Goal: Transaction & Acquisition: Purchase product/service

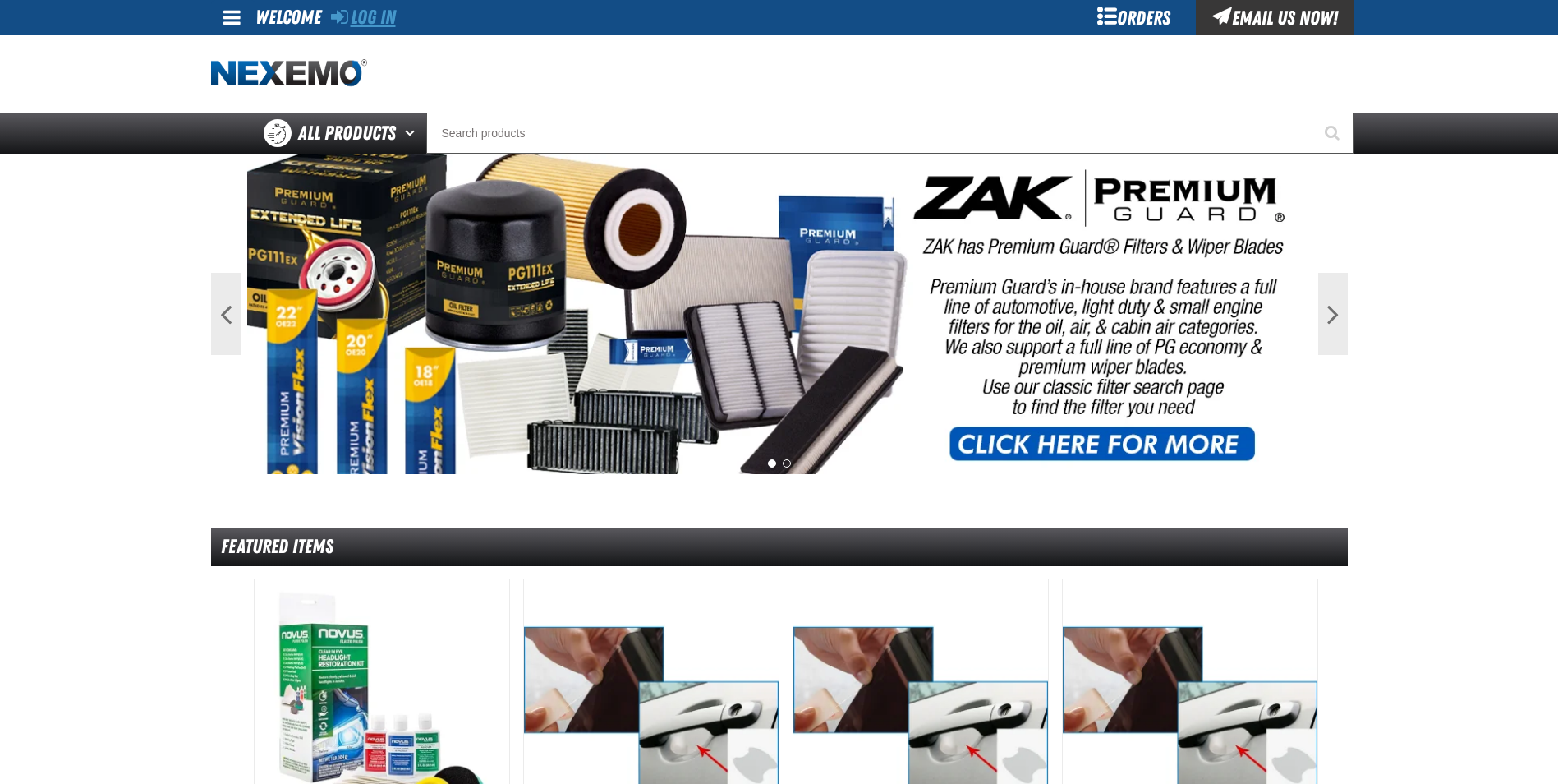
click at [376, 9] on link "Log In" at bounding box center [364, 17] width 65 height 23
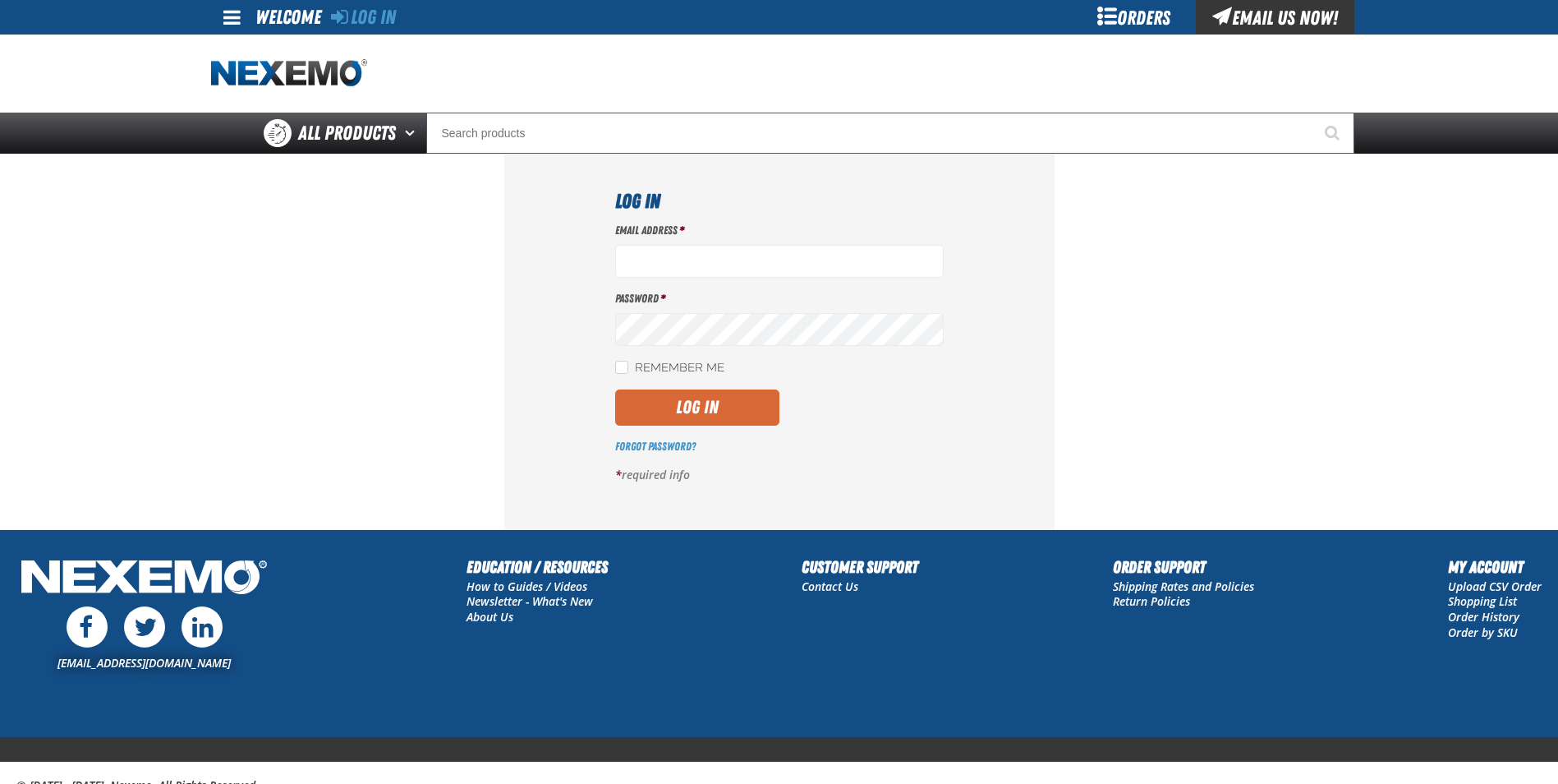
type input "[EMAIL_ADDRESS][DOMAIN_NAME]"
click at [689, 407] on button "Log In" at bounding box center [697, 407] width 164 height 36
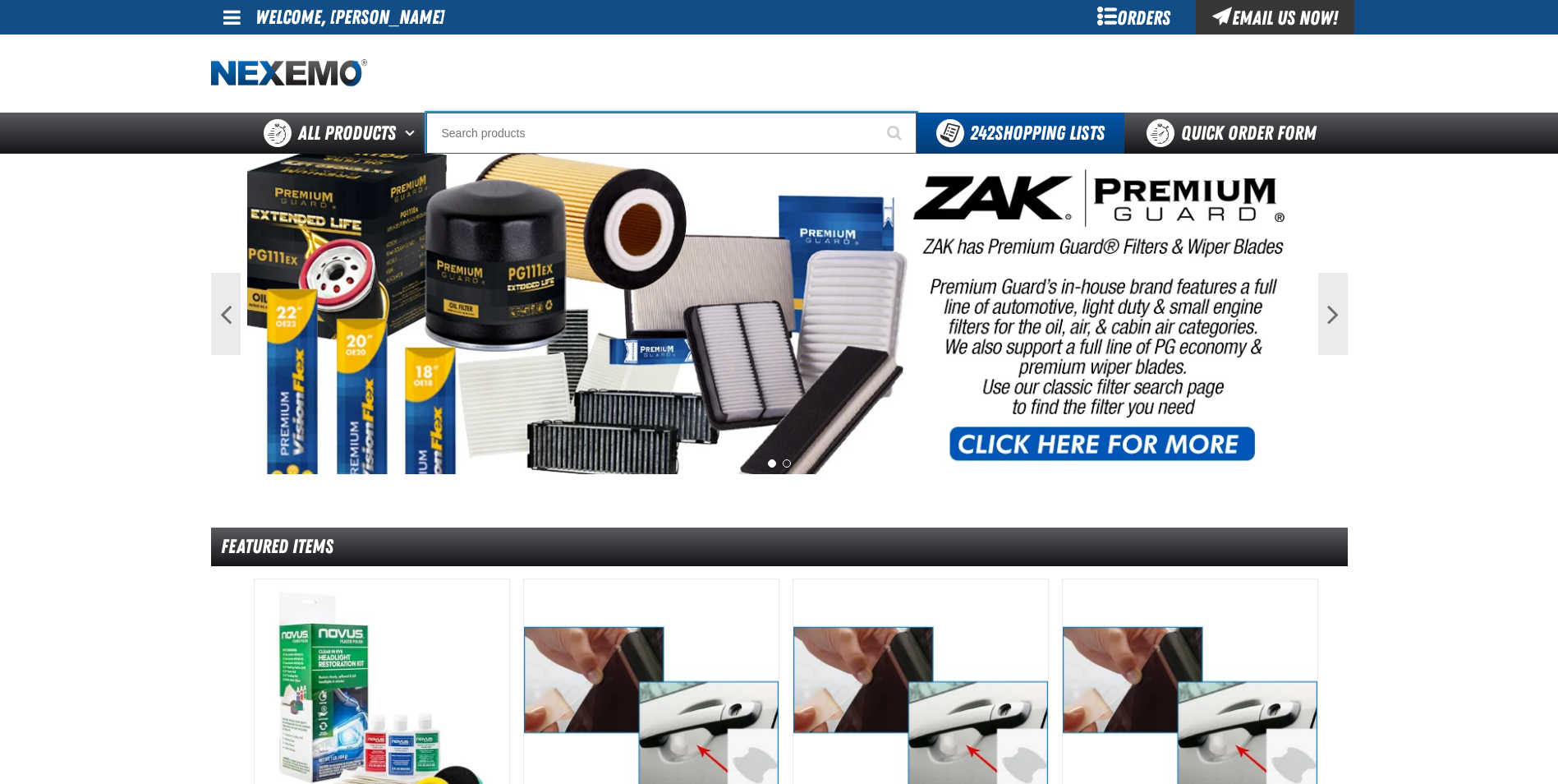
click at [492, 130] on input "Search" at bounding box center [672, 133] width 491 height 41
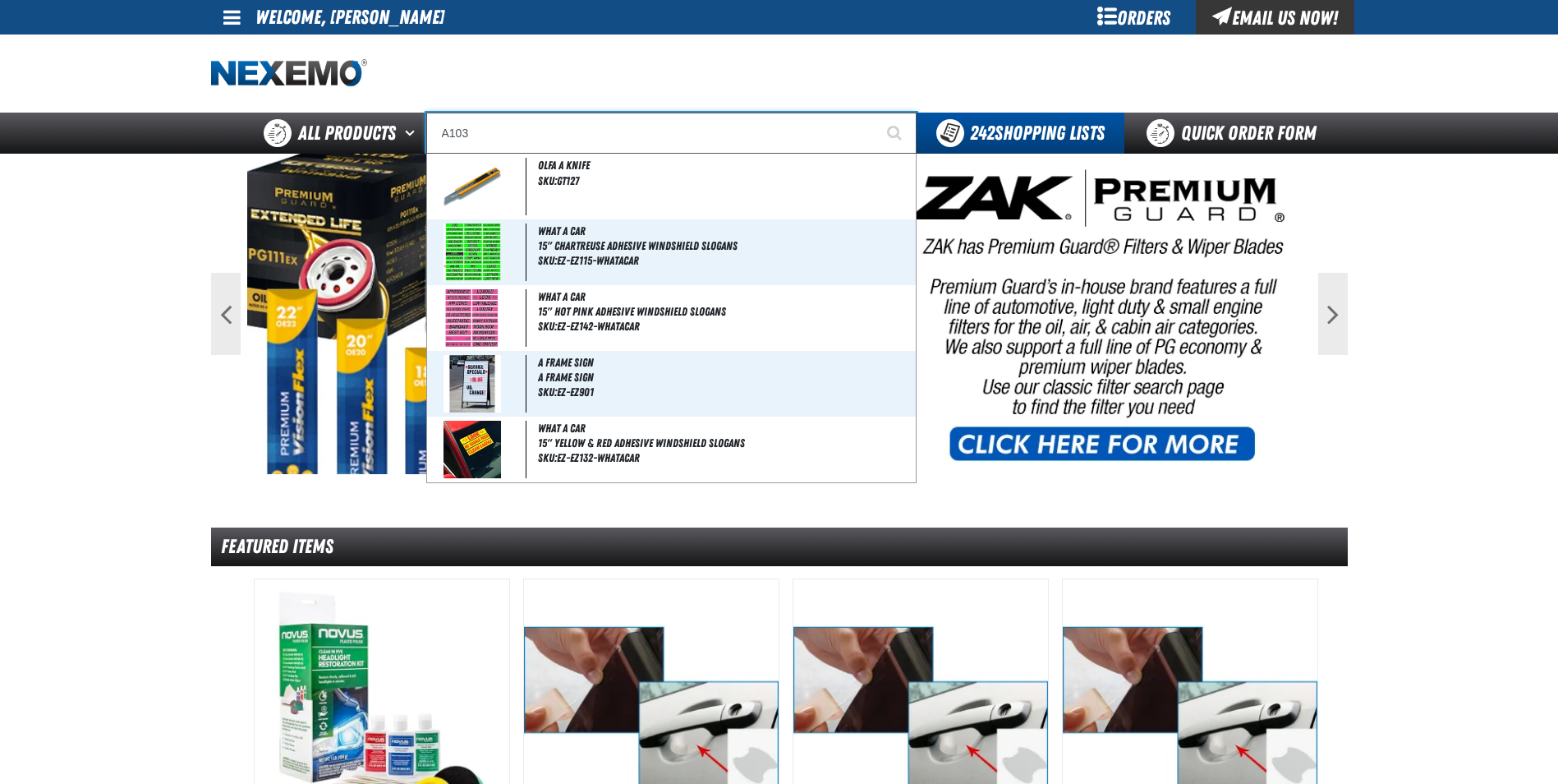
click at [876, 113] on button "Start Searching" at bounding box center [896, 133] width 41 height 41
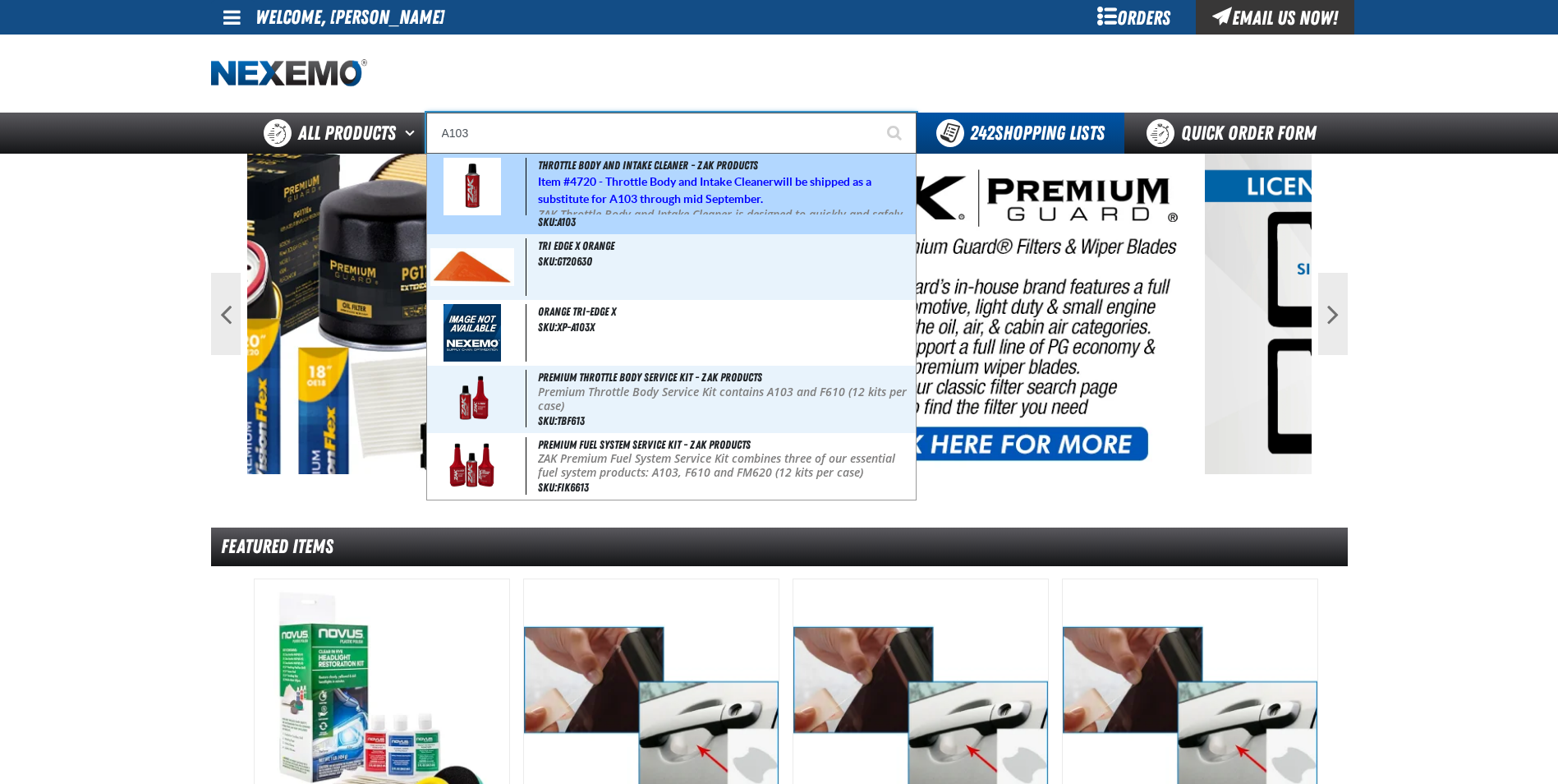
click at [649, 175] on strong "4720 - Throttle Body and Intake Cleaner" at bounding box center [672, 181] width 204 height 13
type input "Throttle Body and Intake Cleaner - ZAK Products"
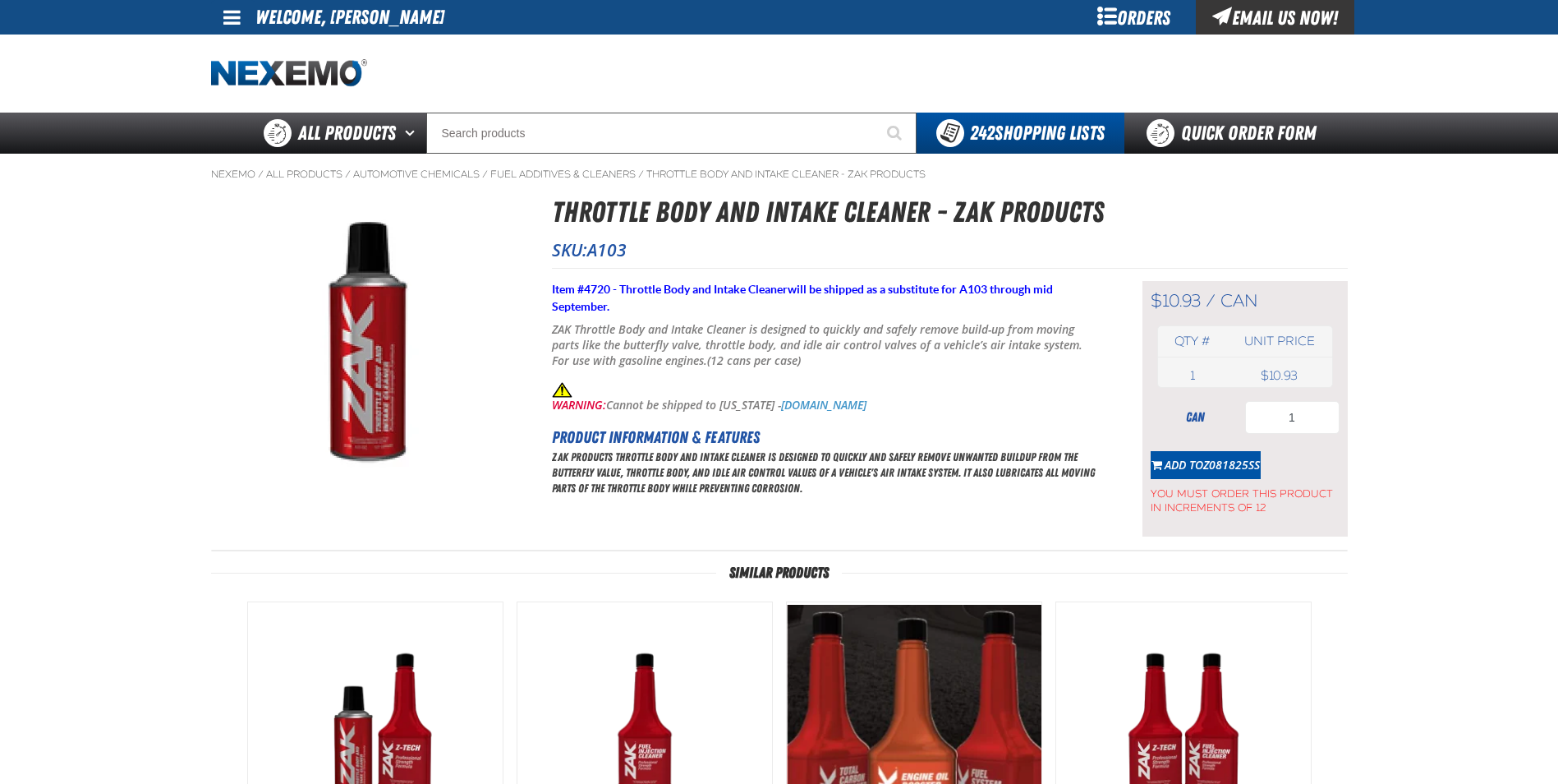
type input "12"
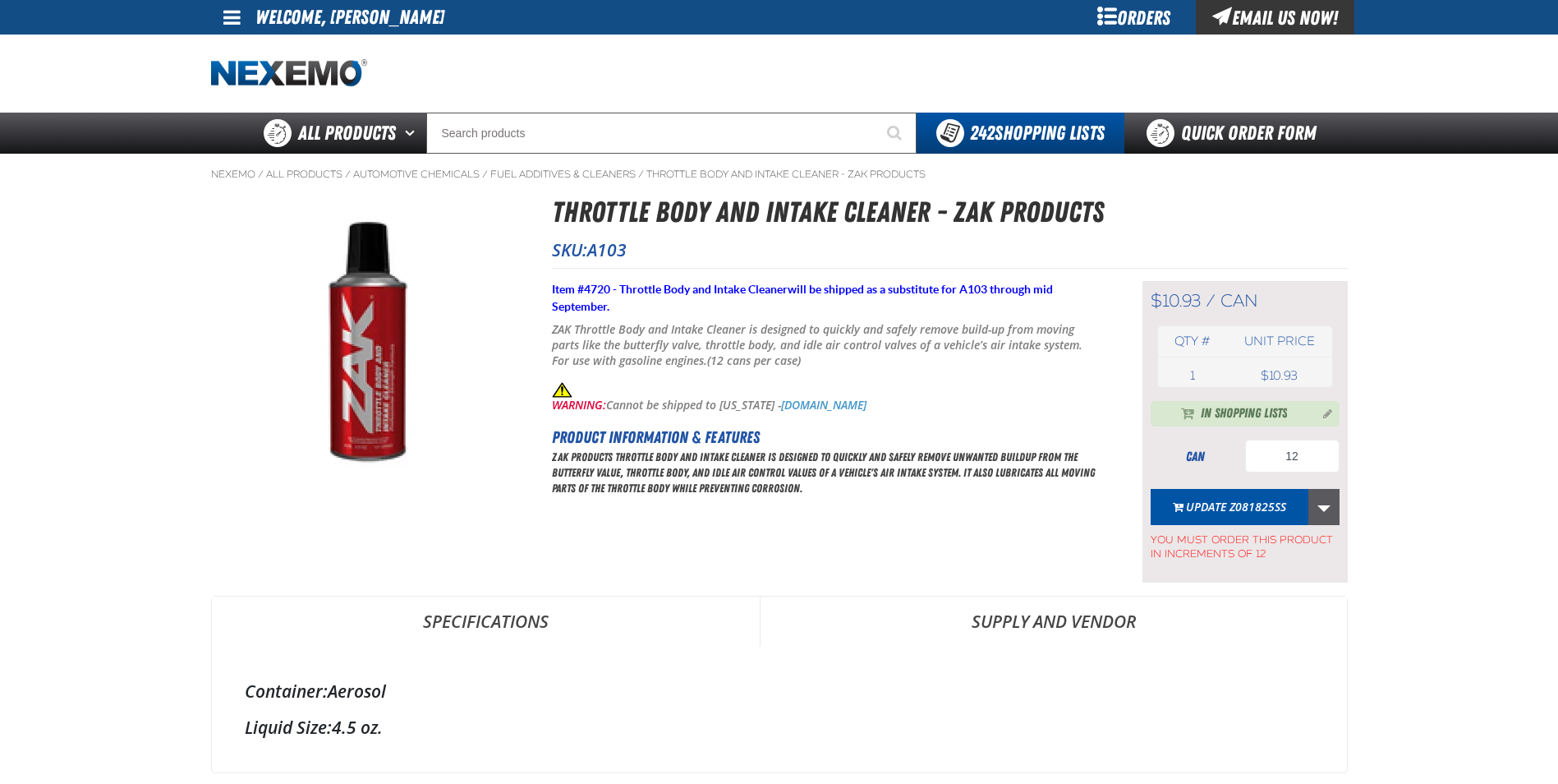
click at [1323, 505] on link "More Actions" at bounding box center [1325, 506] width 31 height 36
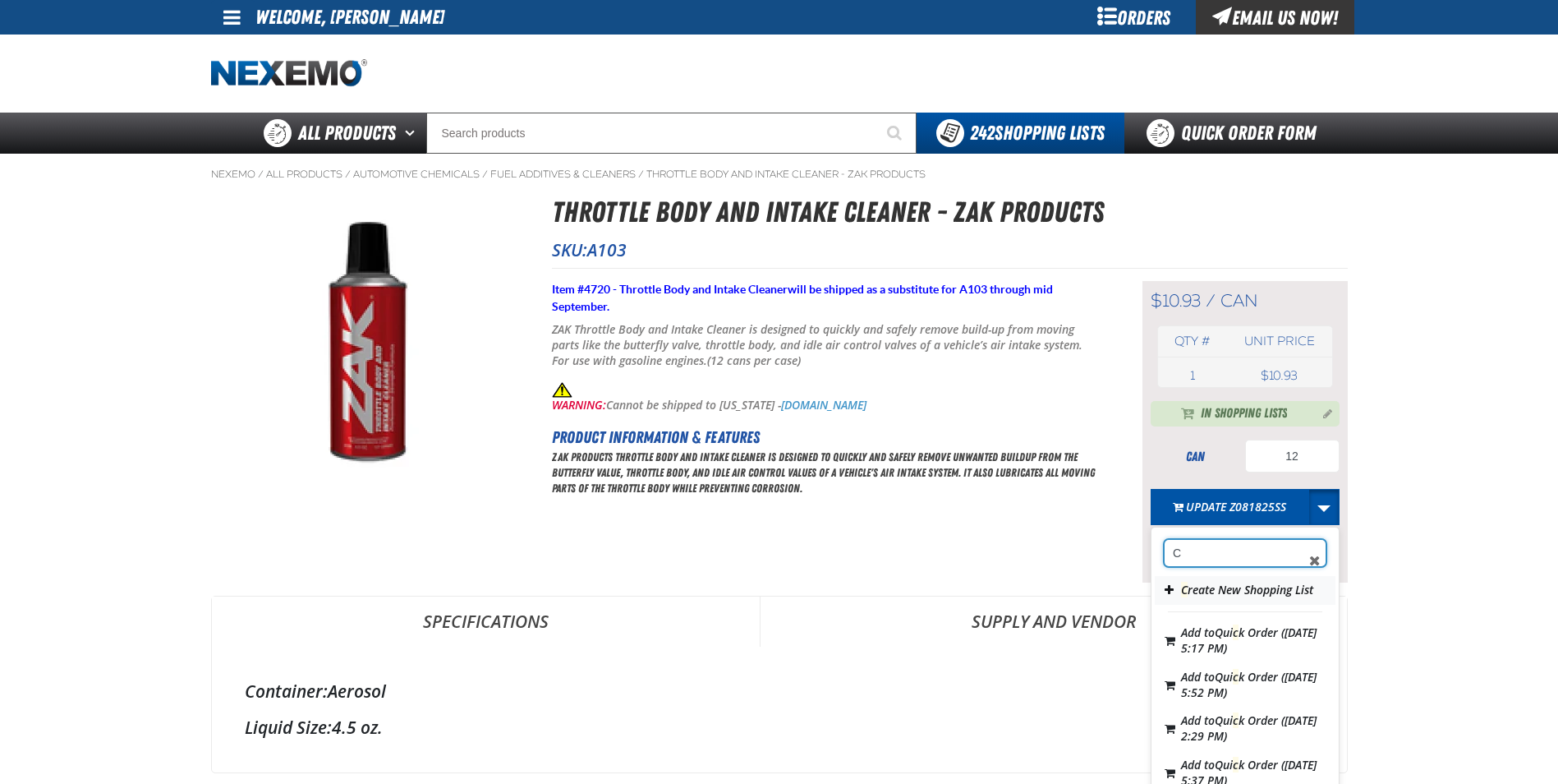
type input "C"
click at [1259, 595] on button "C reate New Shopping List" at bounding box center [1245, 590] width 181 height 29
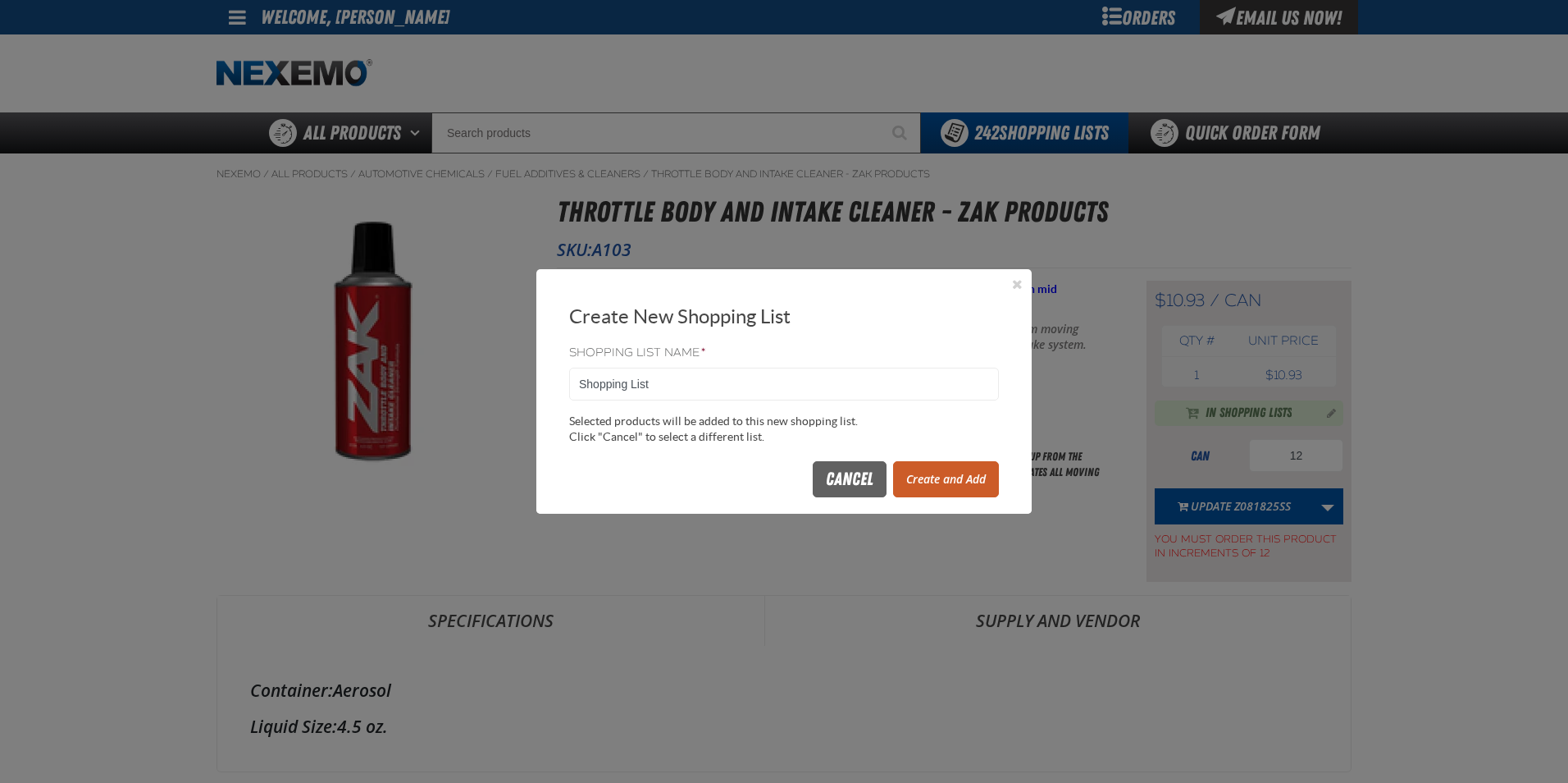
drag, startPoint x: 666, startPoint y: 385, endPoint x: 382, endPoint y: 387, distance: 284.0
type input "Z090225SS"
click at [950, 482] on button "Create and Add" at bounding box center [945, 479] width 105 height 36
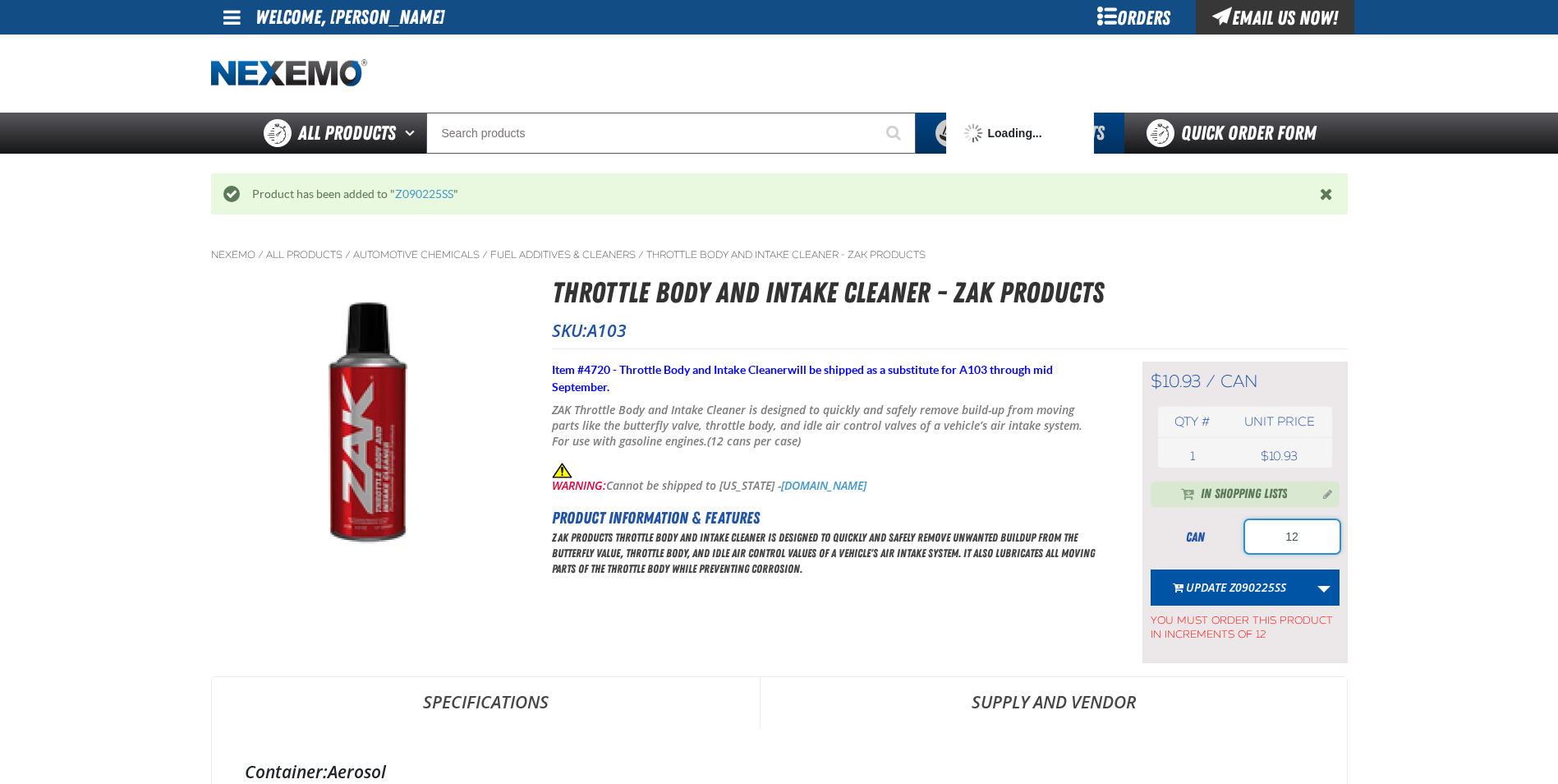
drag, startPoint x: 1315, startPoint y: 536, endPoint x: 1201, endPoint y: 523, distance: 114.7
click at [1210, 537] on div "can 12" at bounding box center [1245, 536] width 189 height 32
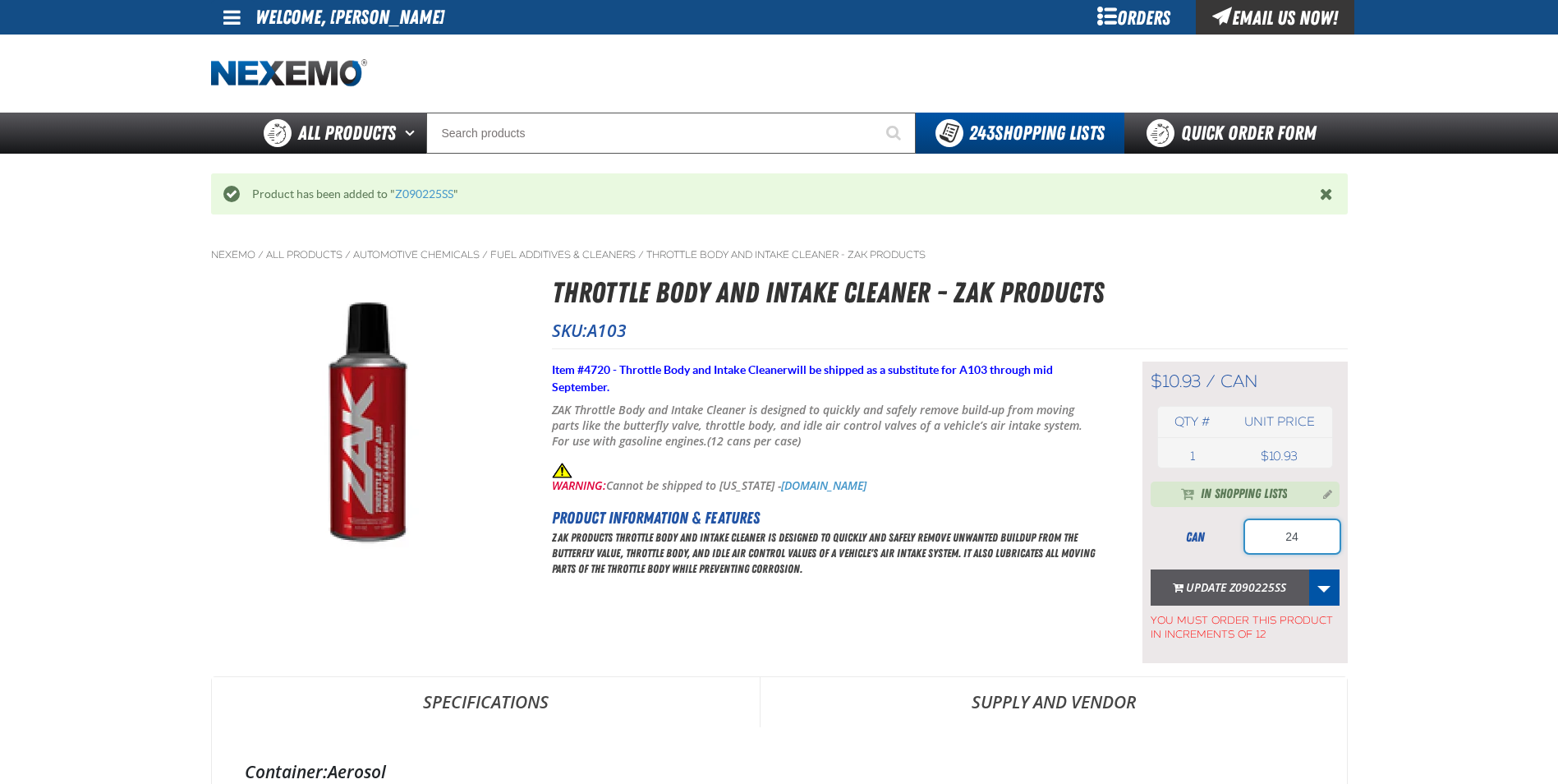
type input "24"
click at [1212, 587] on button "Update Z090225SS" at bounding box center [1229, 587] width 158 height 36
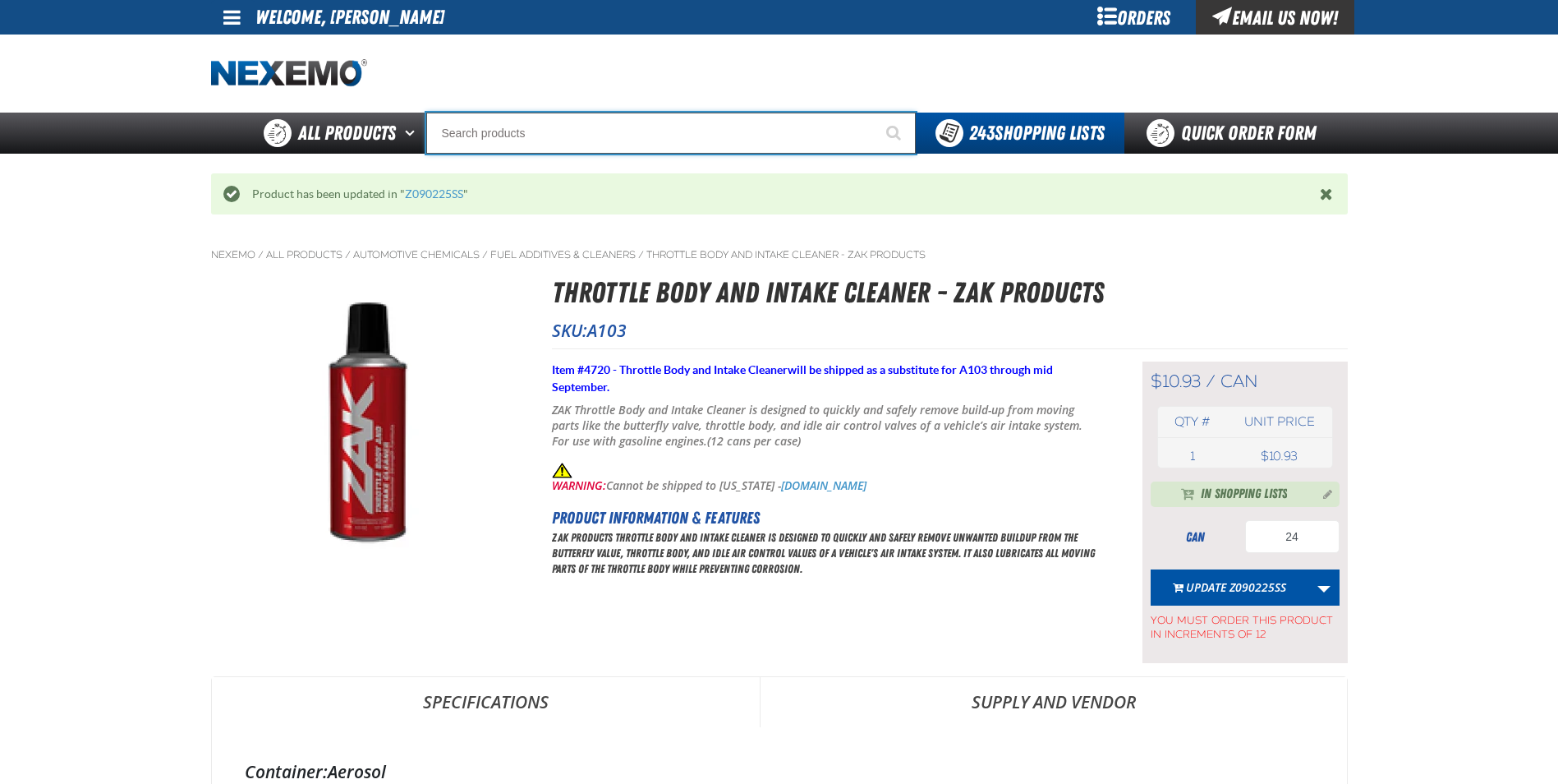
click at [494, 135] on input "Search" at bounding box center [671, 133] width 490 height 41
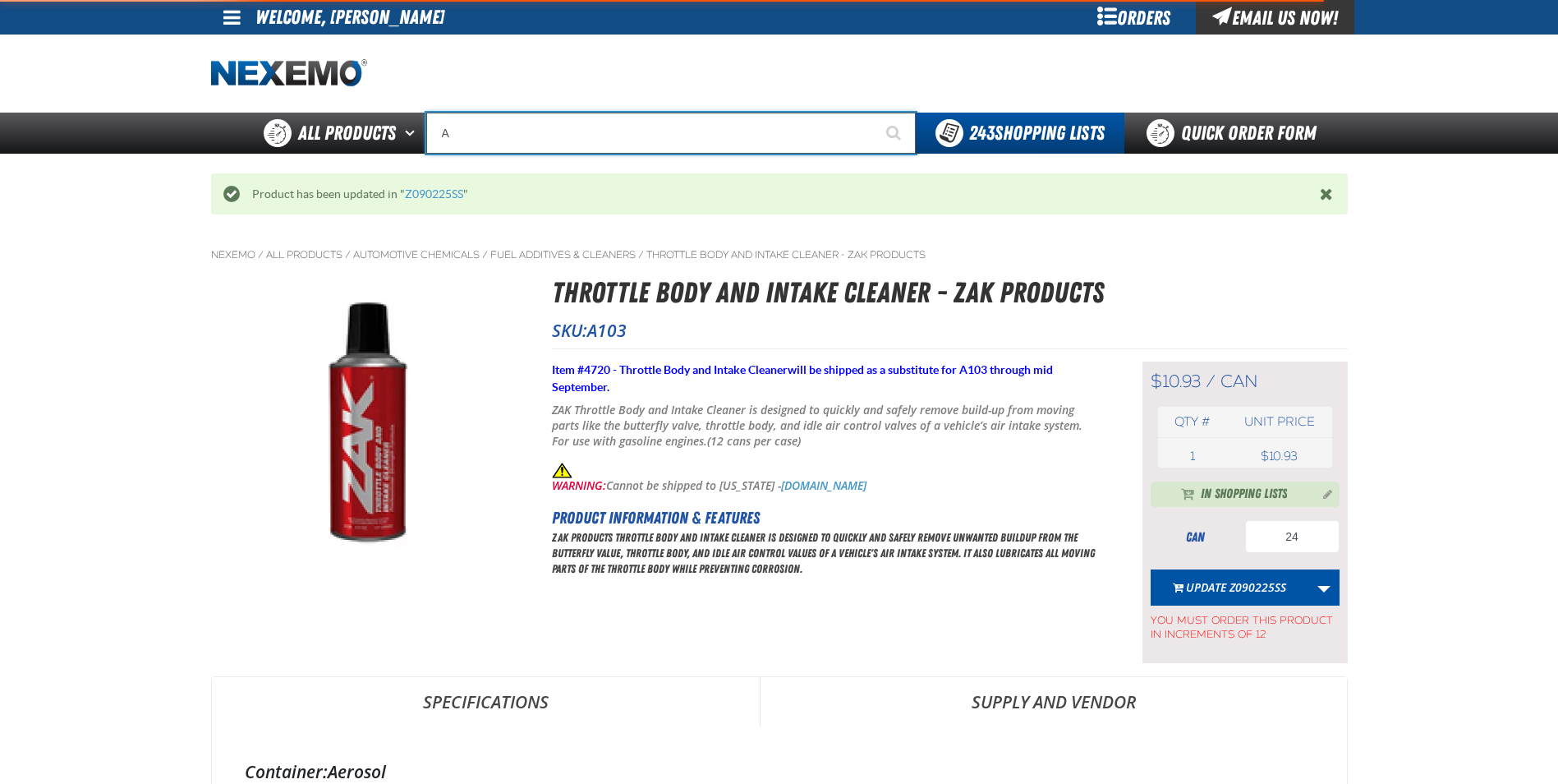
type input "AC"
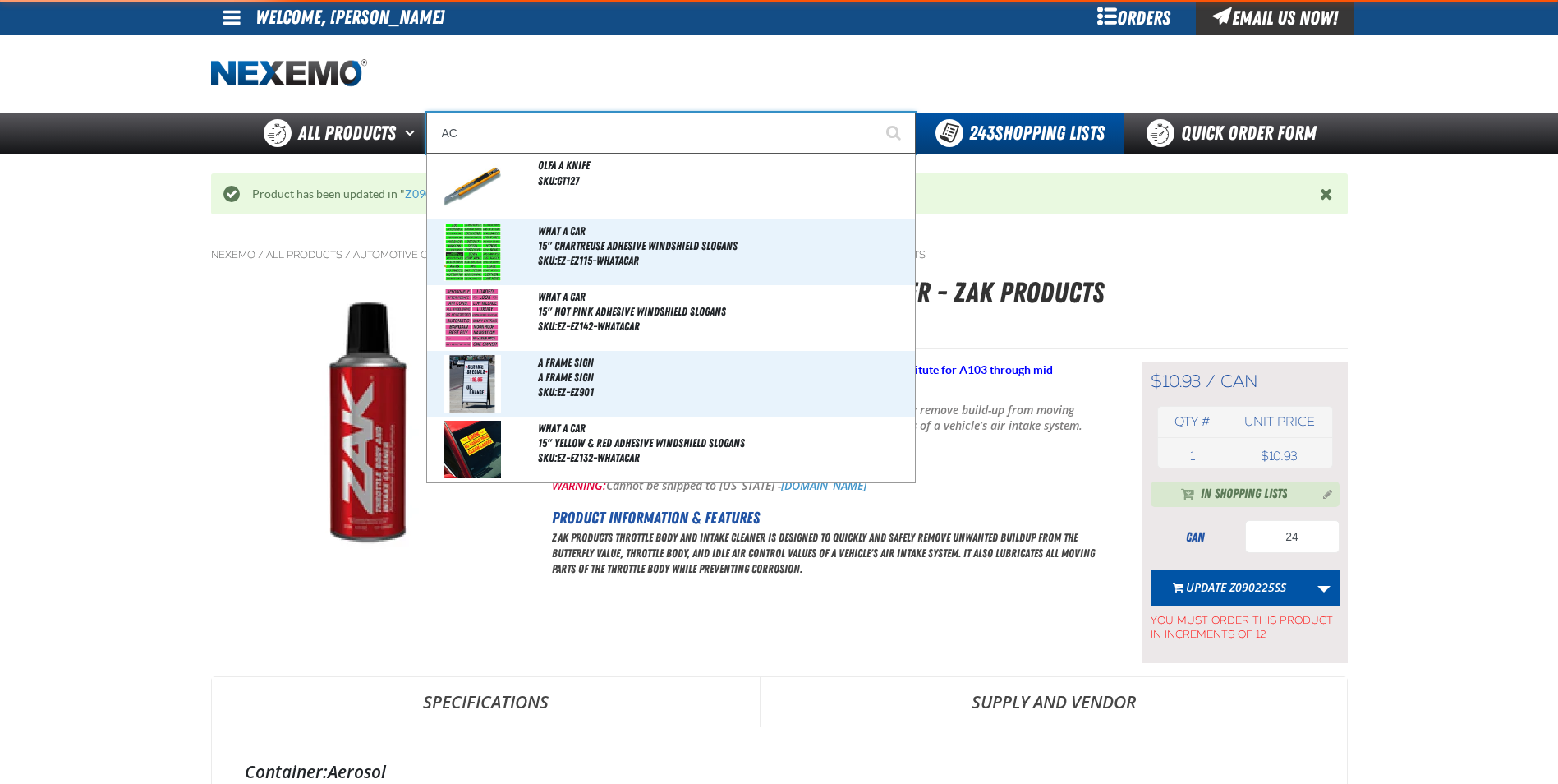
type input "AC Power Booster - ZAK Products"
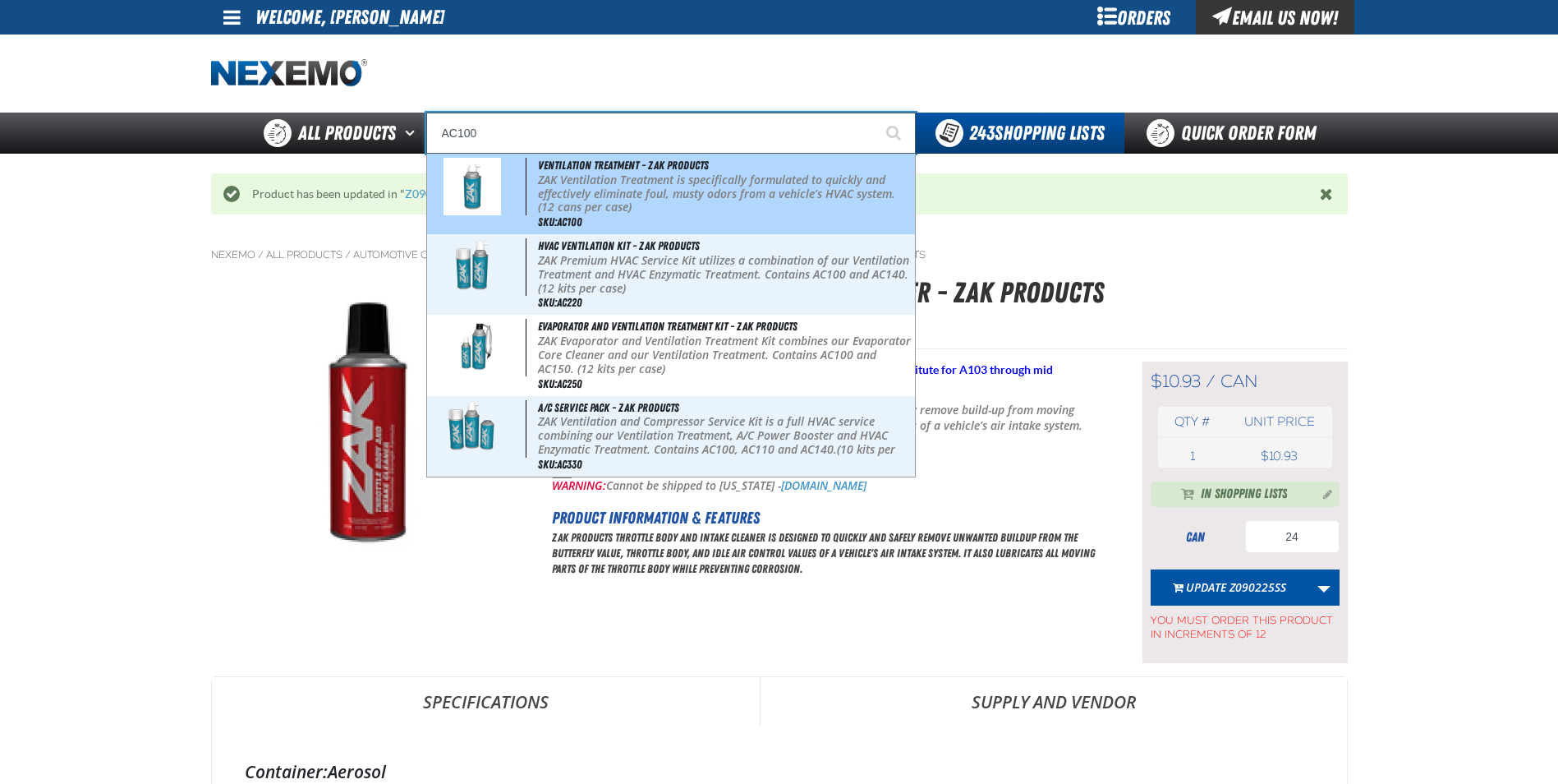
click at [578, 205] on p "ZAK Ventilation Treatment is specifically formulated to quickly and effectively…" at bounding box center [725, 193] width 374 height 41
type input "Ventilation Treatment - ZAK Products"
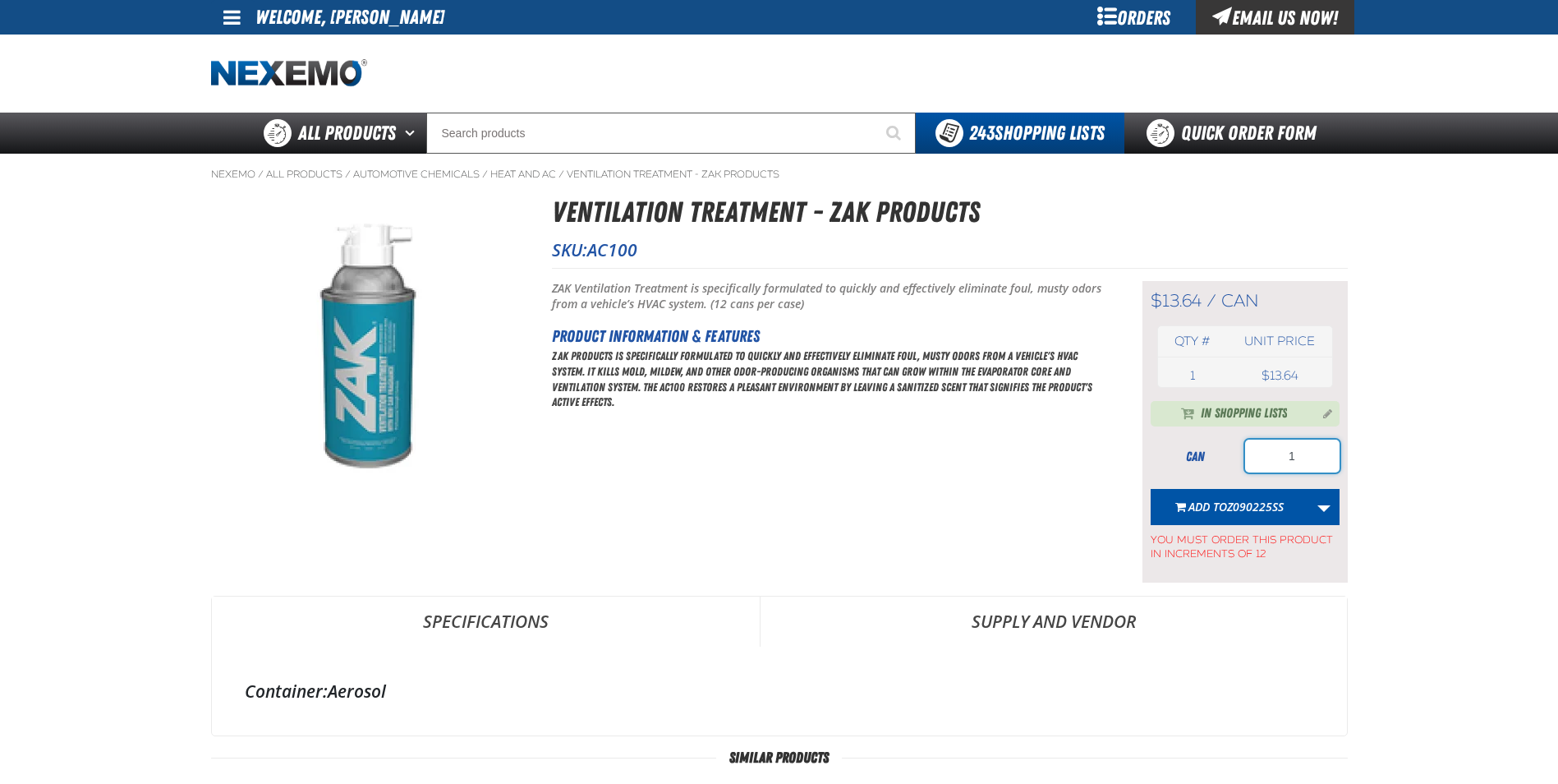
drag, startPoint x: 1249, startPoint y: 460, endPoint x: 1236, endPoint y: 464, distance: 13.6
click at [1236, 464] on div "can 1" at bounding box center [1245, 455] width 189 height 32
type input "36"
click at [1229, 503] on span "Z090225SS" at bounding box center [1255, 506] width 56 height 16
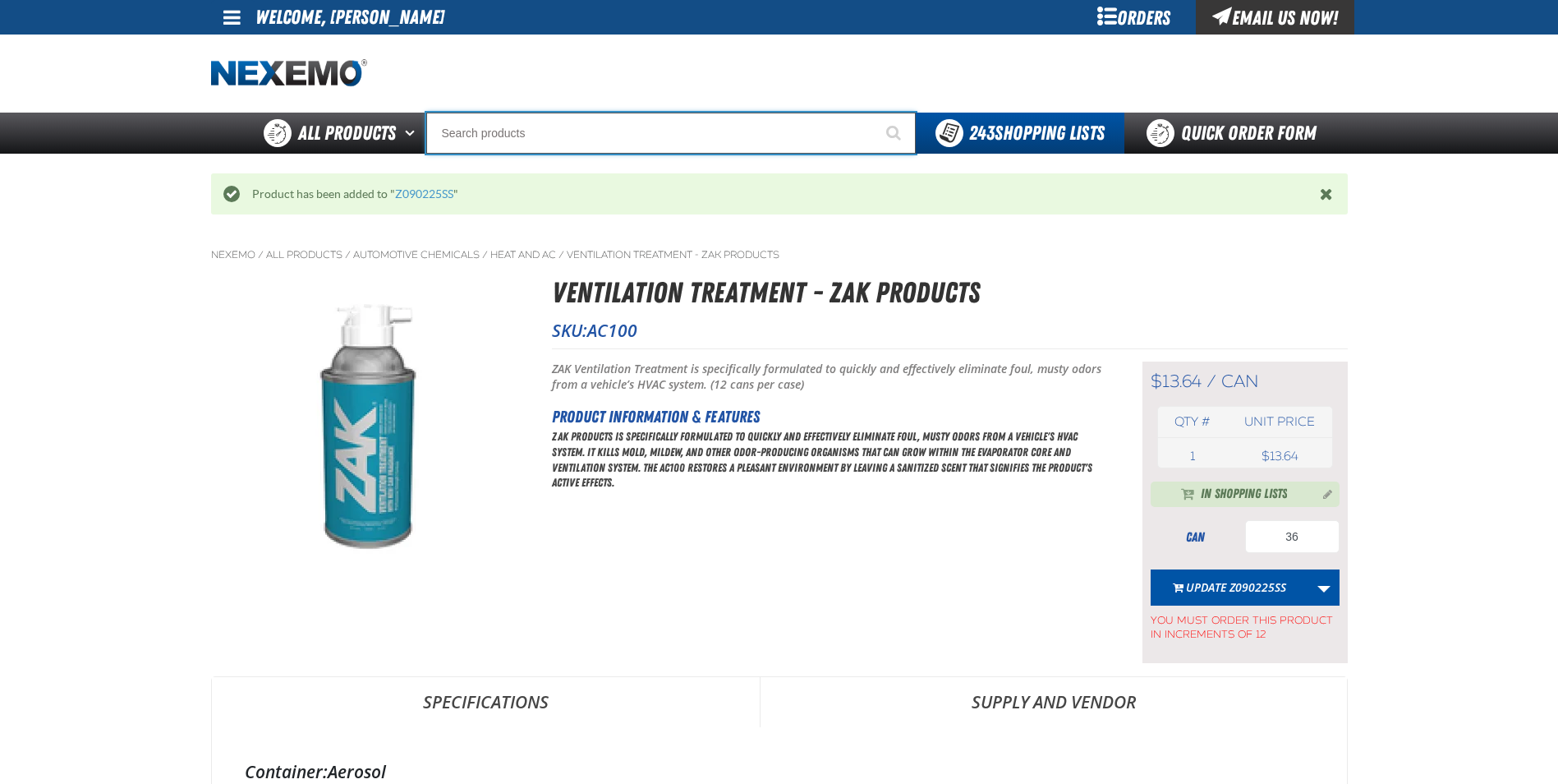
click at [474, 134] on input "Search" at bounding box center [671, 133] width 490 height 41
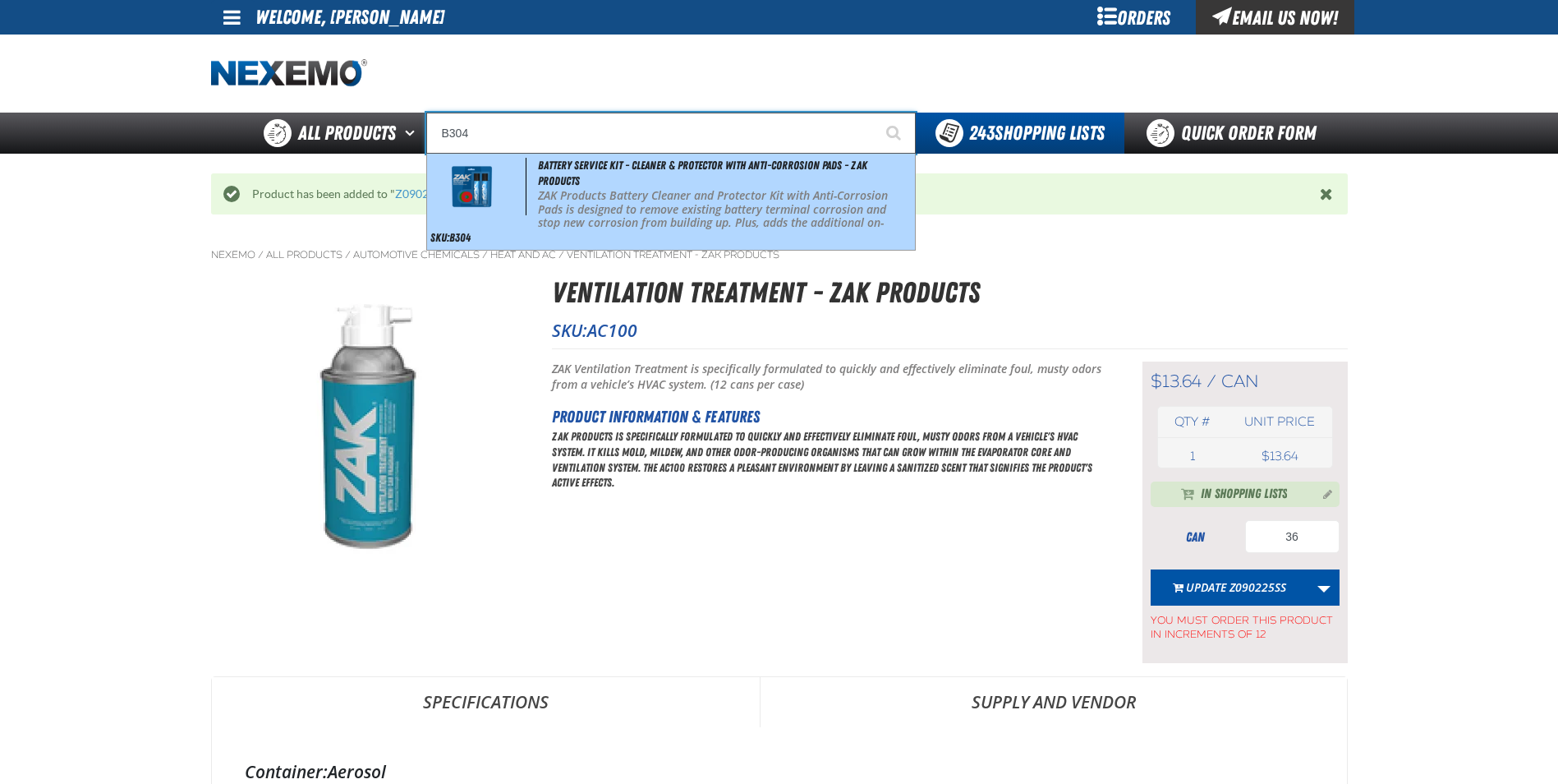
click at [668, 200] on p "ZAK Products Battery Cleaner and Protector Kit with Anti-Corrosion Pads is desi…" at bounding box center [725, 223] width 374 height 69
type input "Battery Service Kit - Cleaner & Protector with Anti-Corrosion Pads - ZAK Produc…"
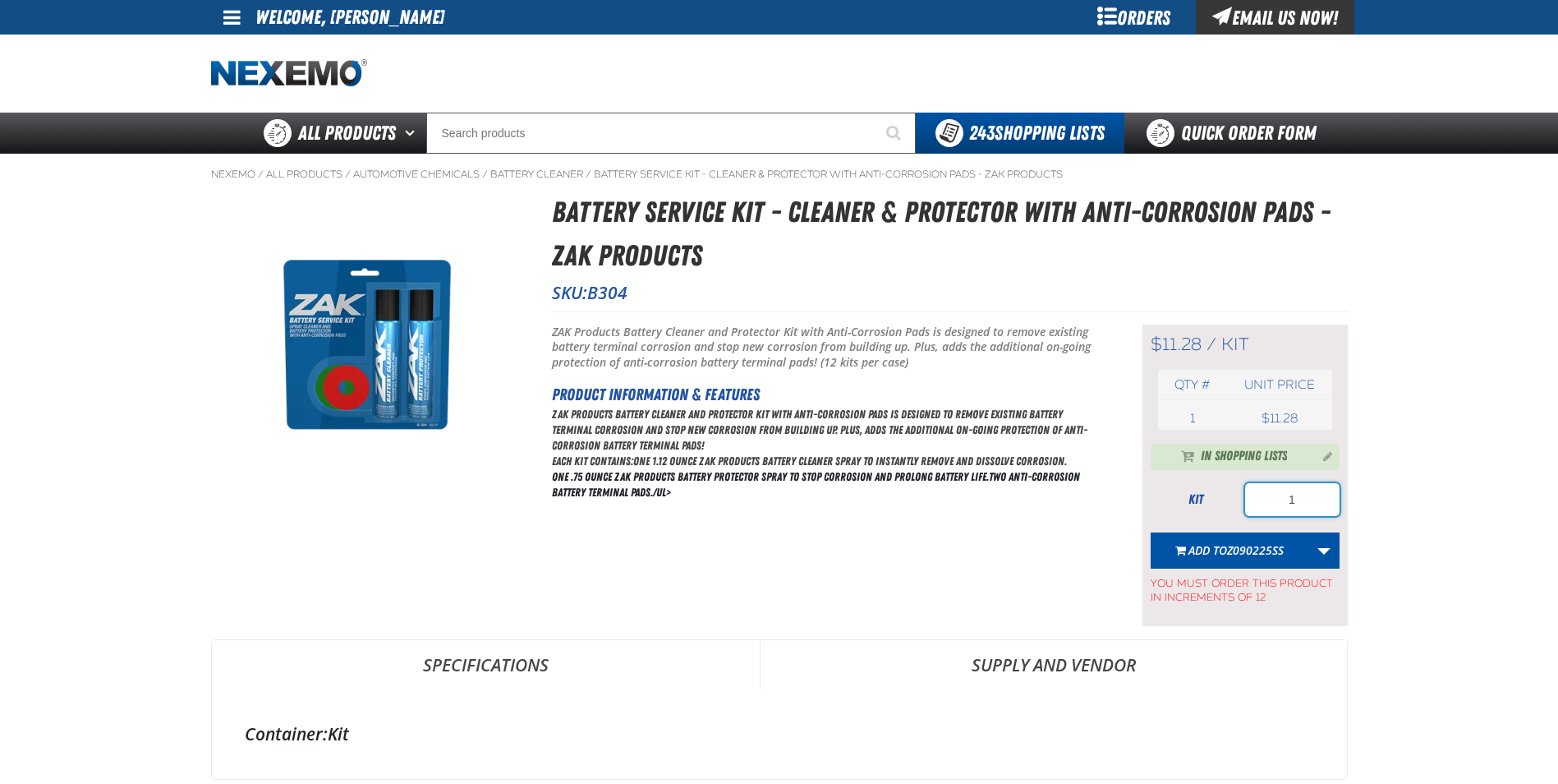
drag, startPoint x: 1303, startPoint y: 501, endPoint x: 1216, endPoint y: 501, distance: 87.0
click at [1219, 501] on div "kit 1" at bounding box center [1245, 499] width 189 height 32
type input "36"
click at [1228, 545] on span "Z090225SS" at bounding box center [1255, 550] width 56 height 16
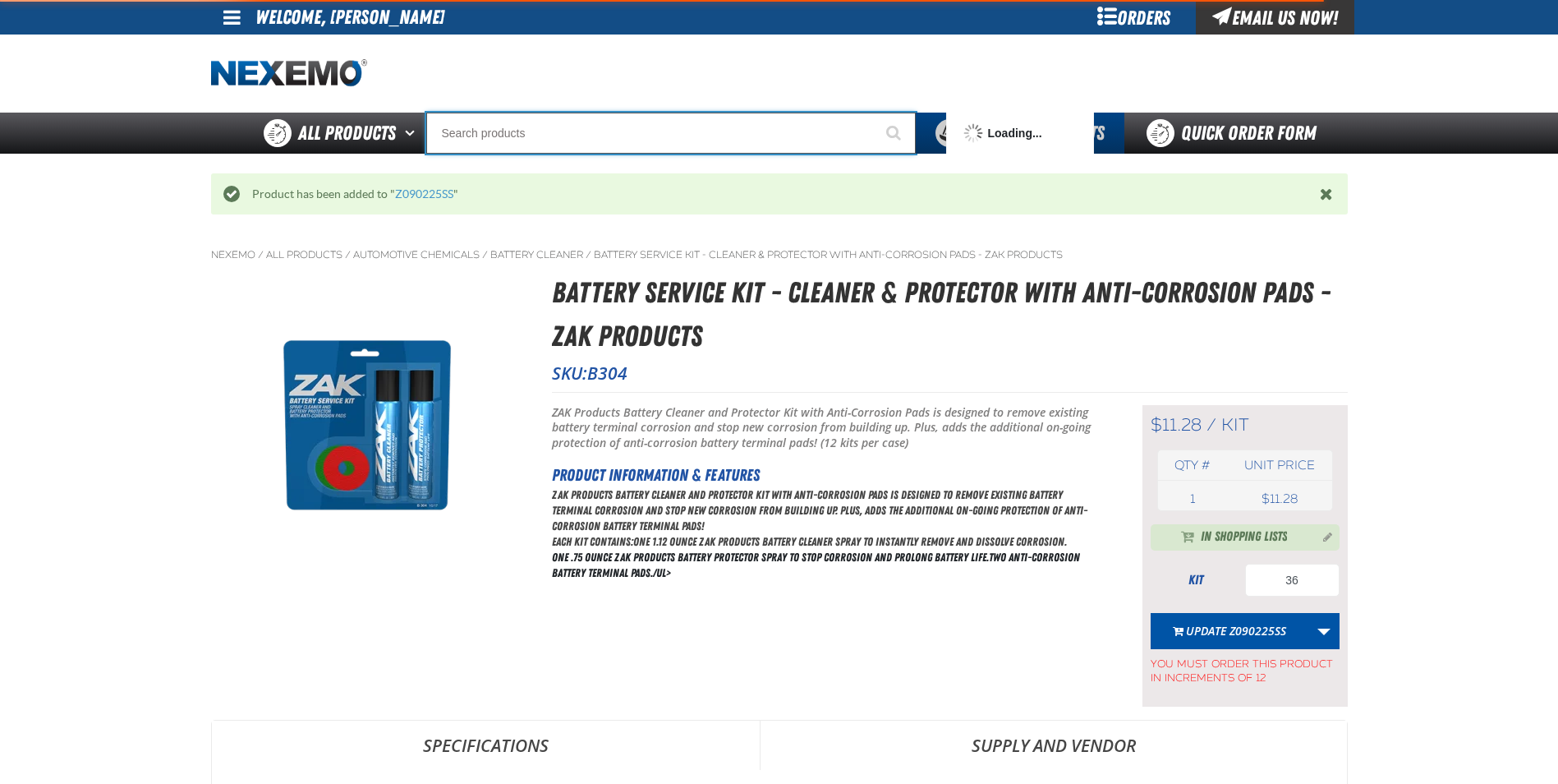
click at [477, 137] on input "Search" at bounding box center [671, 133] width 490 height 41
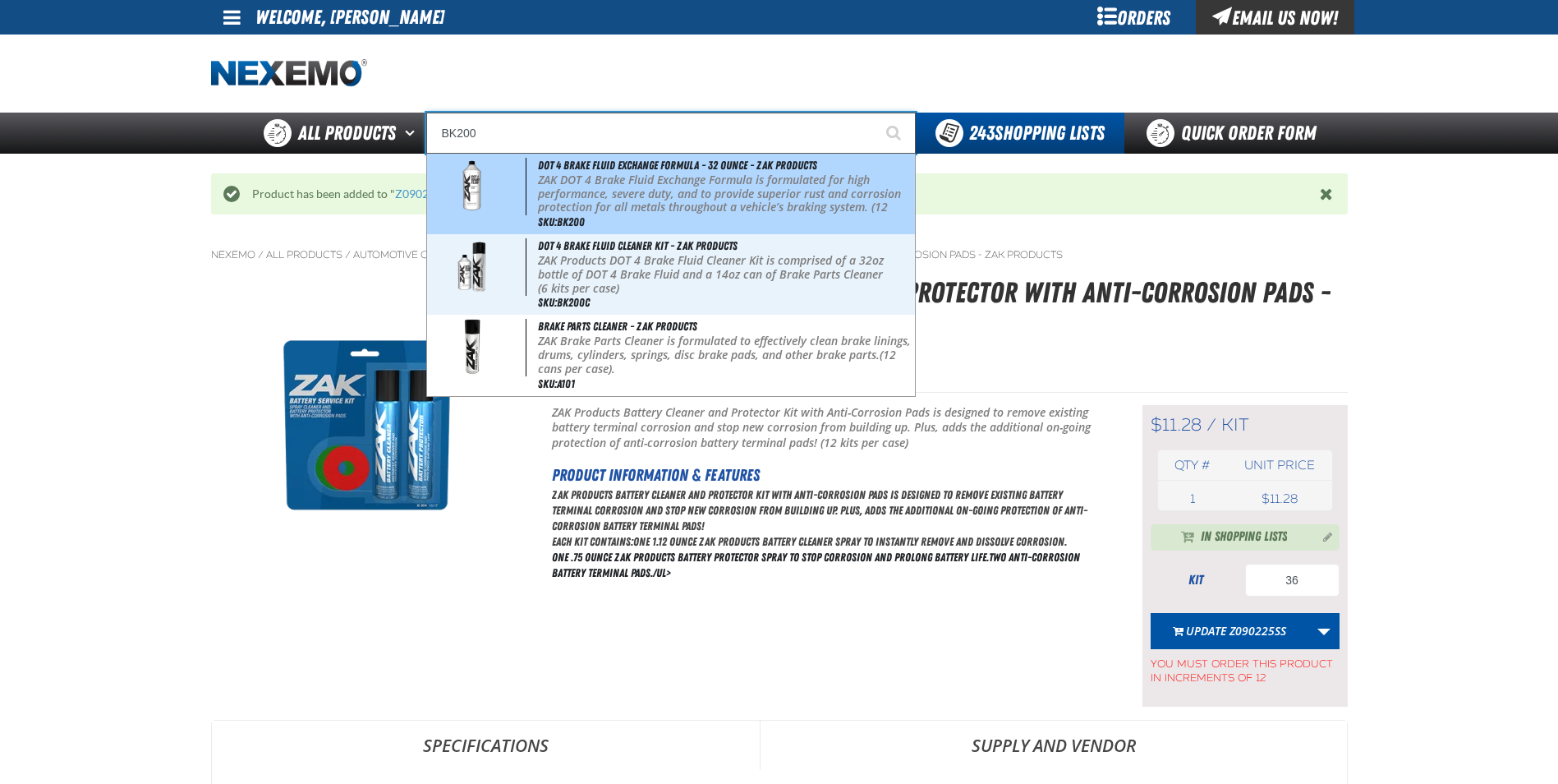
click at [609, 193] on p "ZAK DOT 4 Brake Fluid Exchange Formula is formulated for high performance, seve…" at bounding box center [725, 200] width 374 height 55
type input "DOT 4 Brake Fluid Exchange Formula - 32 Ounce - ZAK Products"
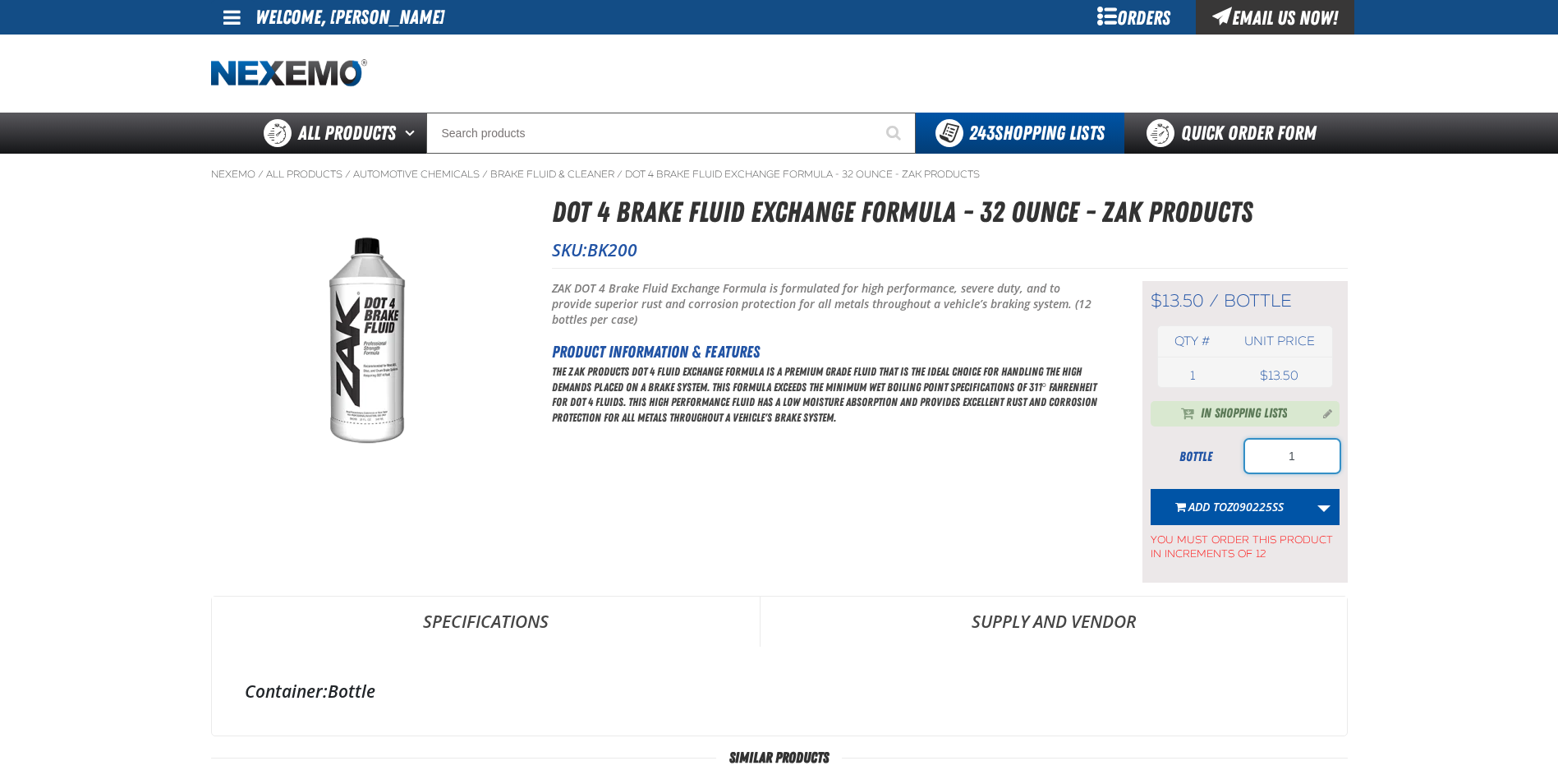
drag, startPoint x: 1312, startPoint y: 457, endPoint x: 1261, endPoint y: 463, distance: 51.4
click at [1262, 463] on input "1" at bounding box center [1292, 455] width 94 height 32
type input "24"
click at [1243, 510] on span "Z090225SS" at bounding box center [1255, 506] width 56 height 16
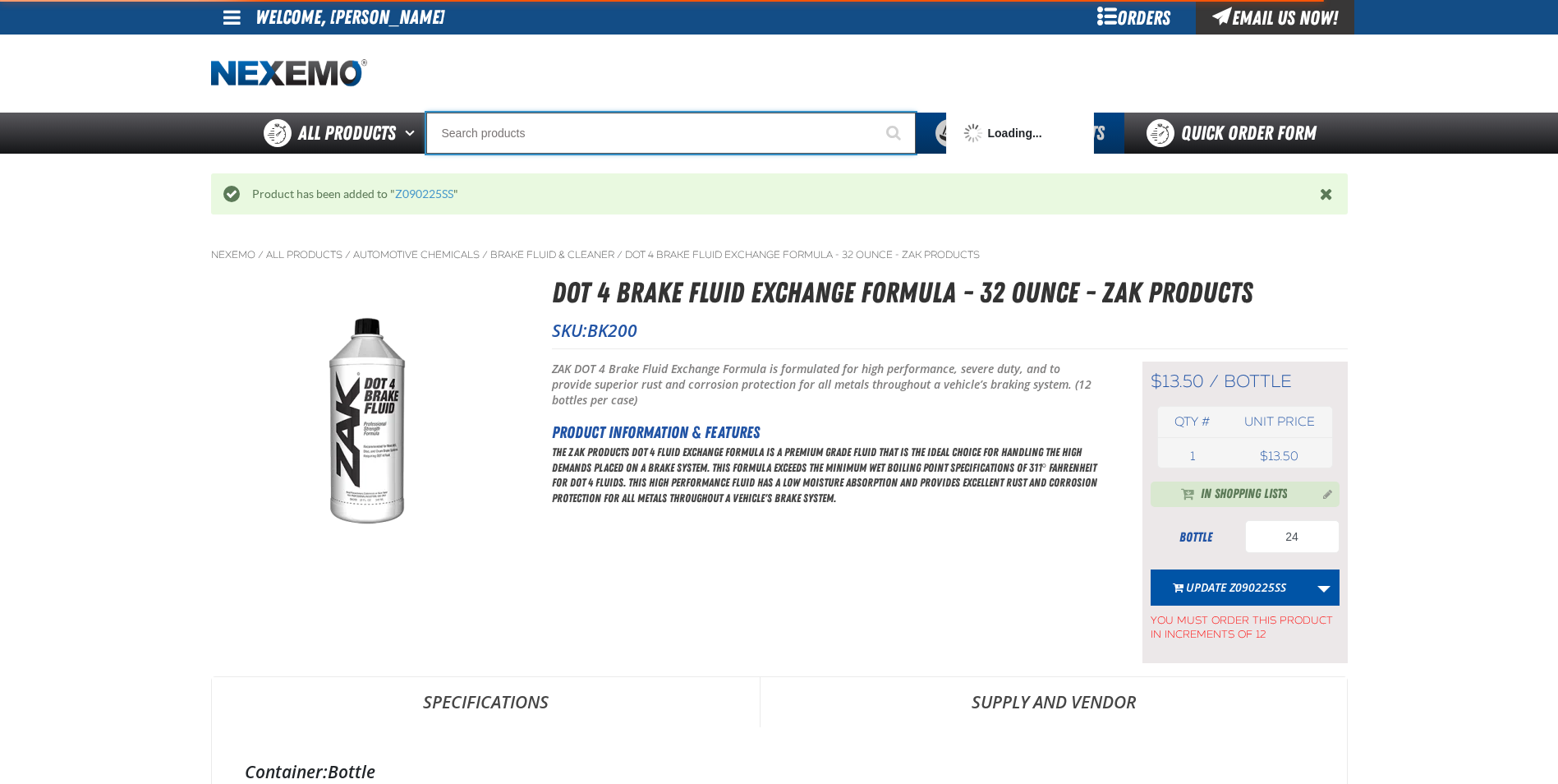
click at [459, 134] on input "Search" at bounding box center [671, 133] width 490 height 41
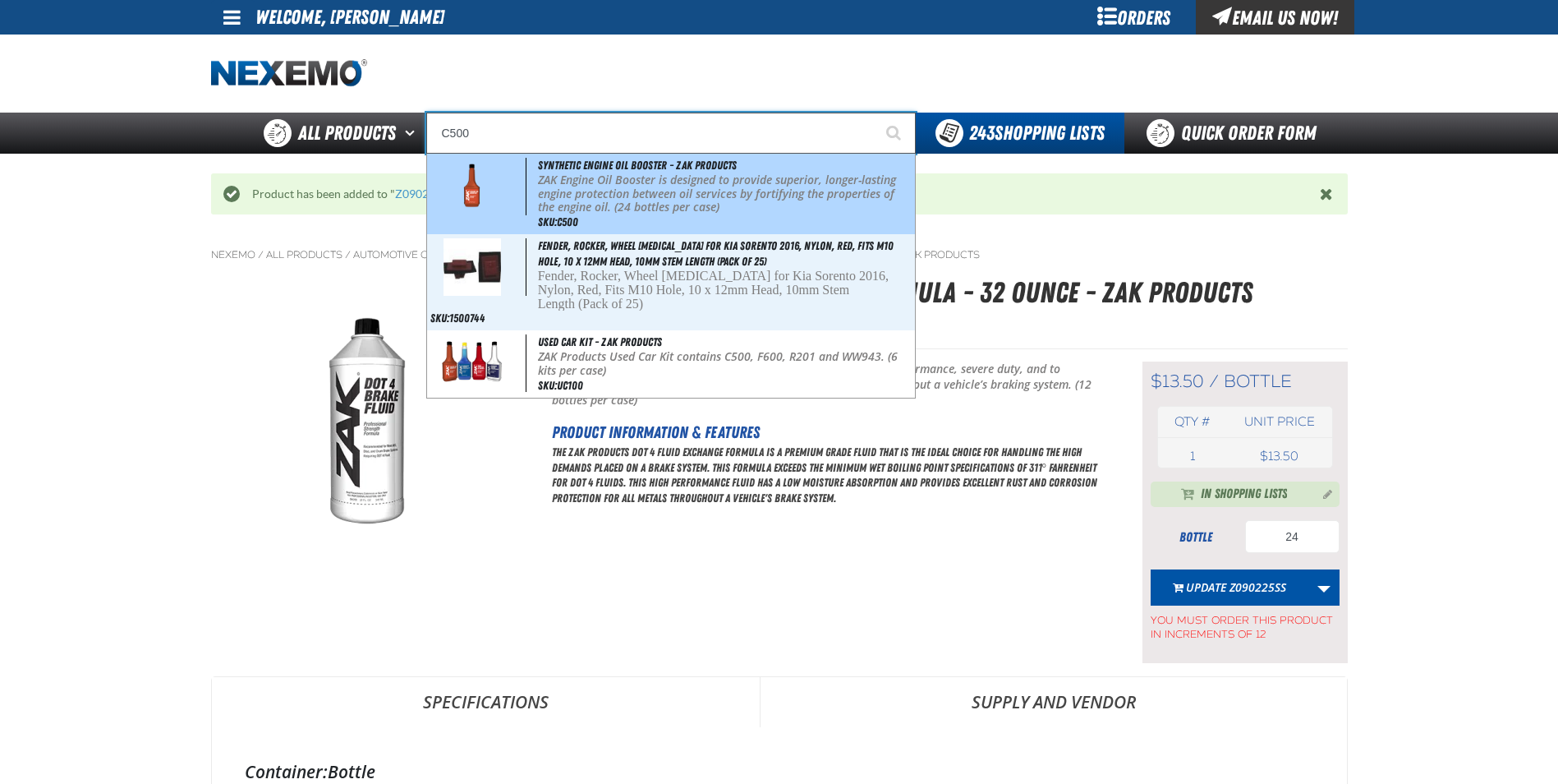
click at [630, 188] on p "ZAK Engine Oil Booster is designed to provide superior, longer-lasting engine p…" at bounding box center [725, 193] width 374 height 41
type input "Synthetic Engine Oil Booster - ZAK Products"
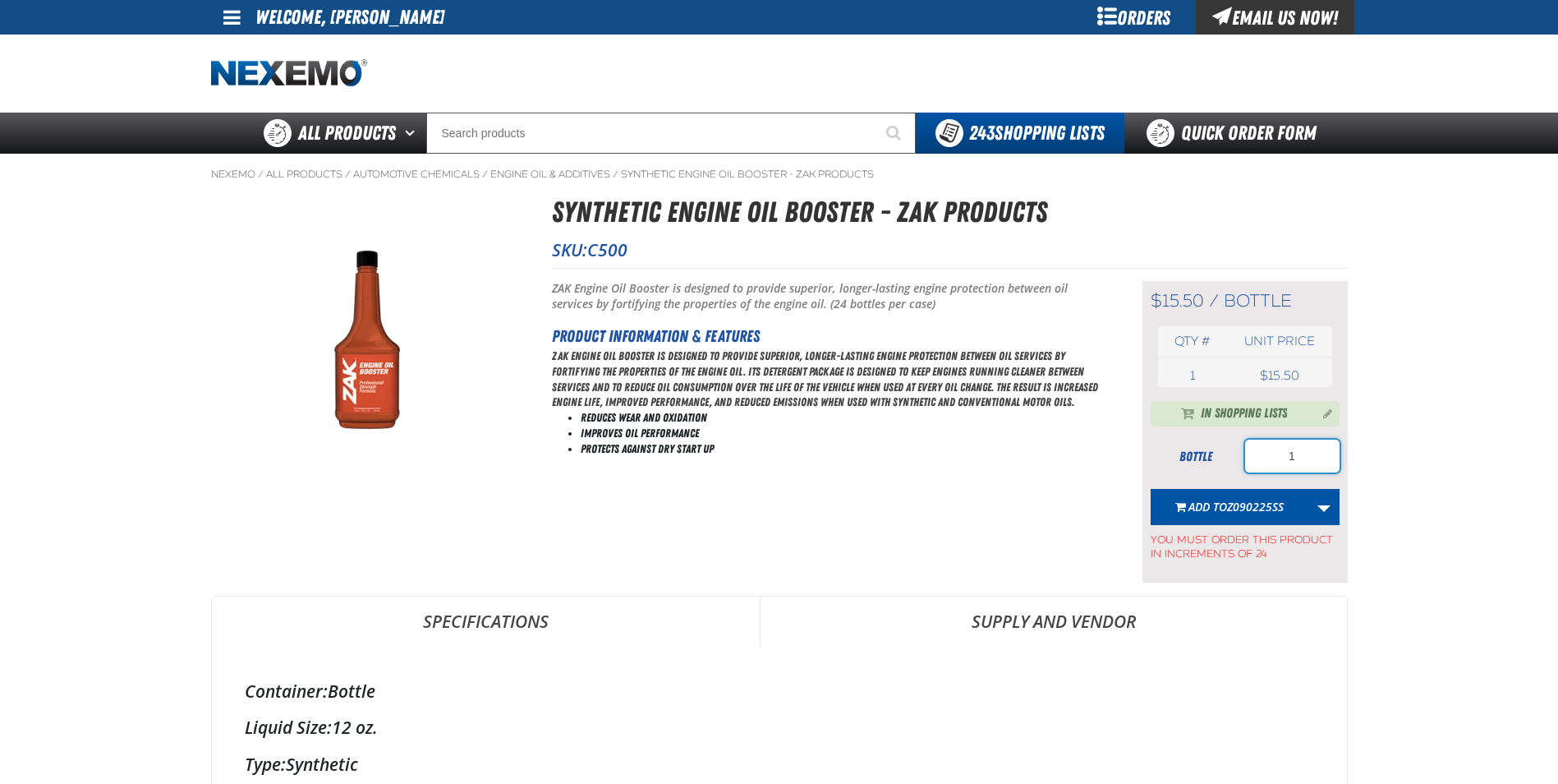
drag, startPoint x: 1304, startPoint y: 456, endPoint x: 1220, endPoint y: 451, distance: 84.1
click at [1240, 470] on div "bottle 1" at bounding box center [1245, 455] width 189 height 32
click at [1214, 507] on span "Add to Z090225SS" at bounding box center [1236, 506] width 95 height 16
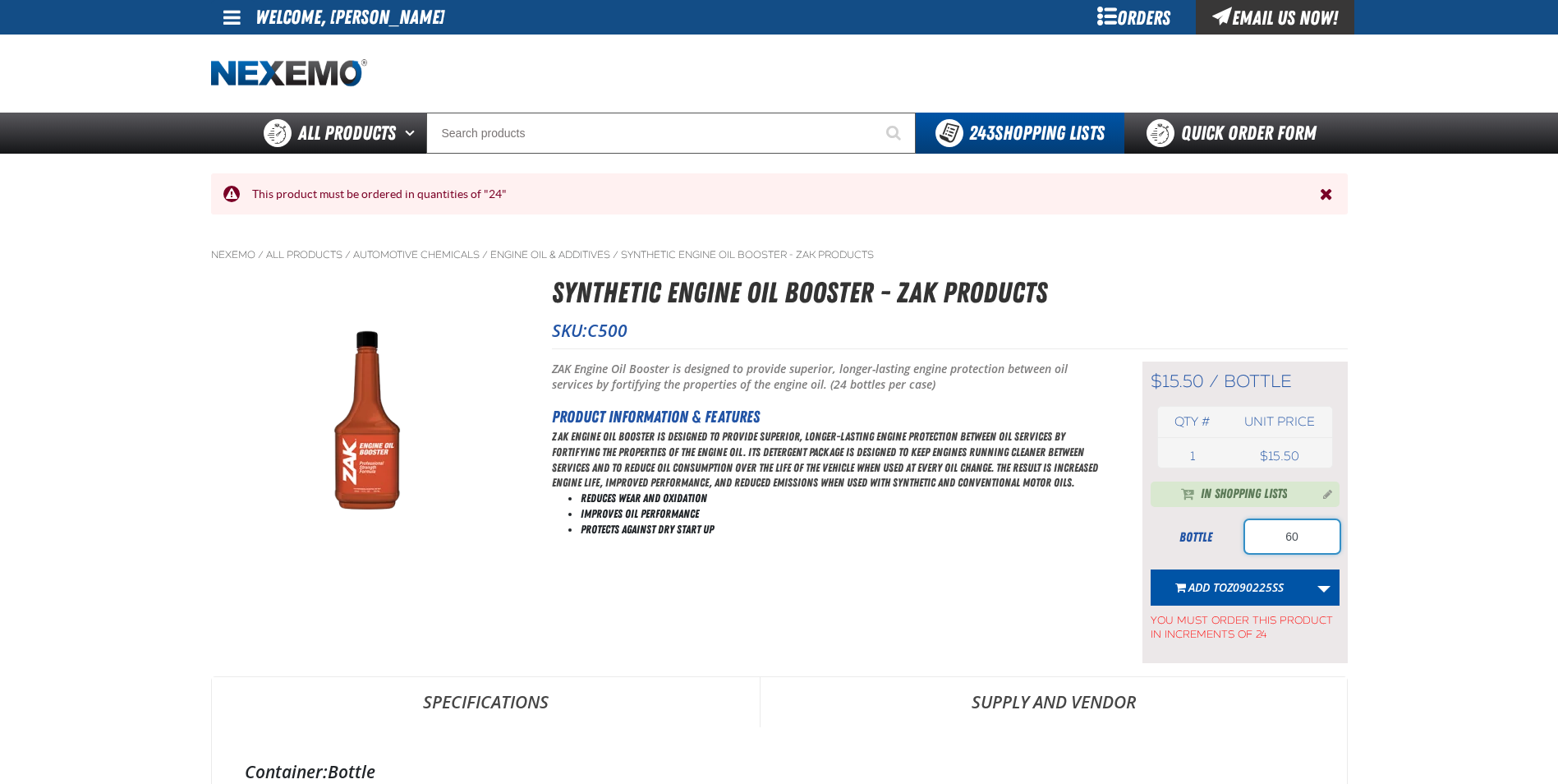
drag, startPoint x: 1310, startPoint y: 536, endPoint x: 1198, endPoint y: 537, distance: 112.0
click at [1205, 537] on div "bottle 60" at bounding box center [1245, 536] width 189 height 32
type input "72"
click at [1216, 582] on span "Add to Z090225SS" at bounding box center [1236, 587] width 95 height 16
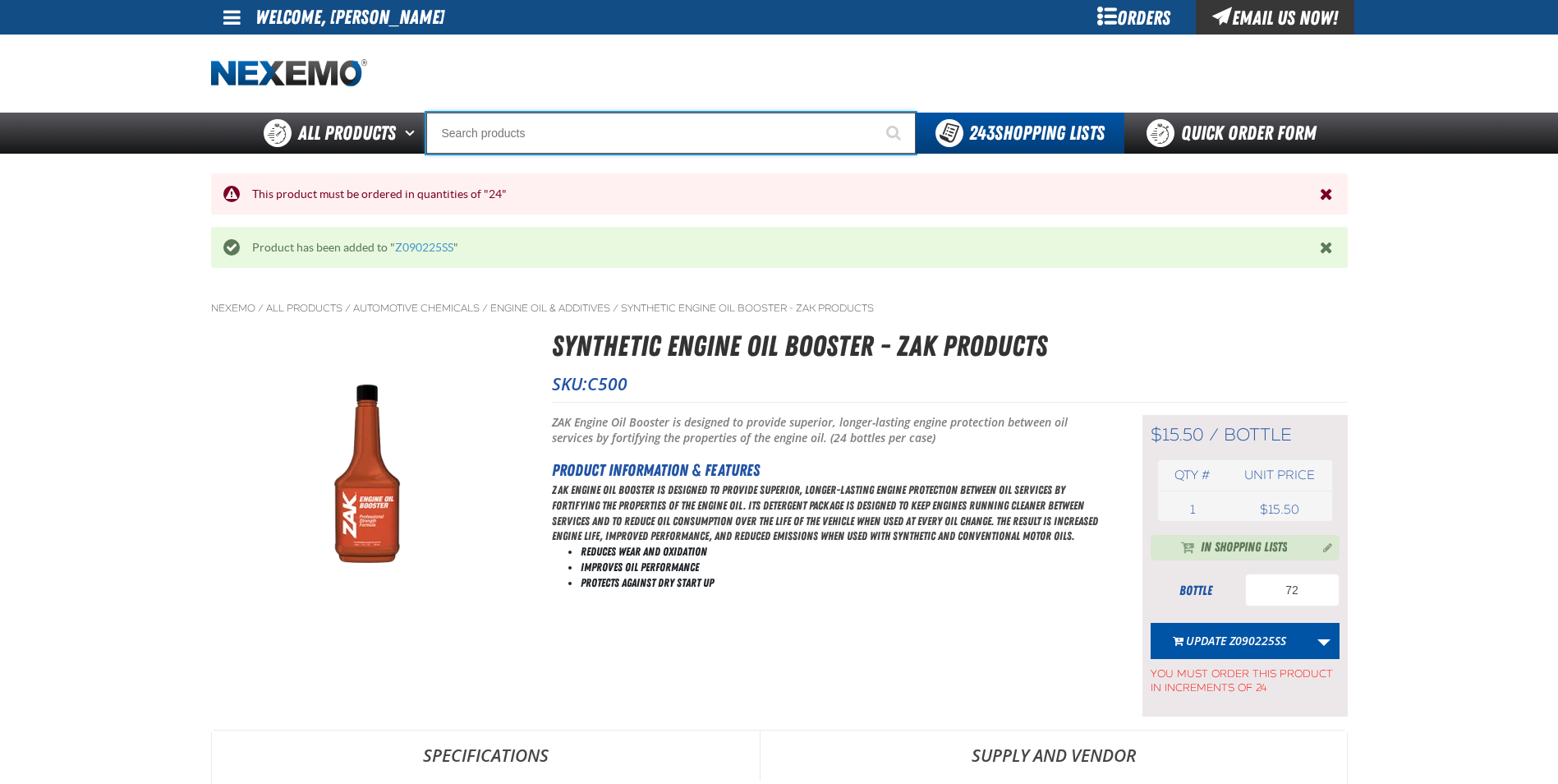
click at [467, 141] on input "Search" at bounding box center [671, 133] width 490 height 41
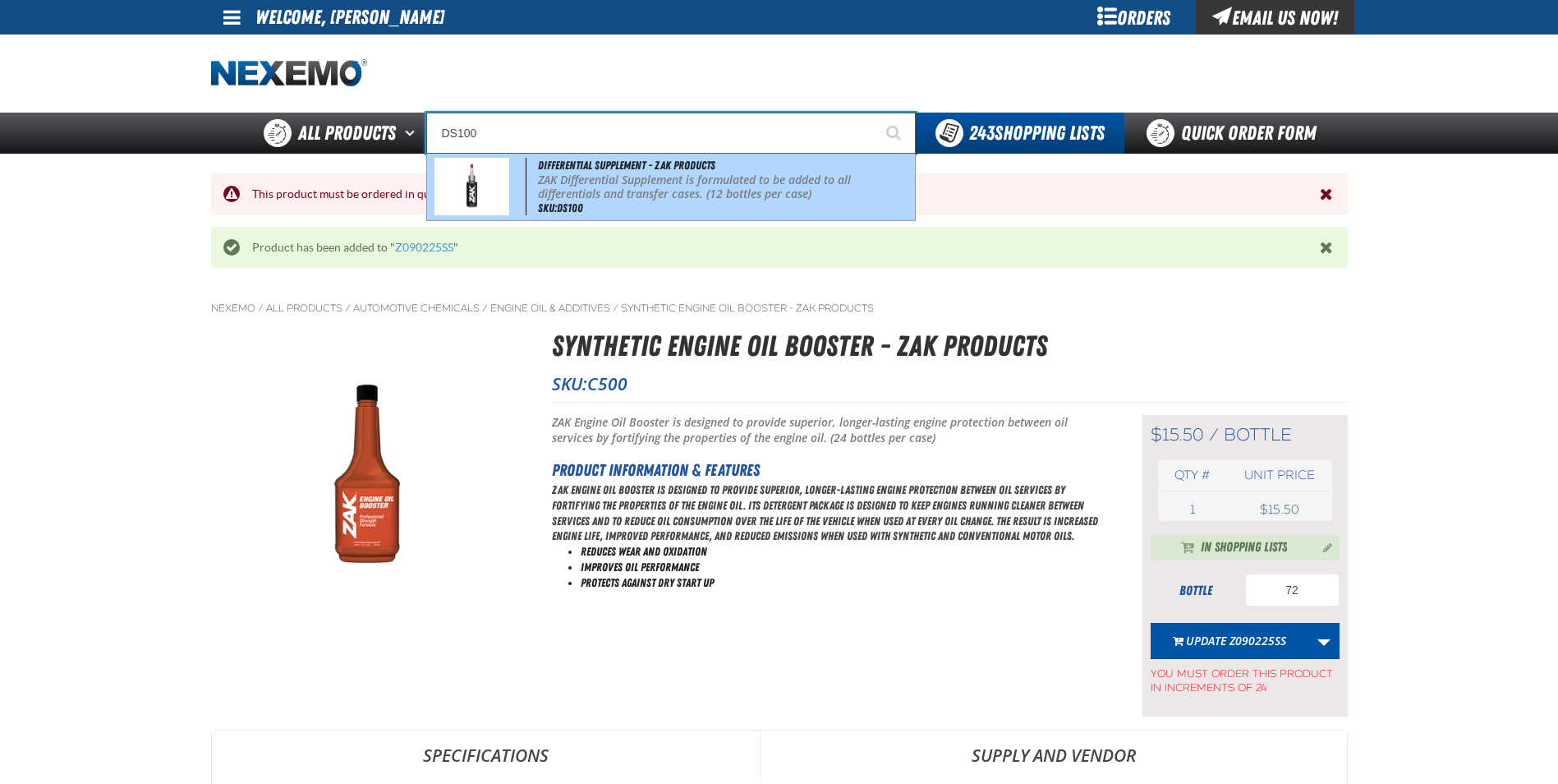
click at [635, 180] on p "ZAK Differential Supplement is formulated to be added to all differentials and …" at bounding box center [725, 187] width 374 height 28
type input "Differential Supplement - ZAK Products"
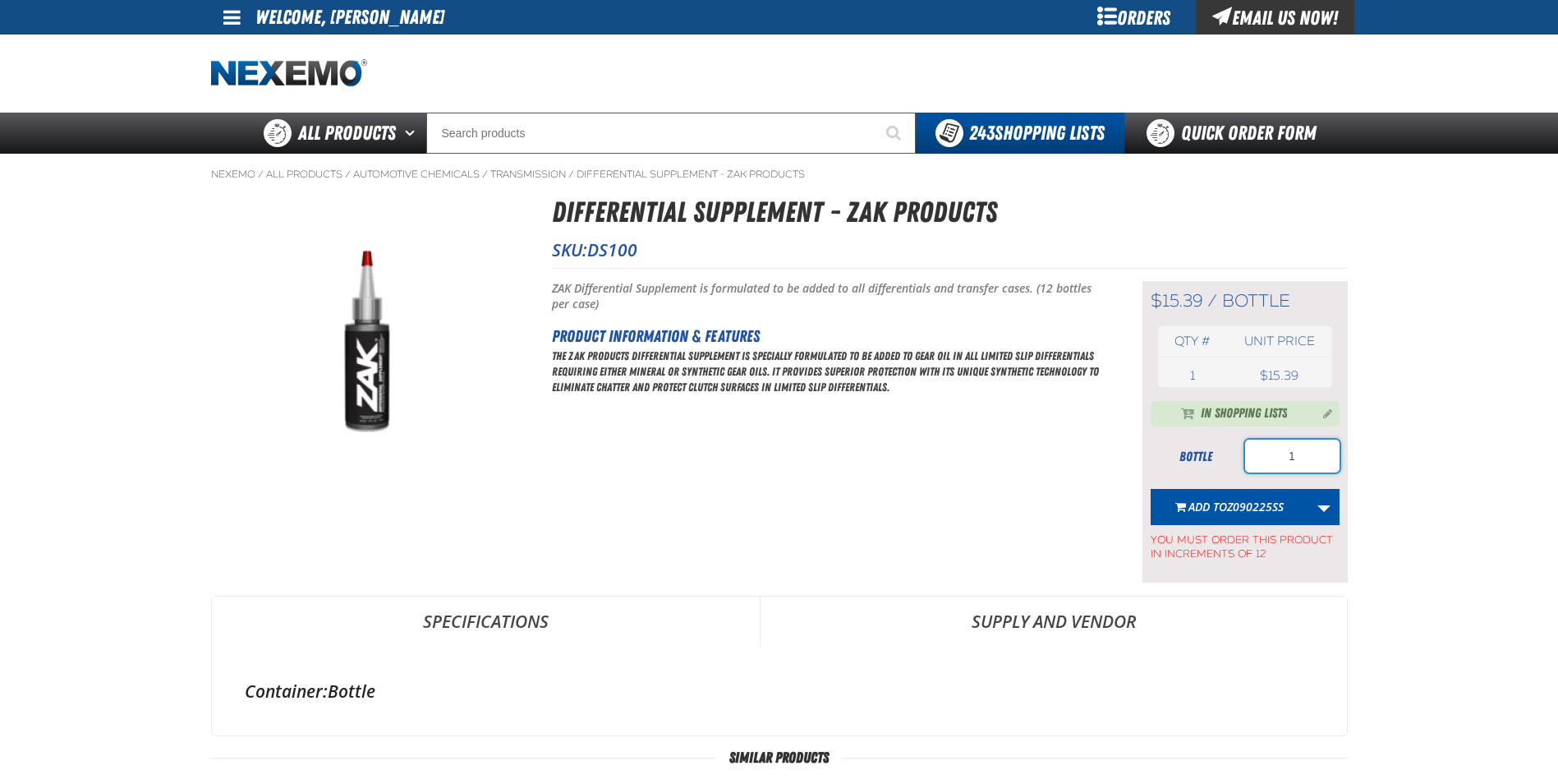
drag, startPoint x: 1300, startPoint y: 452, endPoint x: 1265, endPoint y: 464, distance: 37.0
click at [1265, 464] on input "1" at bounding box center [1292, 455] width 94 height 32
type input "12"
click at [1248, 515] on span "Z090225SS" at bounding box center [1255, 506] width 56 height 16
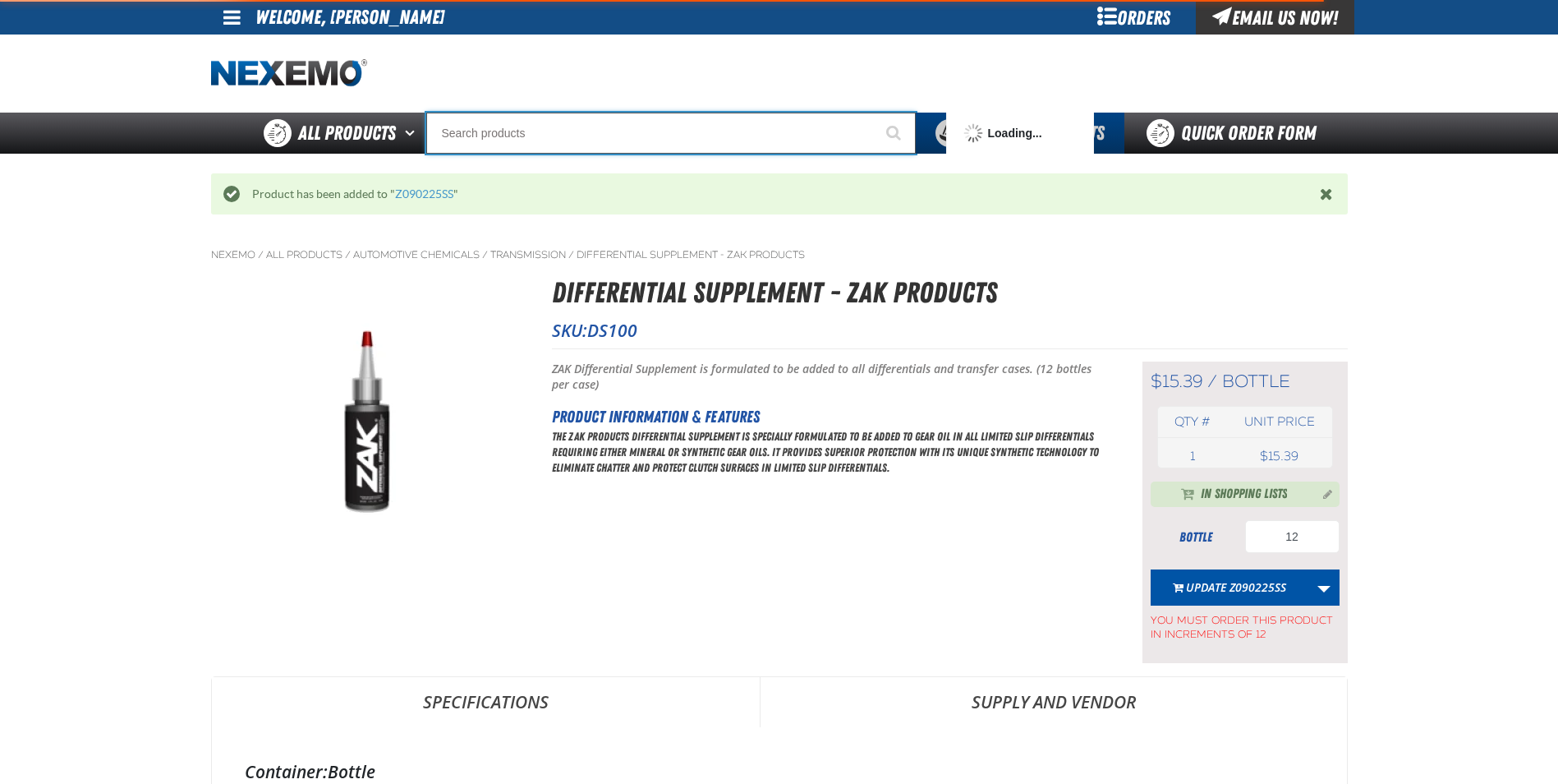
click at [475, 139] on input "Search" at bounding box center [671, 133] width 490 height 41
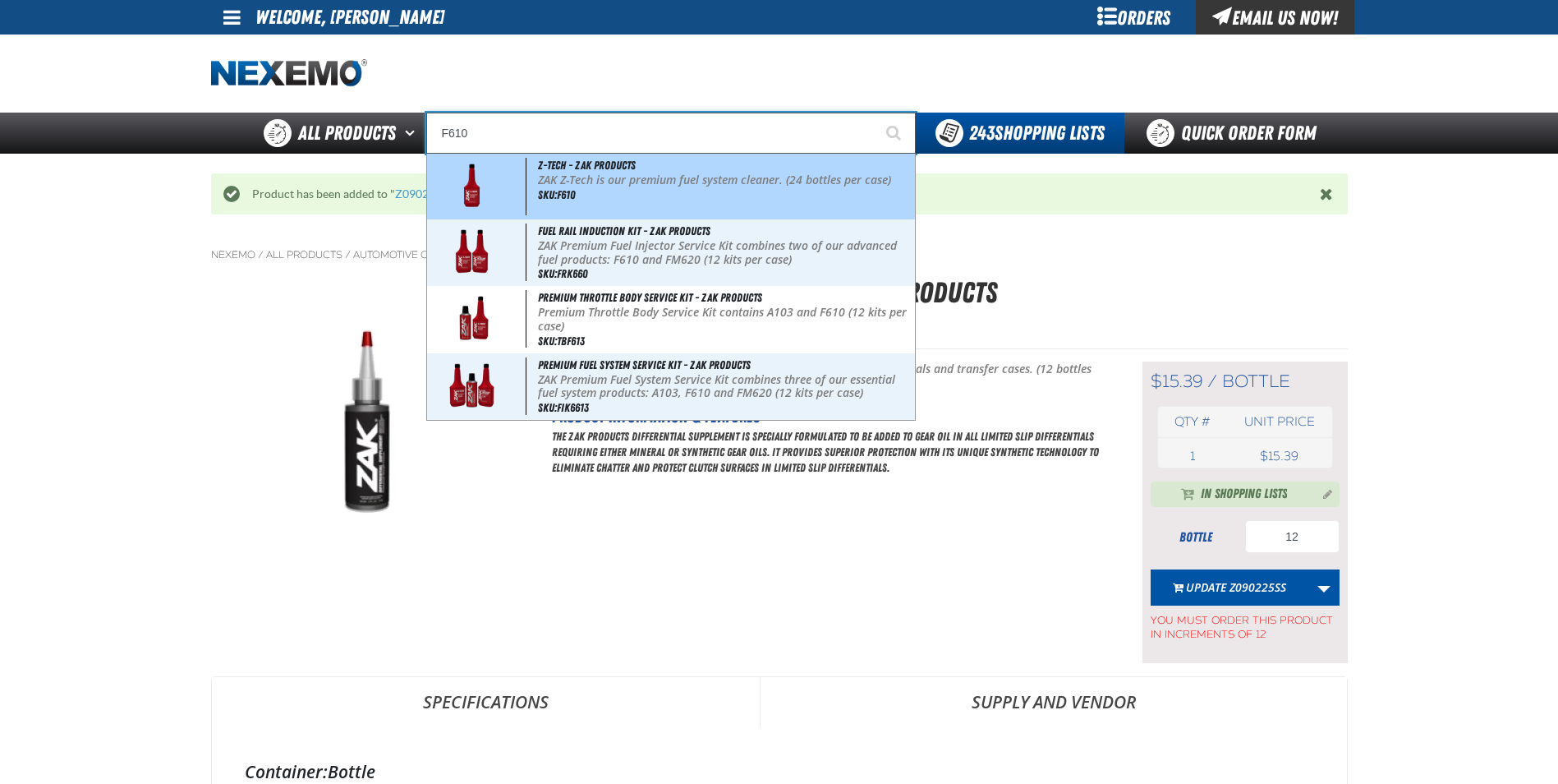
click at [602, 179] on p "ZAK Z-Tech is our premium fuel system cleaner. (24 bottles per case)" at bounding box center [725, 180] width 374 height 14
type input "Z-Tech - ZAK Products"
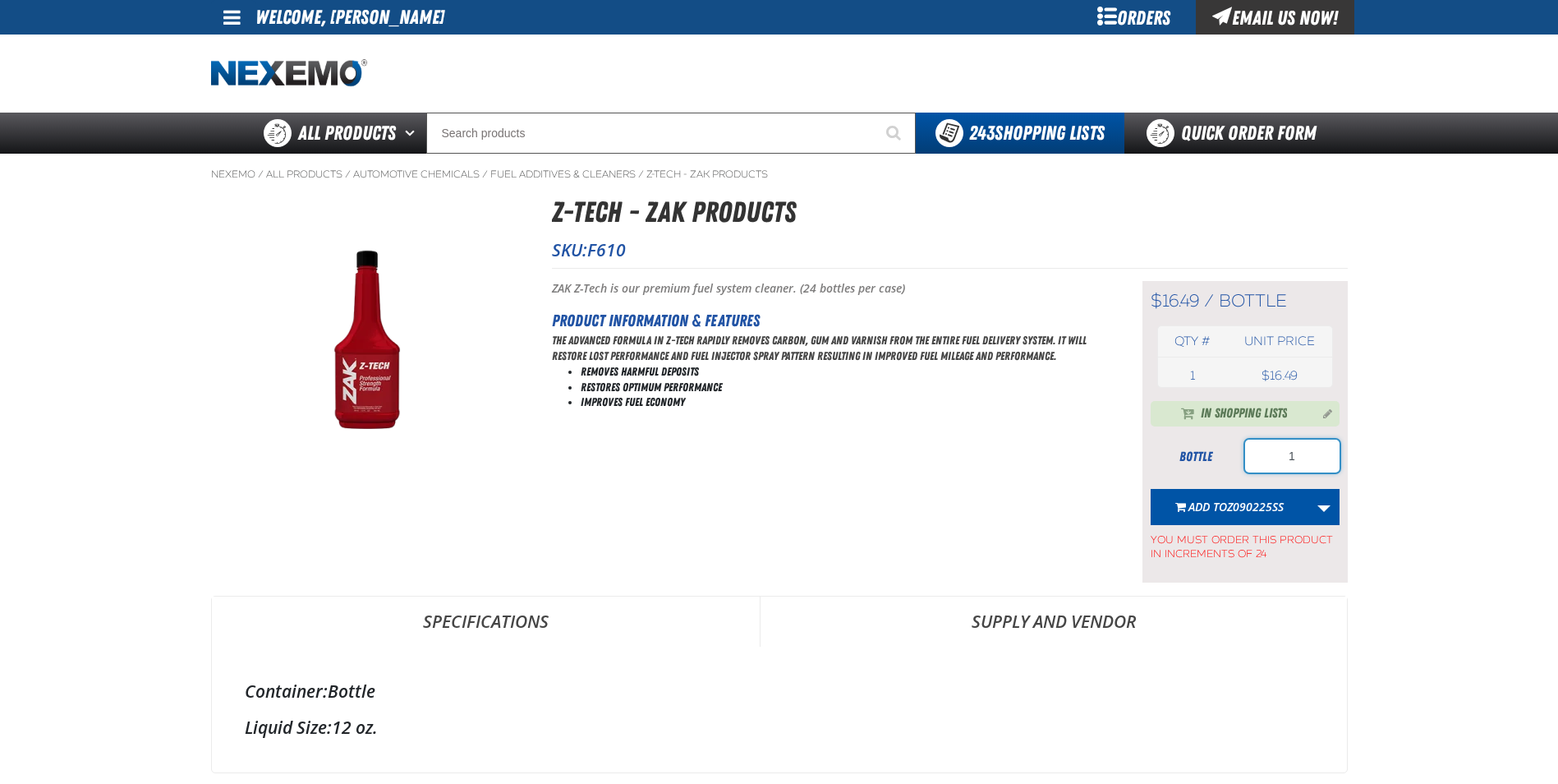
drag, startPoint x: 1323, startPoint y: 457, endPoint x: 1214, endPoint y: 458, distance: 109.0
click at [1222, 458] on div "bottle 1" at bounding box center [1245, 455] width 189 height 32
click at [1232, 507] on span "Z090225SS" at bounding box center [1255, 506] width 56 height 16
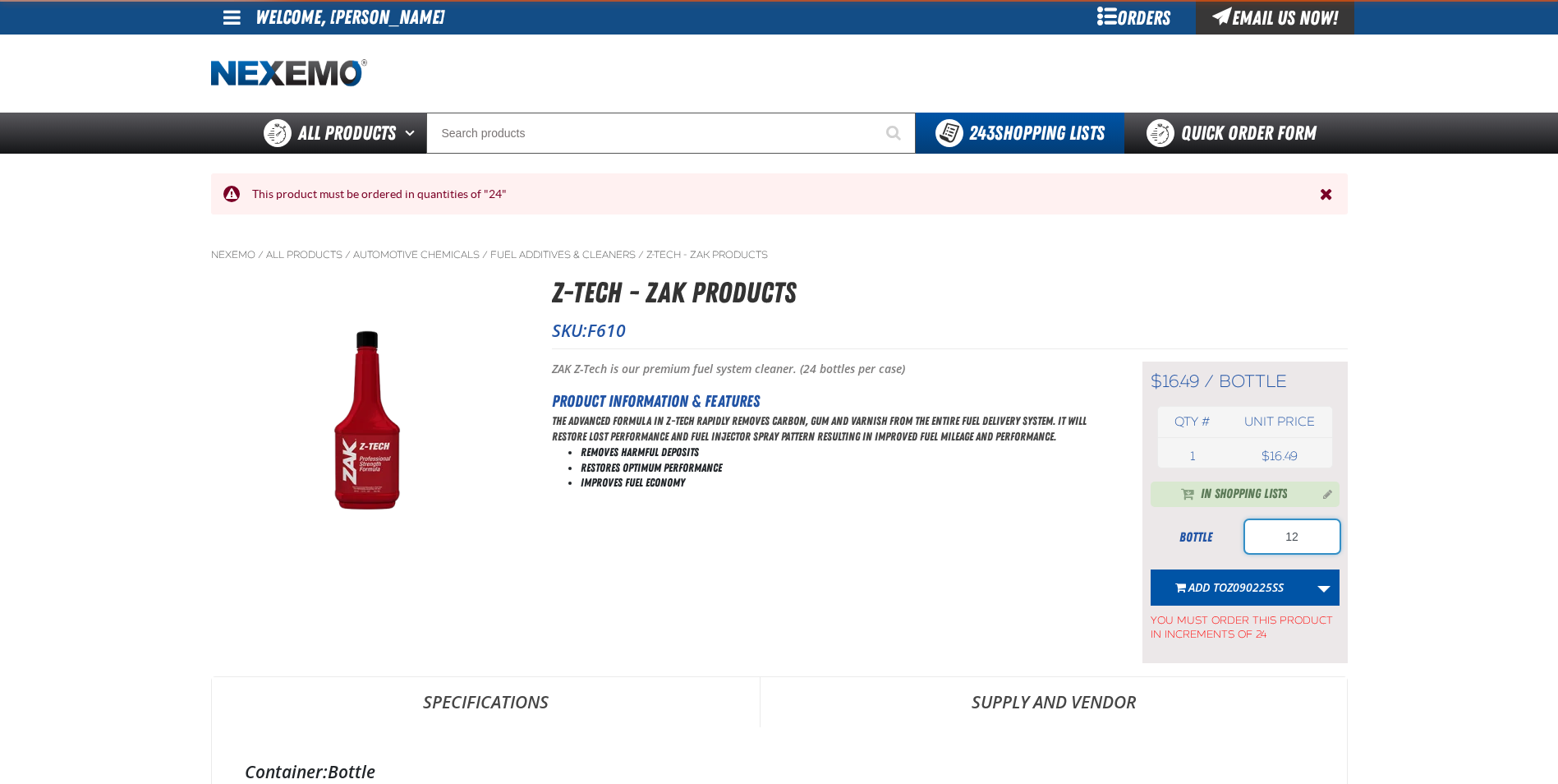
drag, startPoint x: 1259, startPoint y: 542, endPoint x: 1246, endPoint y: 542, distance: 13.0
click at [1249, 542] on input "12" at bounding box center [1292, 536] width 94 height 32
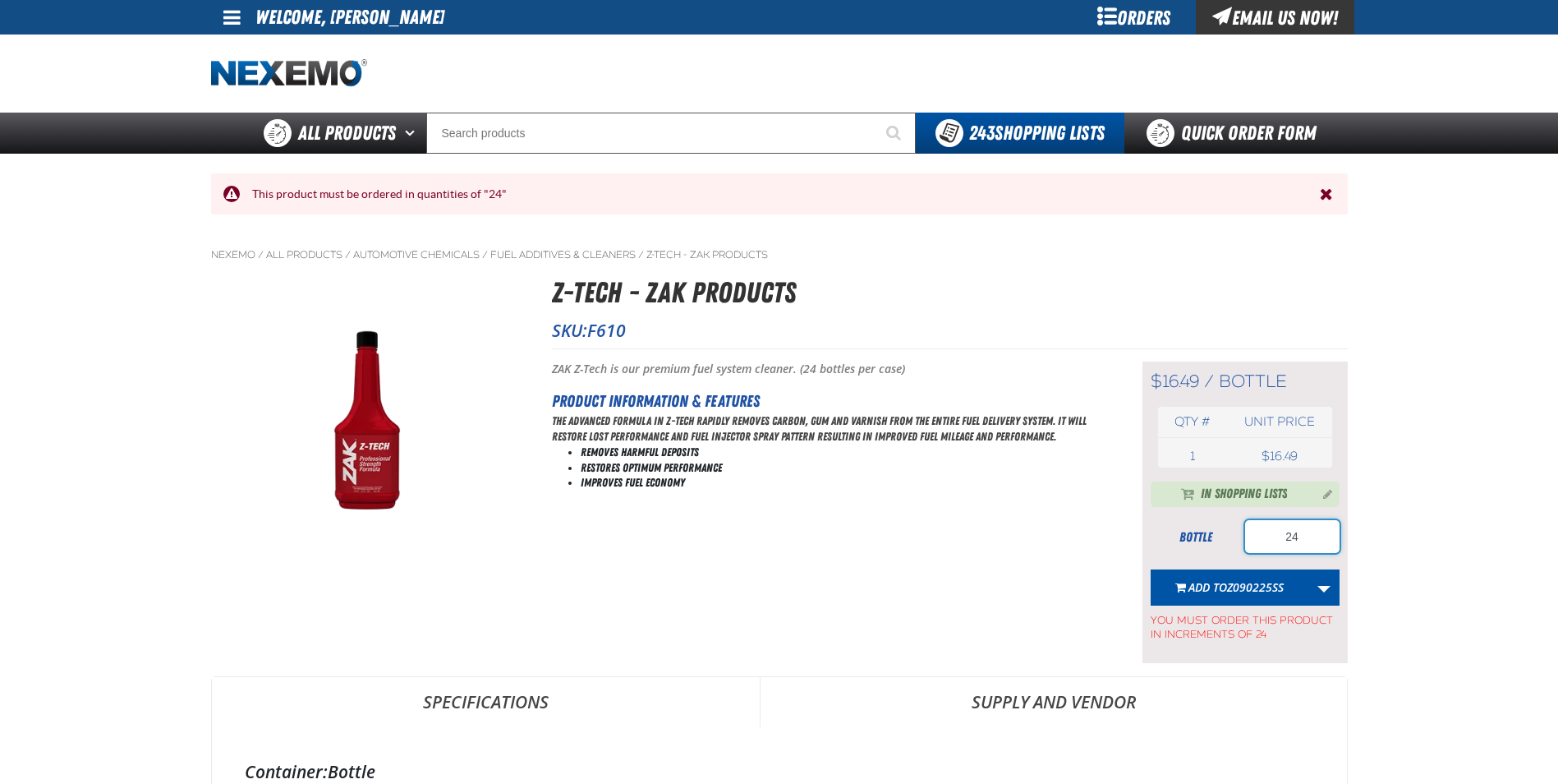
type input "24"
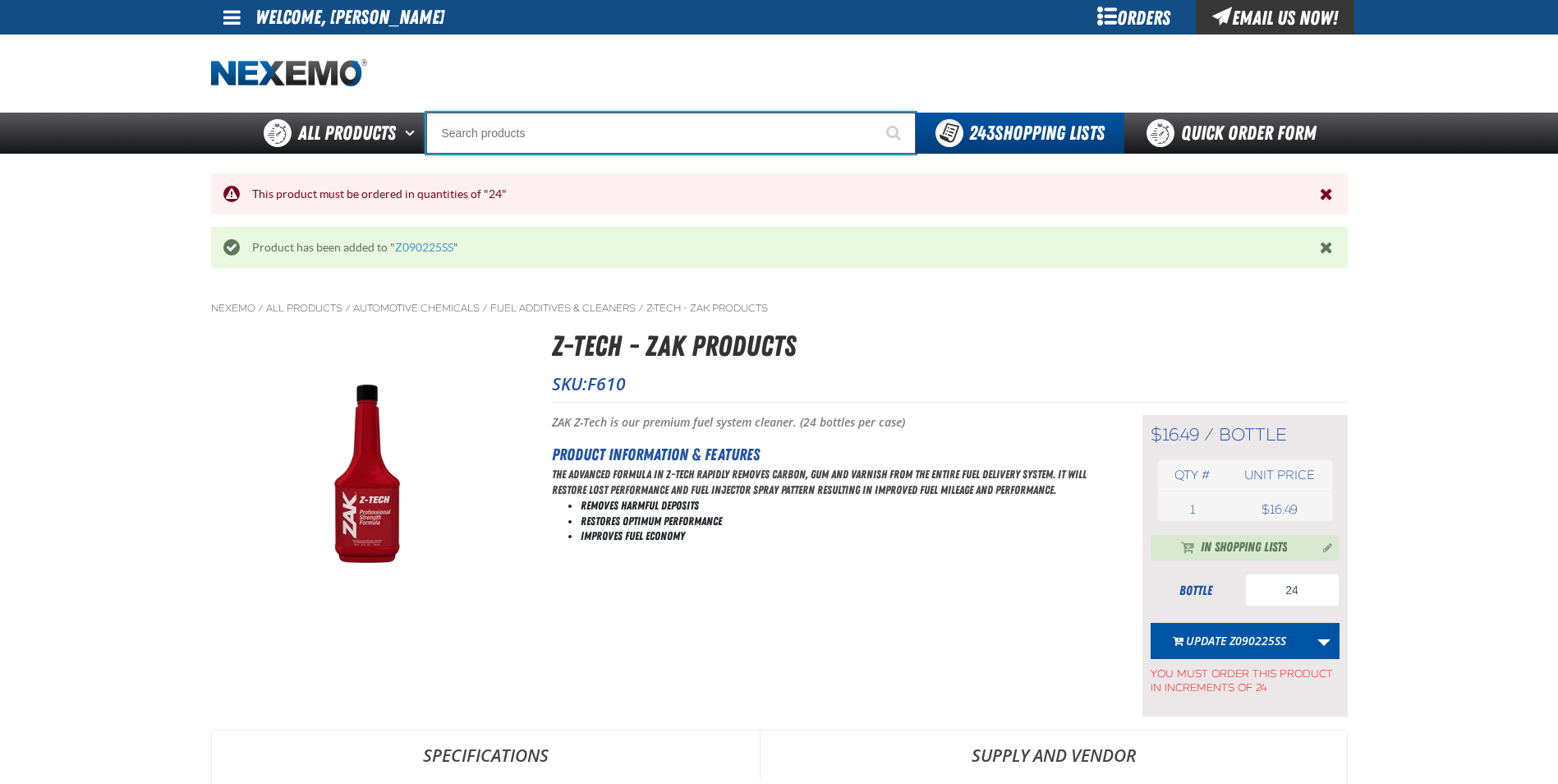
click at [470, 135] on input "Search" at bounding box center [671, 133] width 490 height 41
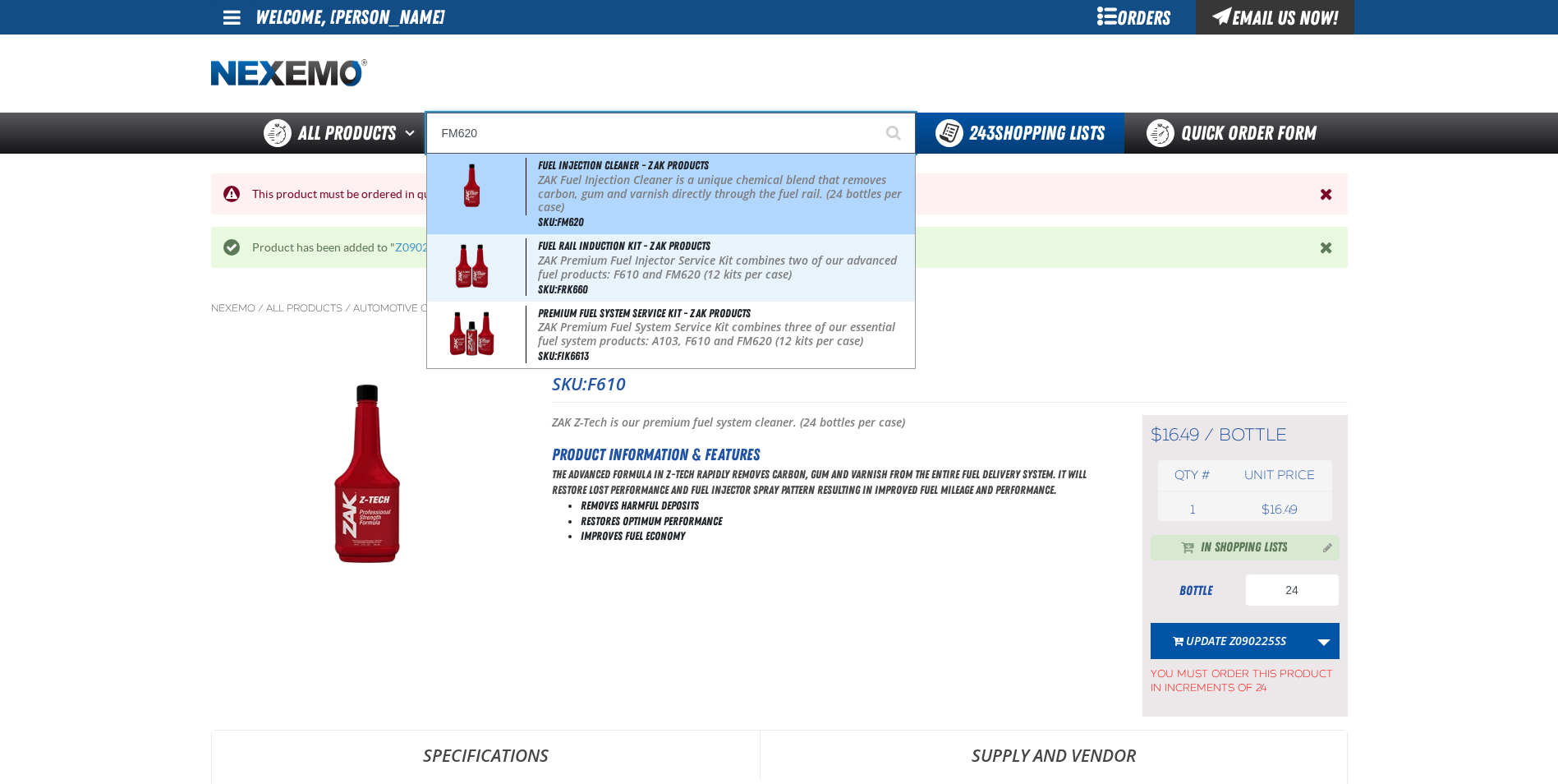
click at [642, 201] on p "ZAK Fuel Injection Cleaner is a unique chemical blend that removes carbon, gum …" at bounding box center [725, 193] width 374 height 41
type input "Fuel Injection Cleaner - ZAK Products"
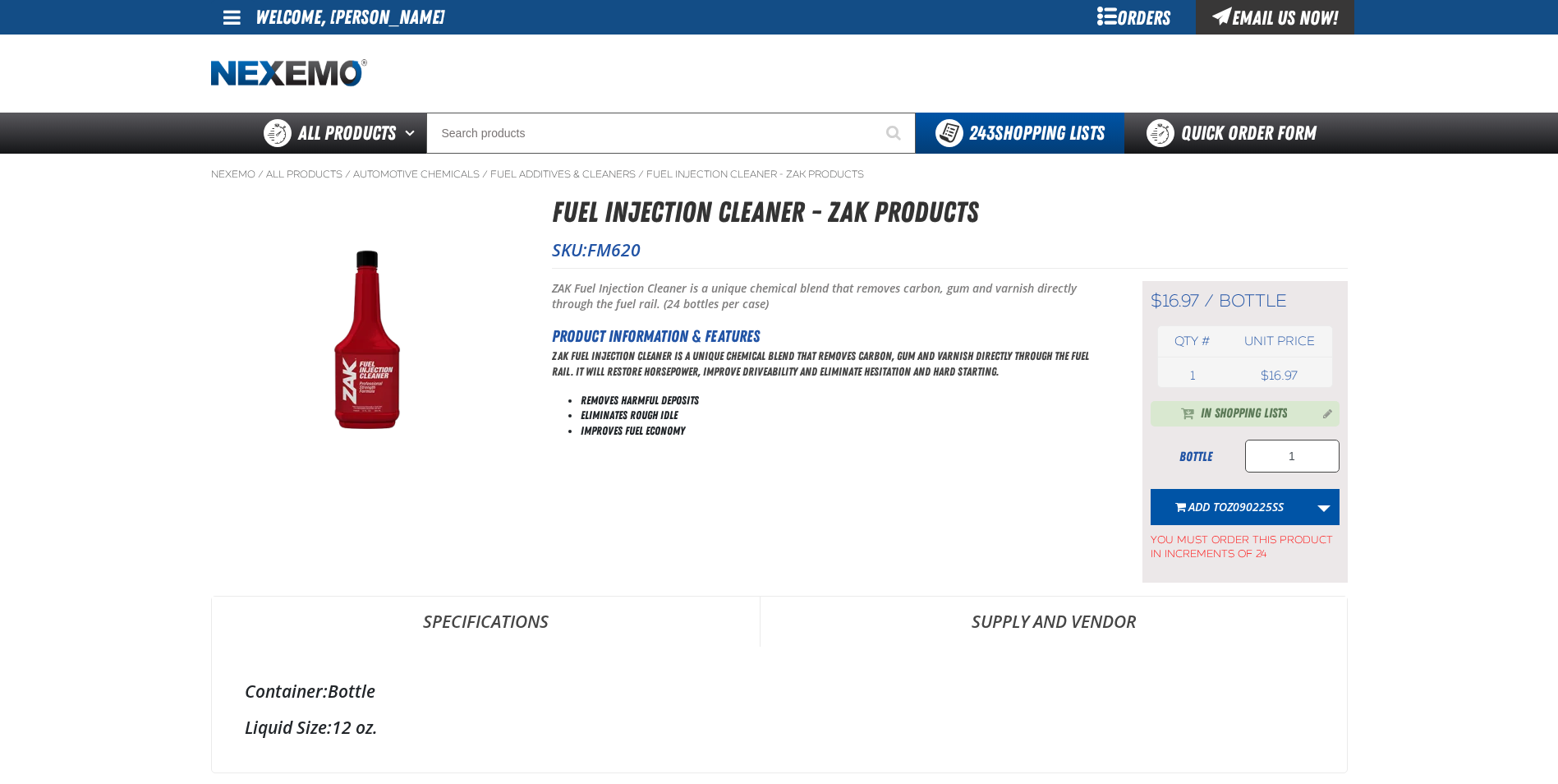
drag, startPoint x: 1306, startPoint y: 457, endPoint x: 1275, endPoint y: 462, distance: 31.4
click at [1275, 462] on div "$16.97 / bottle bottle Qty # Unit price 1 bottle USD 16.97 $16.97 1" at bounding box center [1245, 431] width 206 height 302
click at [1315, 456] on input "1" at bounding box center [1292, 455] width 94 height 32
type input "1"
type input "24"
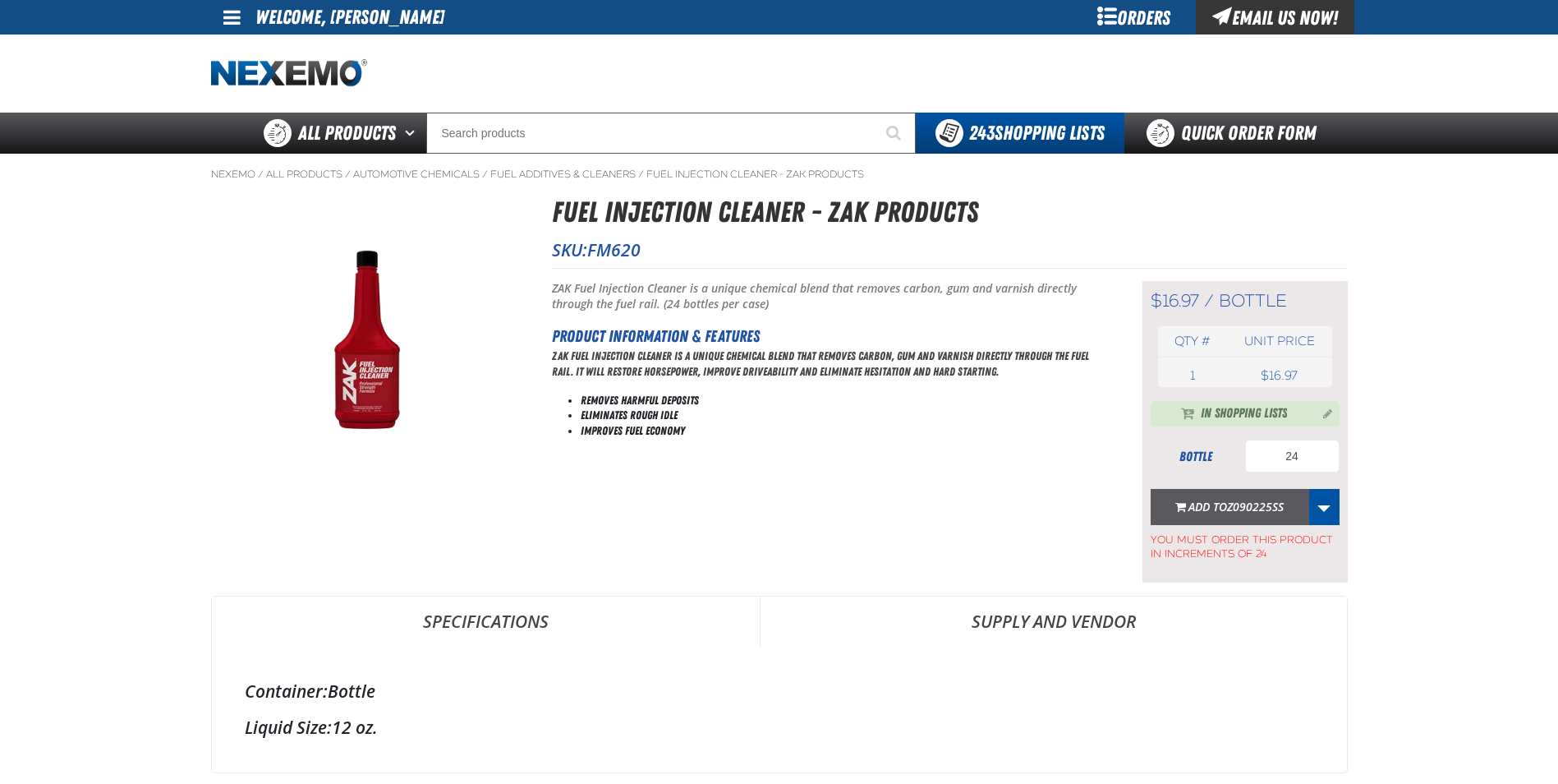
click at [1218, 507] on span "Add to Z090225SS" at bounding box center [1236, 506] width 95 height 16
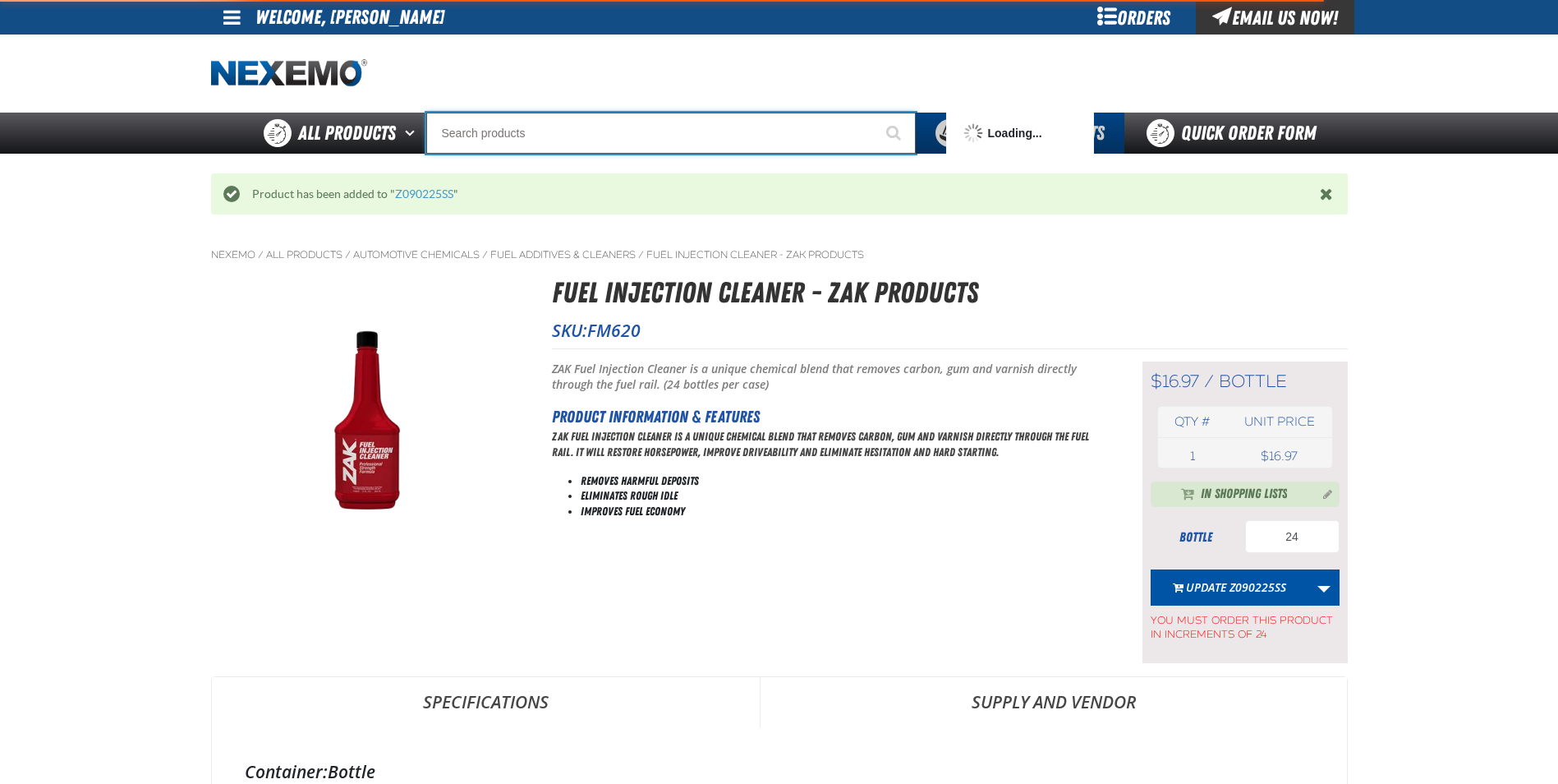
click at [473, 136] on input "Search" at bounding box center [671, 133] width 490 height 41
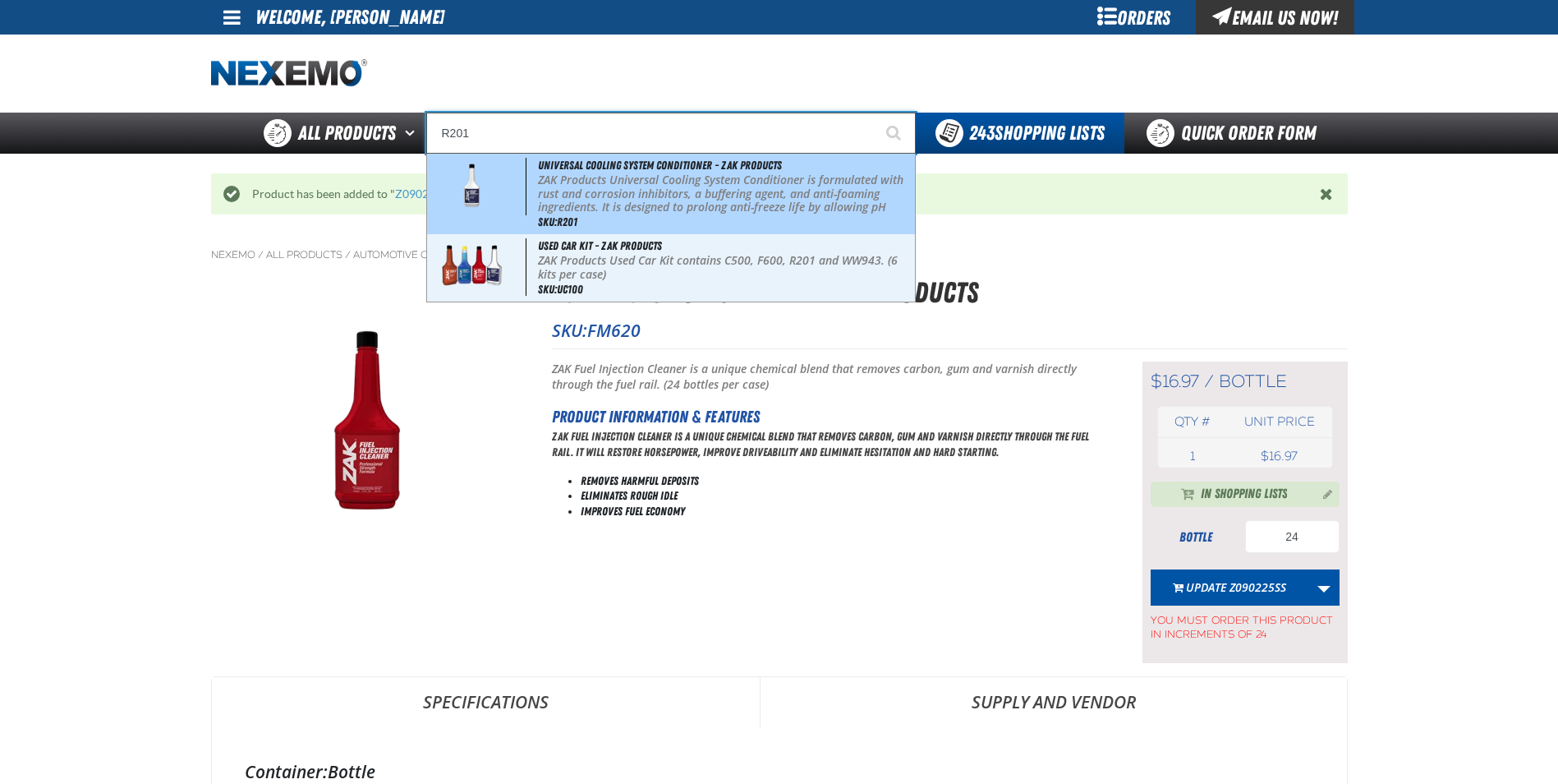
click at [609, 180] on p "ZAK Products Universal Cooling System Conditioner is formulated with rust and c…" at bounding box center [725, 207] width 374 height 69
type input "Universal Cooling System Conditioner - ZAK Products"
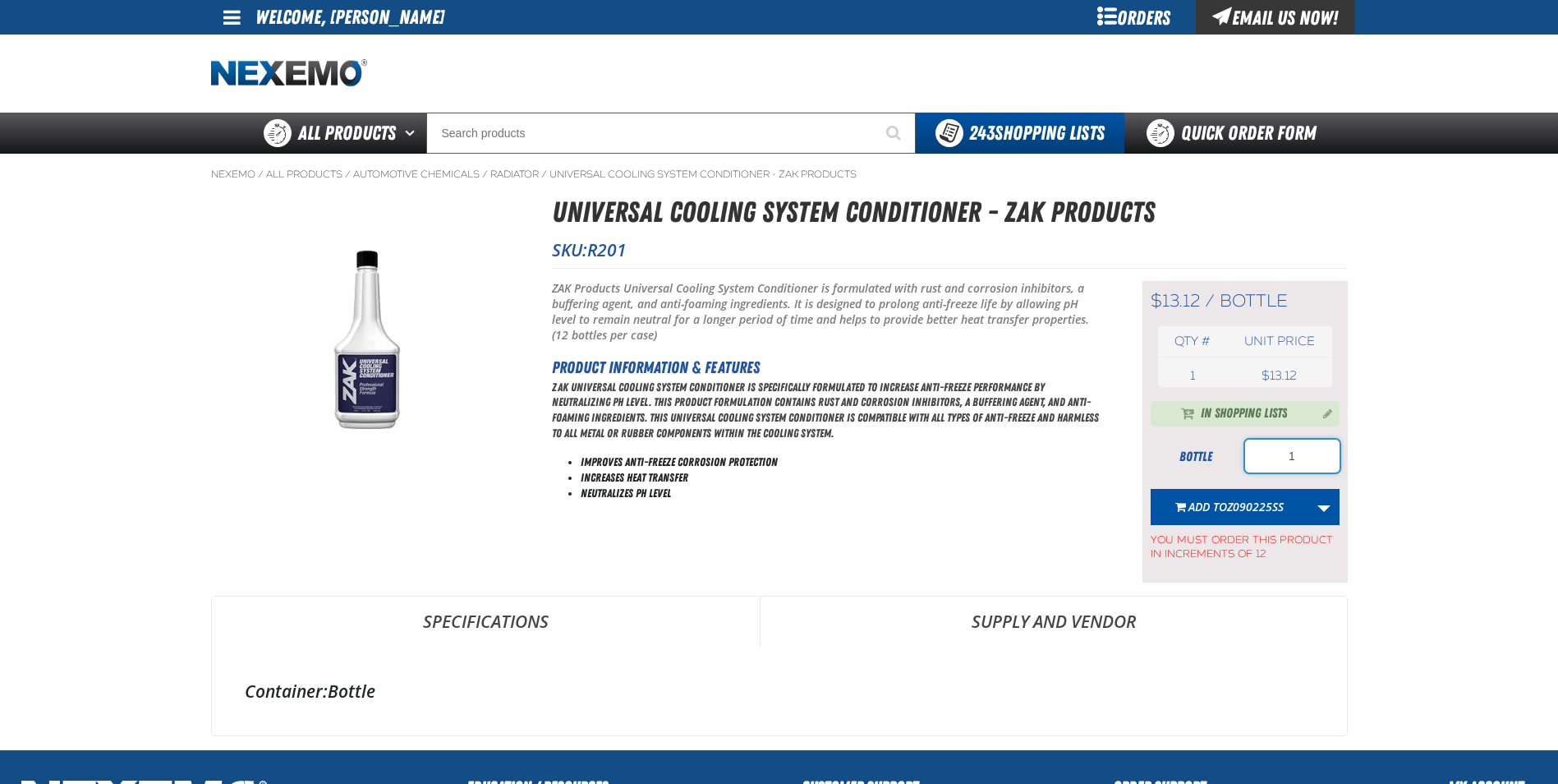
drag, startPoint x: 1302, startPoint y: 456, endPoint x: 1238, endPoint y: 457, distance: 64.0
click at [1238, 457] on div "bottle 1" at bounding box center [1245, 455] width 189 height 32
type input "24"
click at [1214, 504] on span "Add to Z090225SS" at bounding box center [1236, 506] width 95 height 16
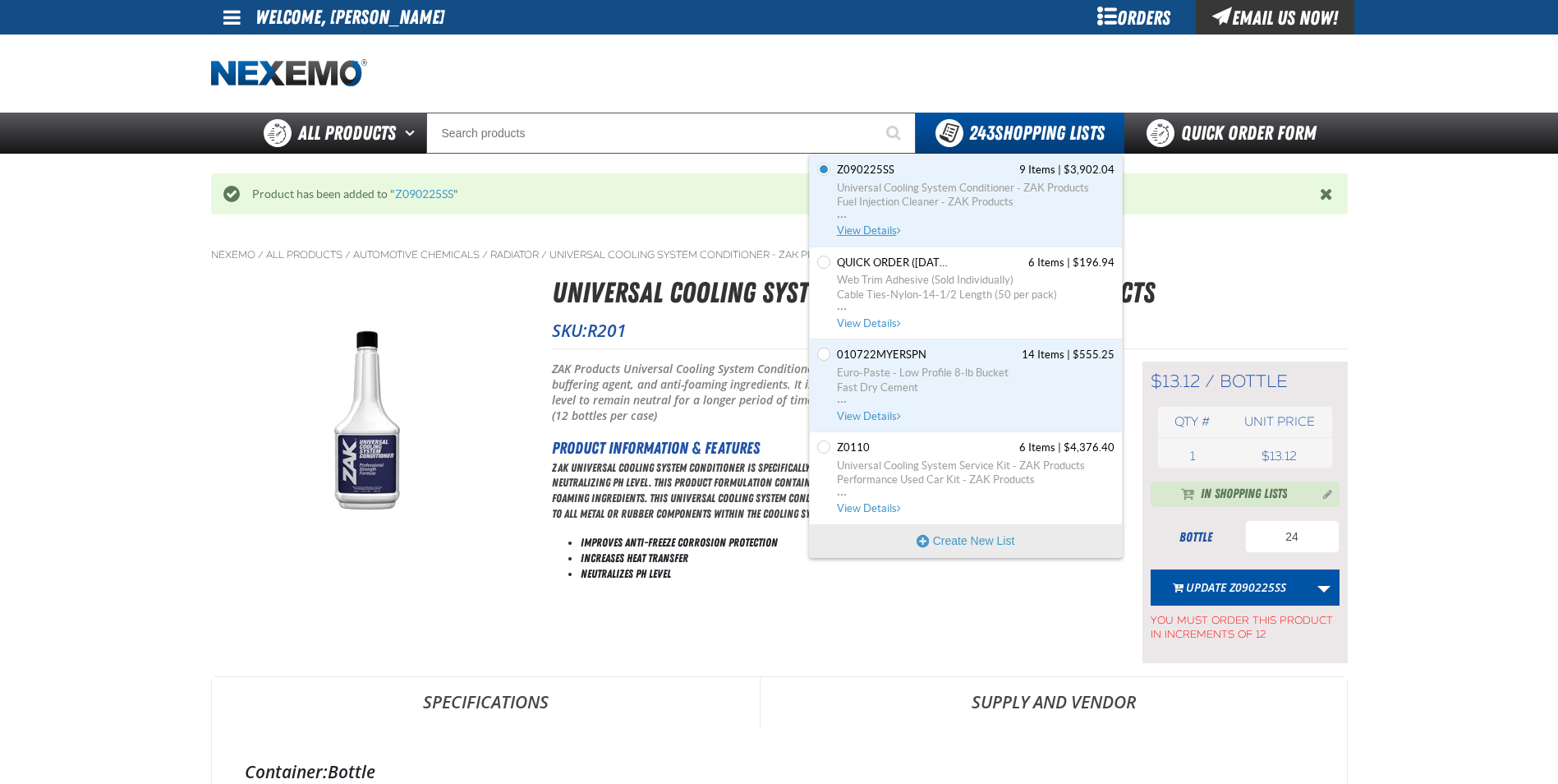
click at [879, 228] on span "View Details" at bounding box center [870, 230] width 67 height 12
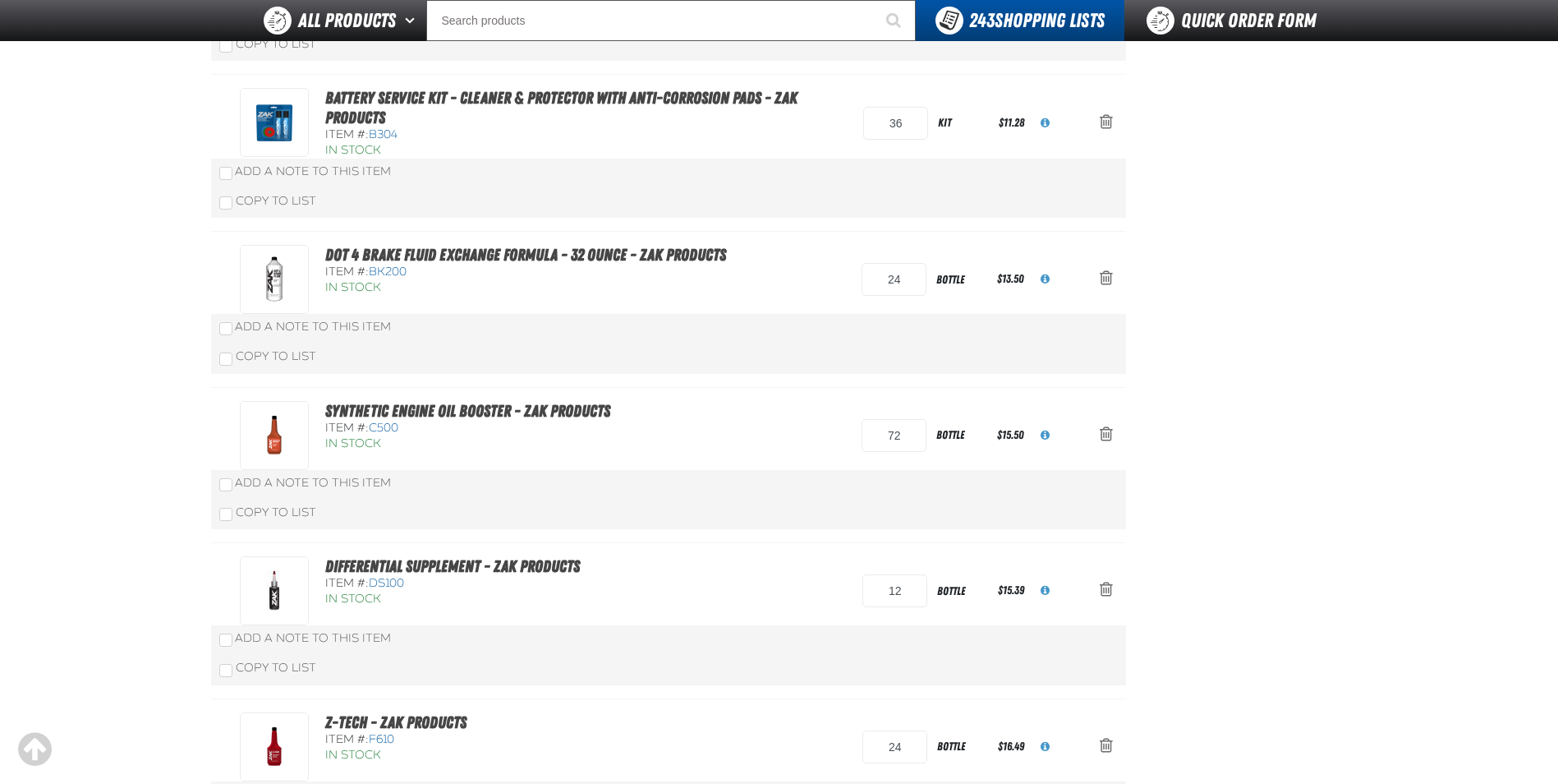
scroll to position [82, 0]
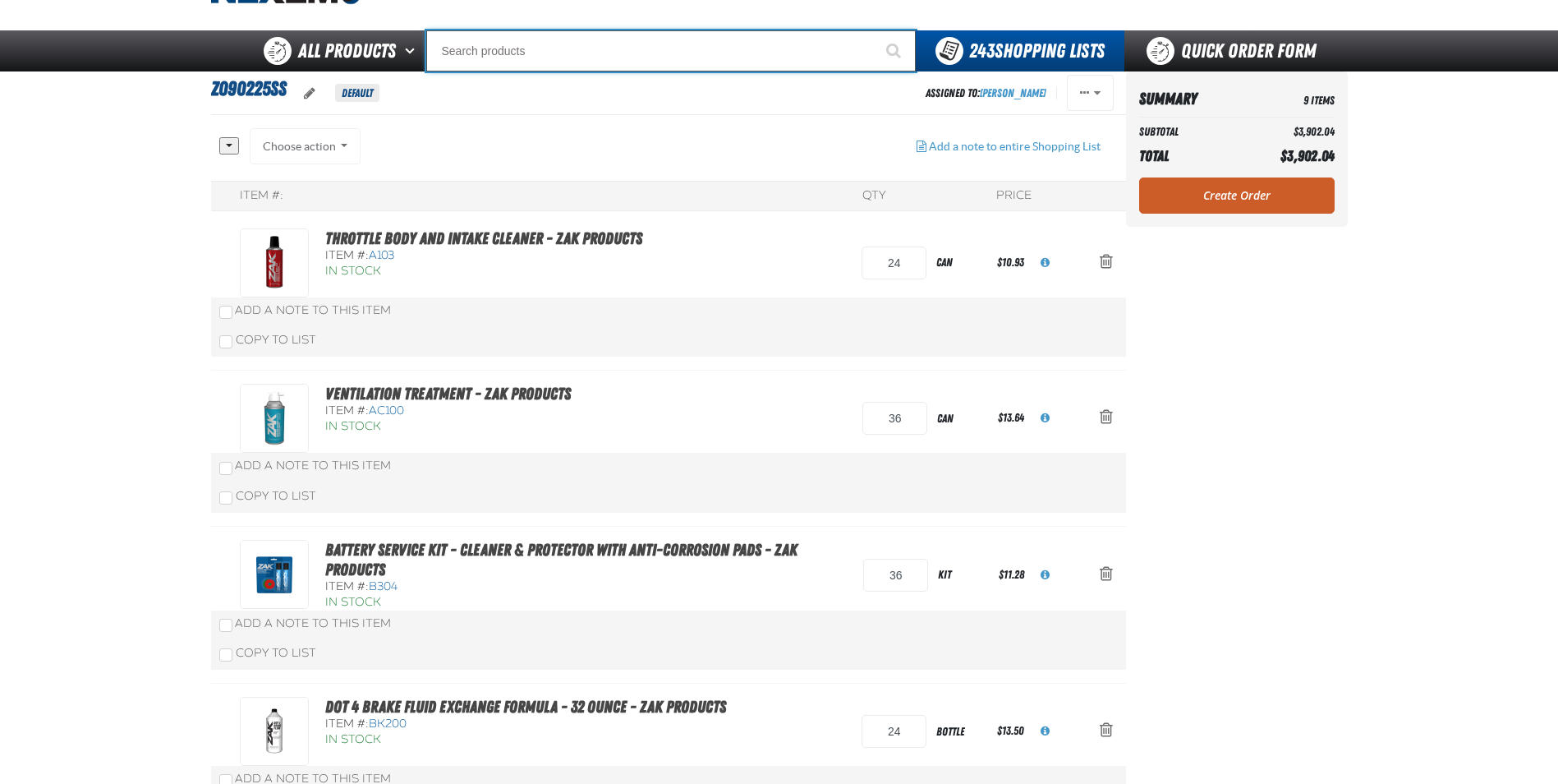
click at [480, 49] on input "Search" at bounding box center [671, 51] width 490 height 41
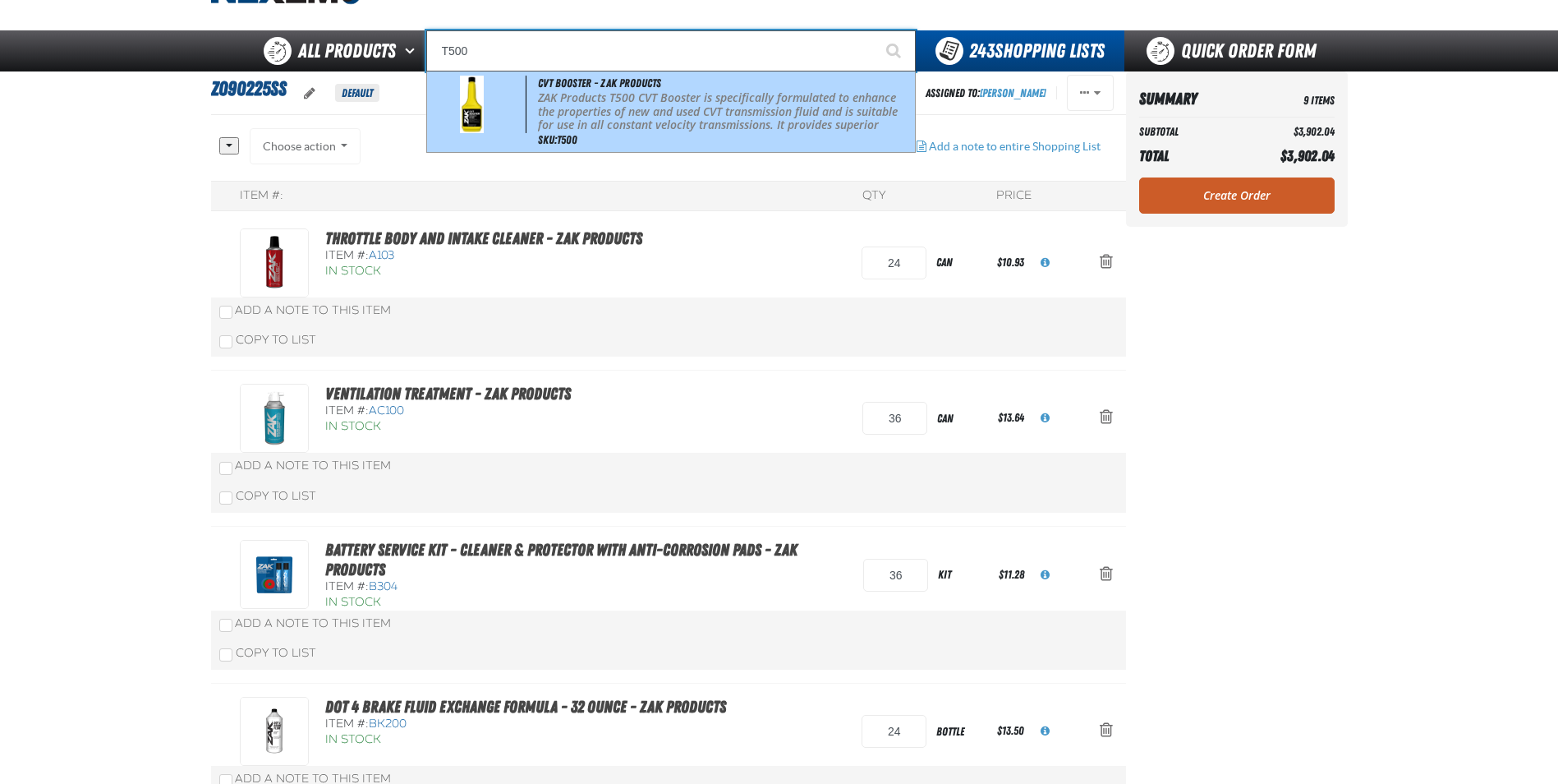
click at [609, 118] on p "ZAK Products T500 CVT Booster is specifically formulated to enhance the propert…" at bounding box center [725, 126] width 374 height 69
type input "CVT Booster - ZAK Products"
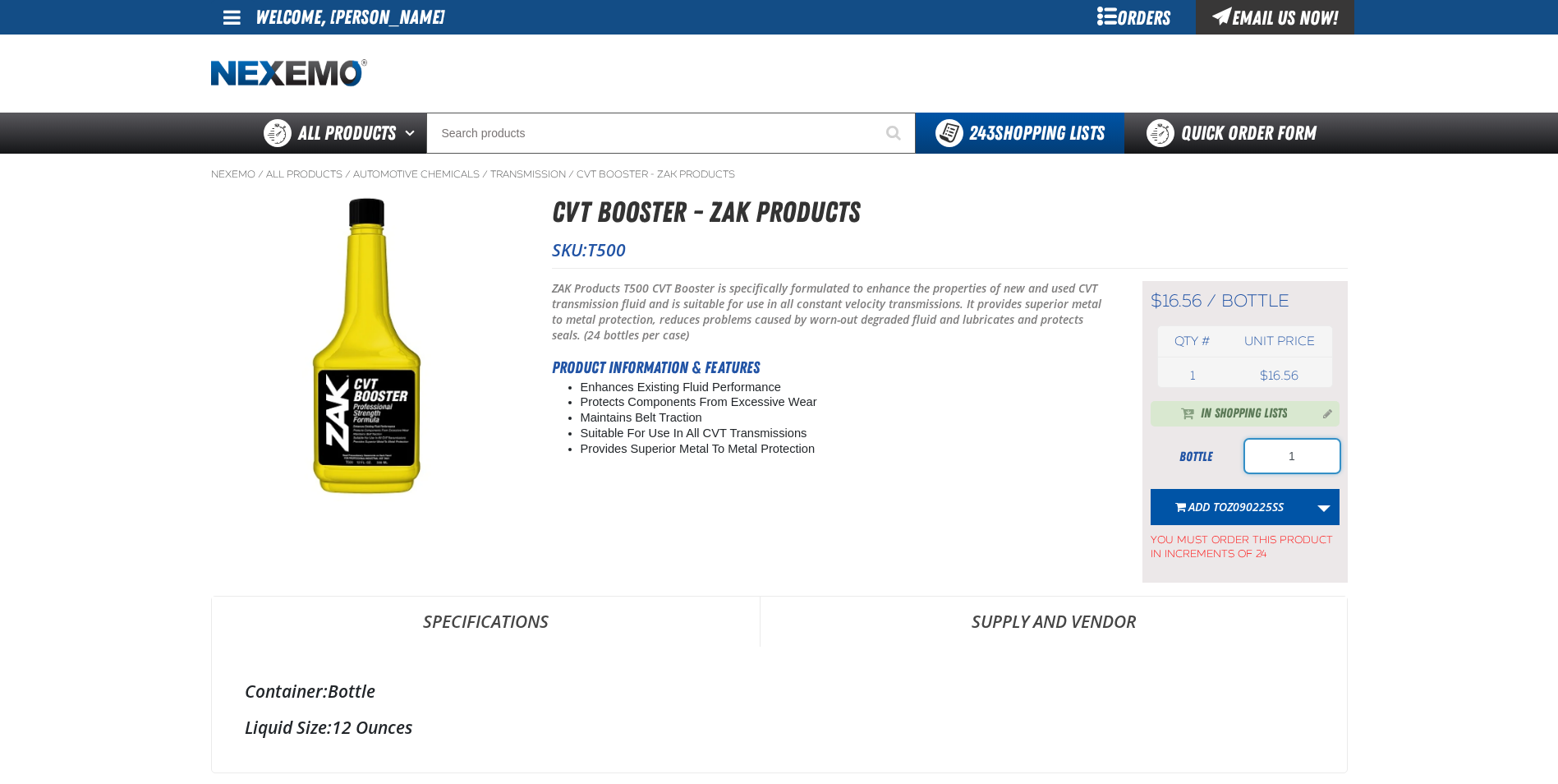
drag, startPoint x: 1302, startPoint y: 457, endPoint x: 1259, endPoint y: 454, distance: 43.1
click at [1260, 454] on input "1" at bounding box center [1292, 455] width 94 height 32
type input "24"
click at [1246, 504] on span "Z090225SS" at bounding box center [1255, 506] width 56 height 16
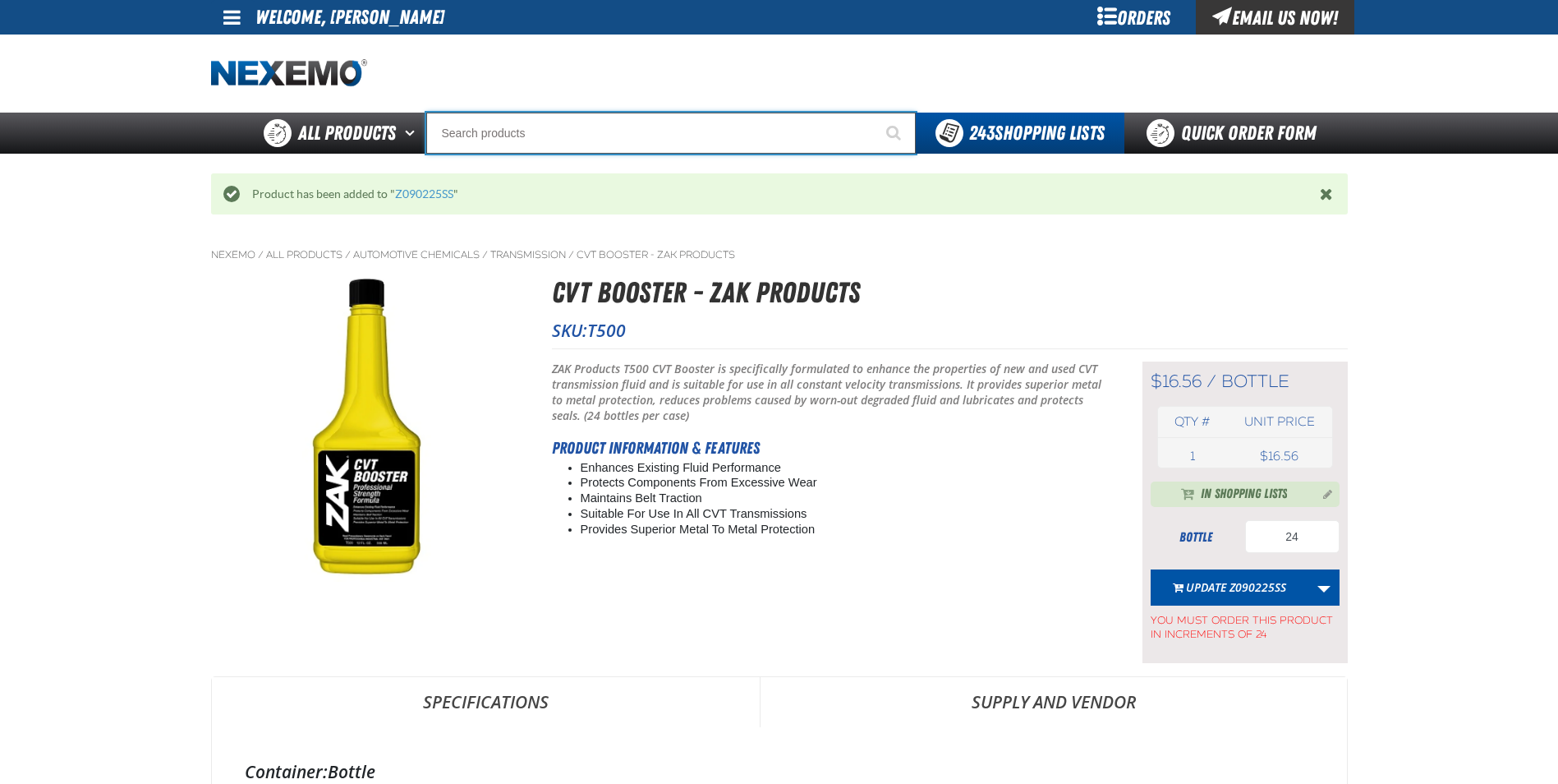
click at [483, 131] on input "Search" at bounding box center [671, 133] width 490 height 41
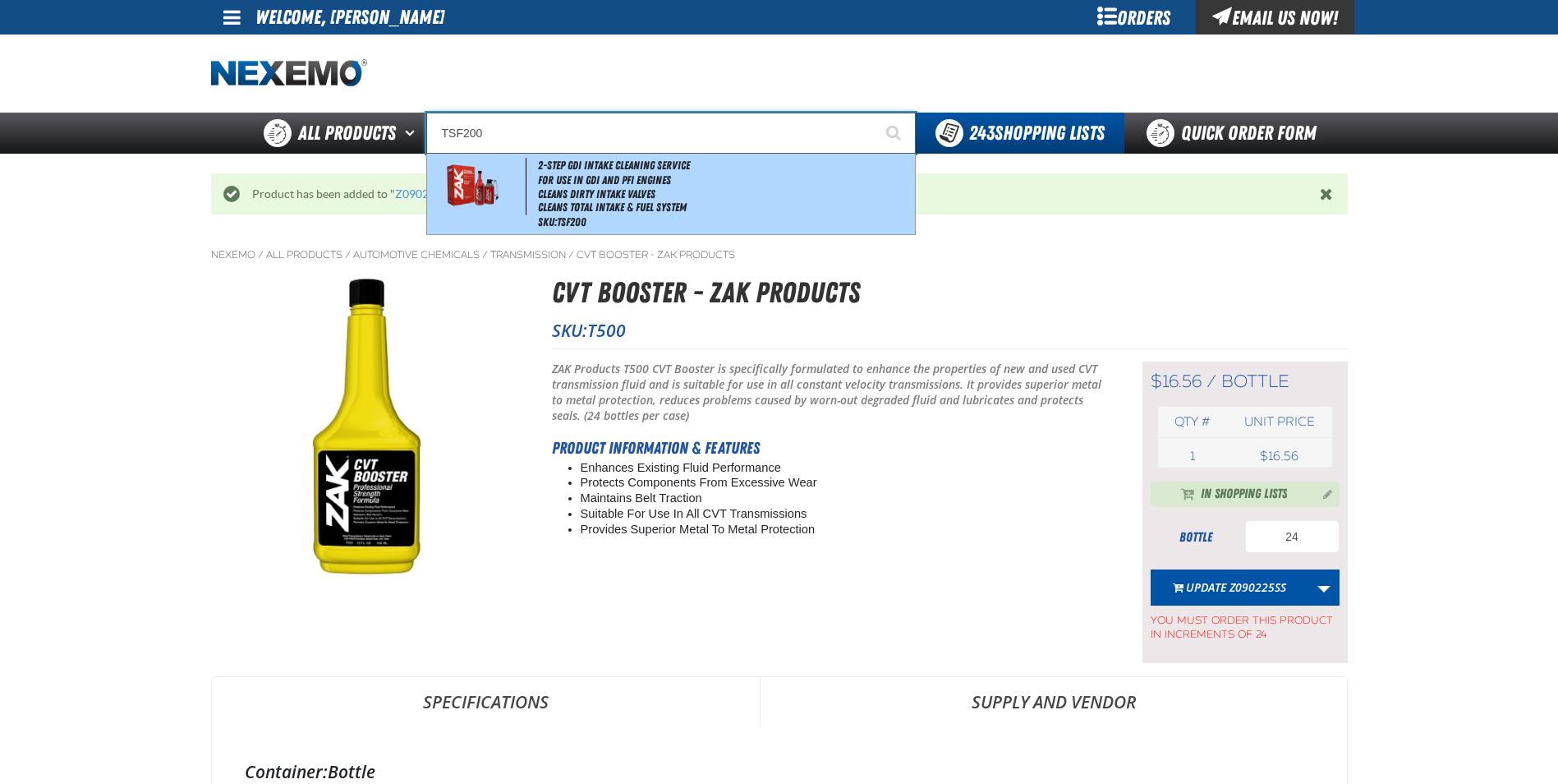
click at [638, 200] on li "Cleans Dirty Intake Valves" at bounding box center [725, 193] width 374 height 14
type input "2-Step GDI Intake Cleaning Service"
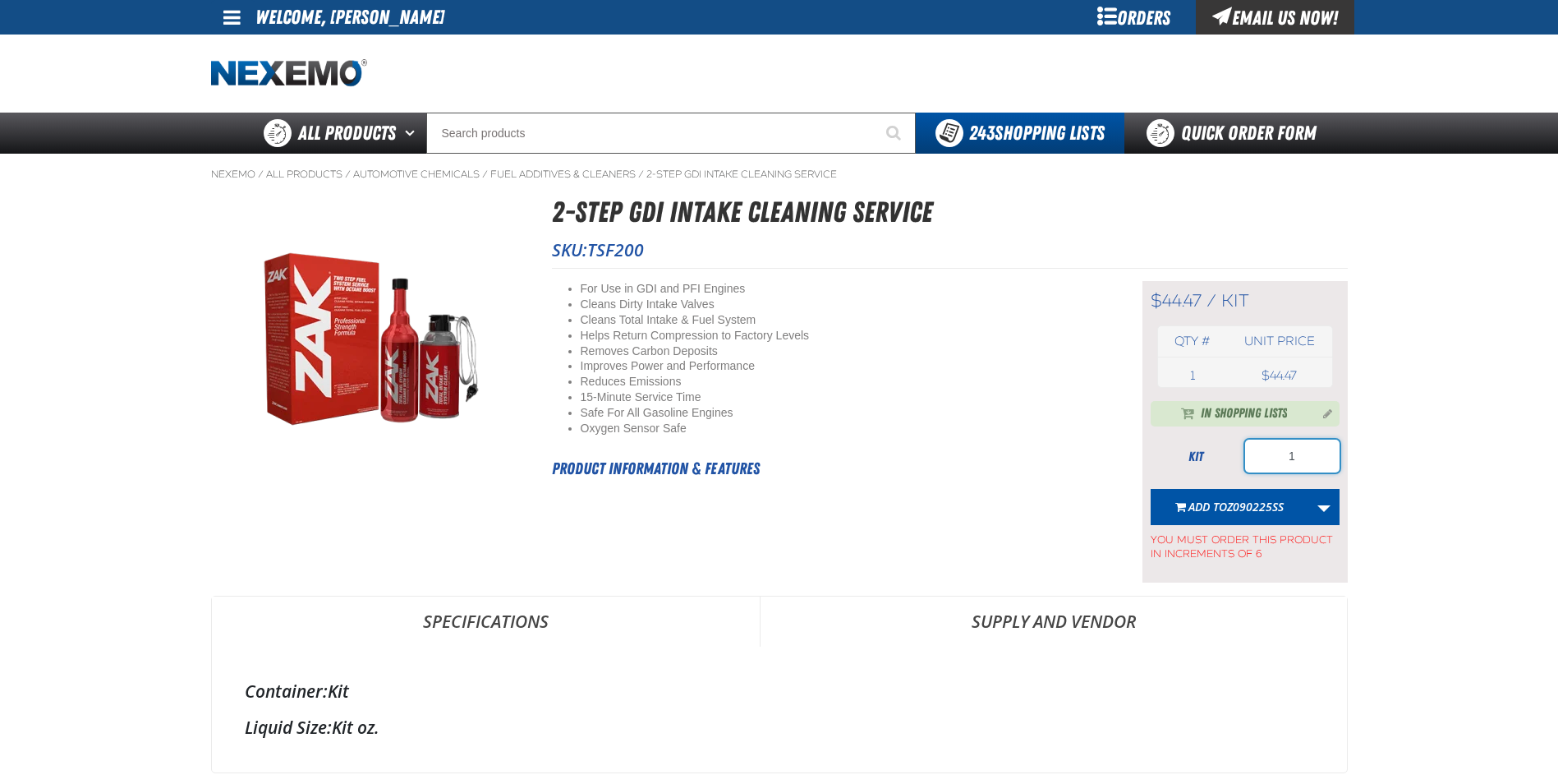
drag, startPoint x: 1313, startPoint y: 457, endPoint x: 1273, endPoint y: 456, distance: 40.0
click at [1275, 456] on input "1" at bounding box center [1292, 455] width 94 height 32
type input "12"
click at [1249, 513] on span "Z090225SS" at bounding box center [1255, 506] width 56 height 16
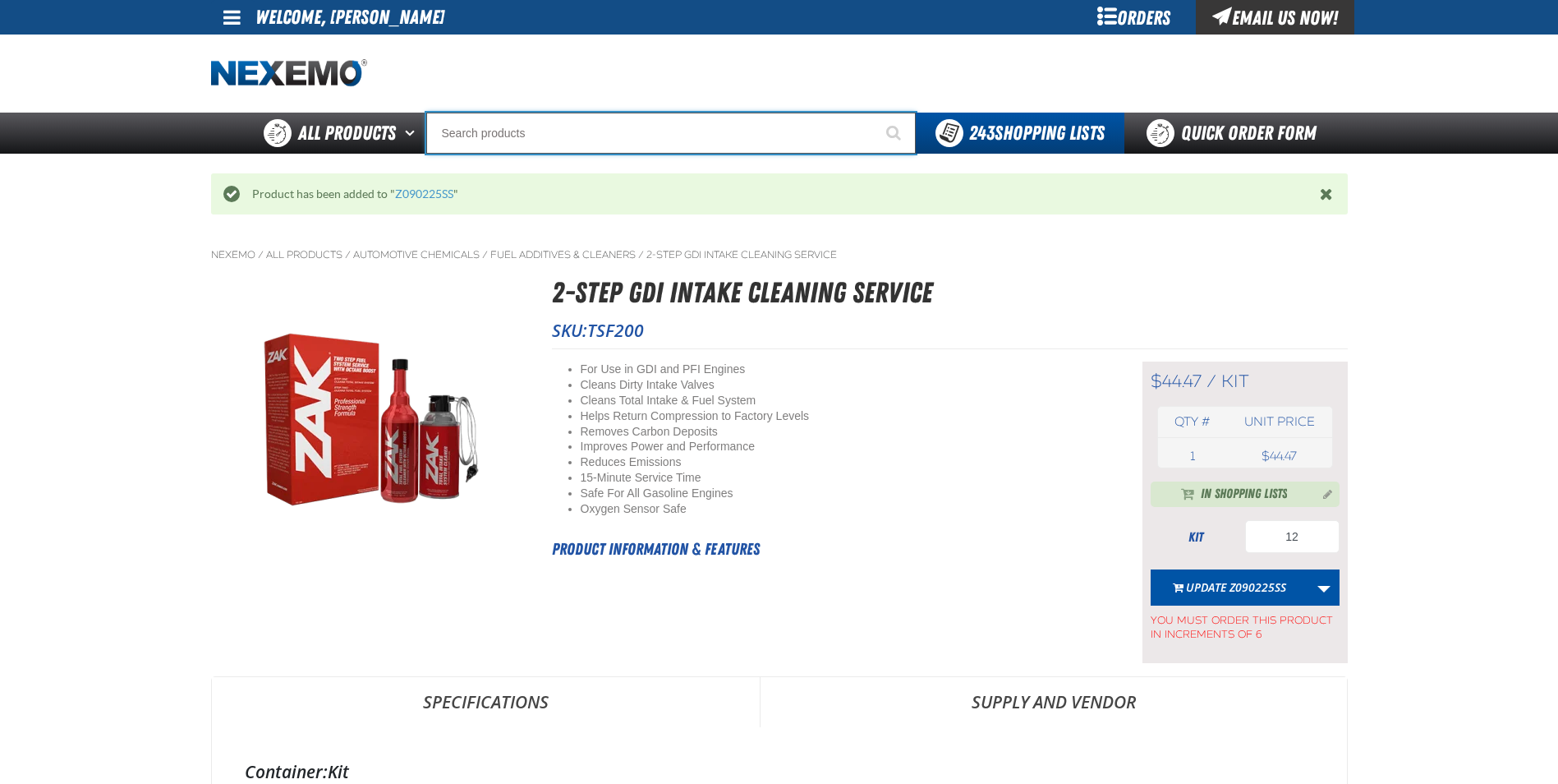
click at [492, 143] on input "Search" at bounding box center [671, 133] width 490 height 41
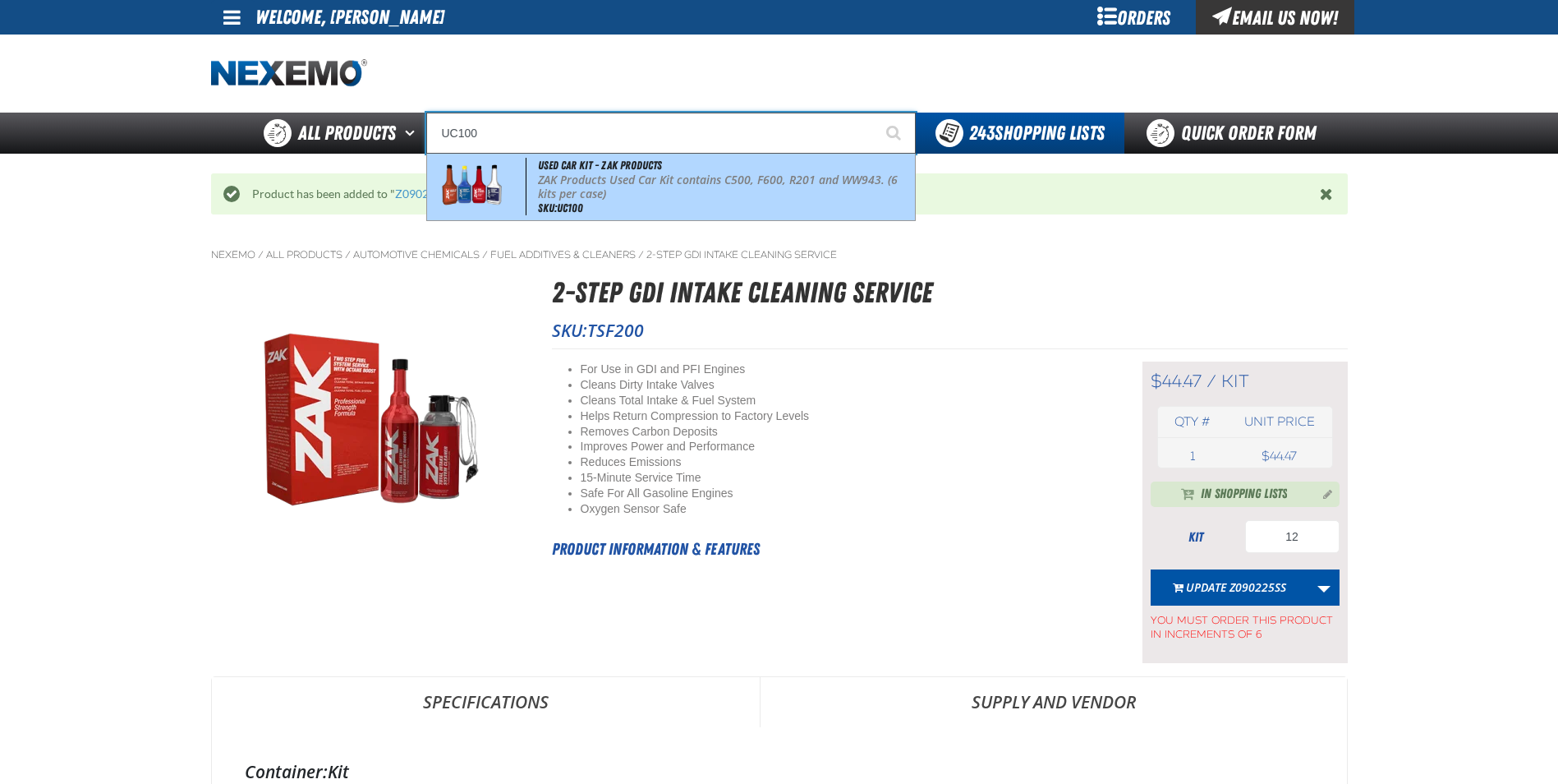
click at [606, 179] on p "ZAK Products Used Car Kit contains C500, F600, R201 and WW943. (6 kits per case)" at bounding box center [725, 187] width 374 height 28
type input "Used Car Kit - ZAK Products"
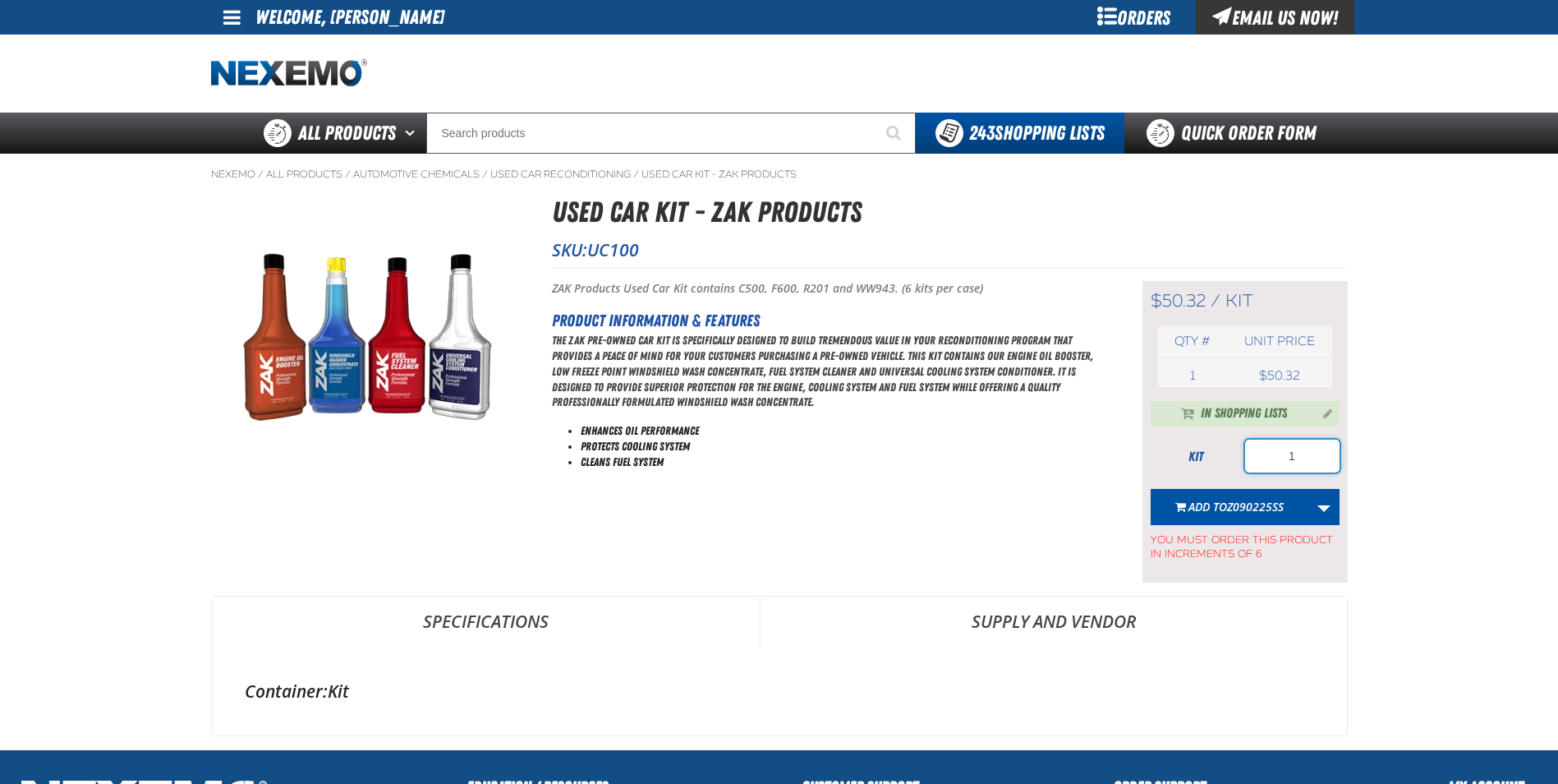
drag, startPoint x: 1317, startPoint y: 454, endPoint x: 1248, endPoint y: 454, distance: 69.0
click at [1262, 459] on input "1" at bounding box center [1292, 455] width 94 height 32
type input "48"
click at [1240, 515] on span "Z090225SS" at bounding box center [1255, 506] width 56 height 16
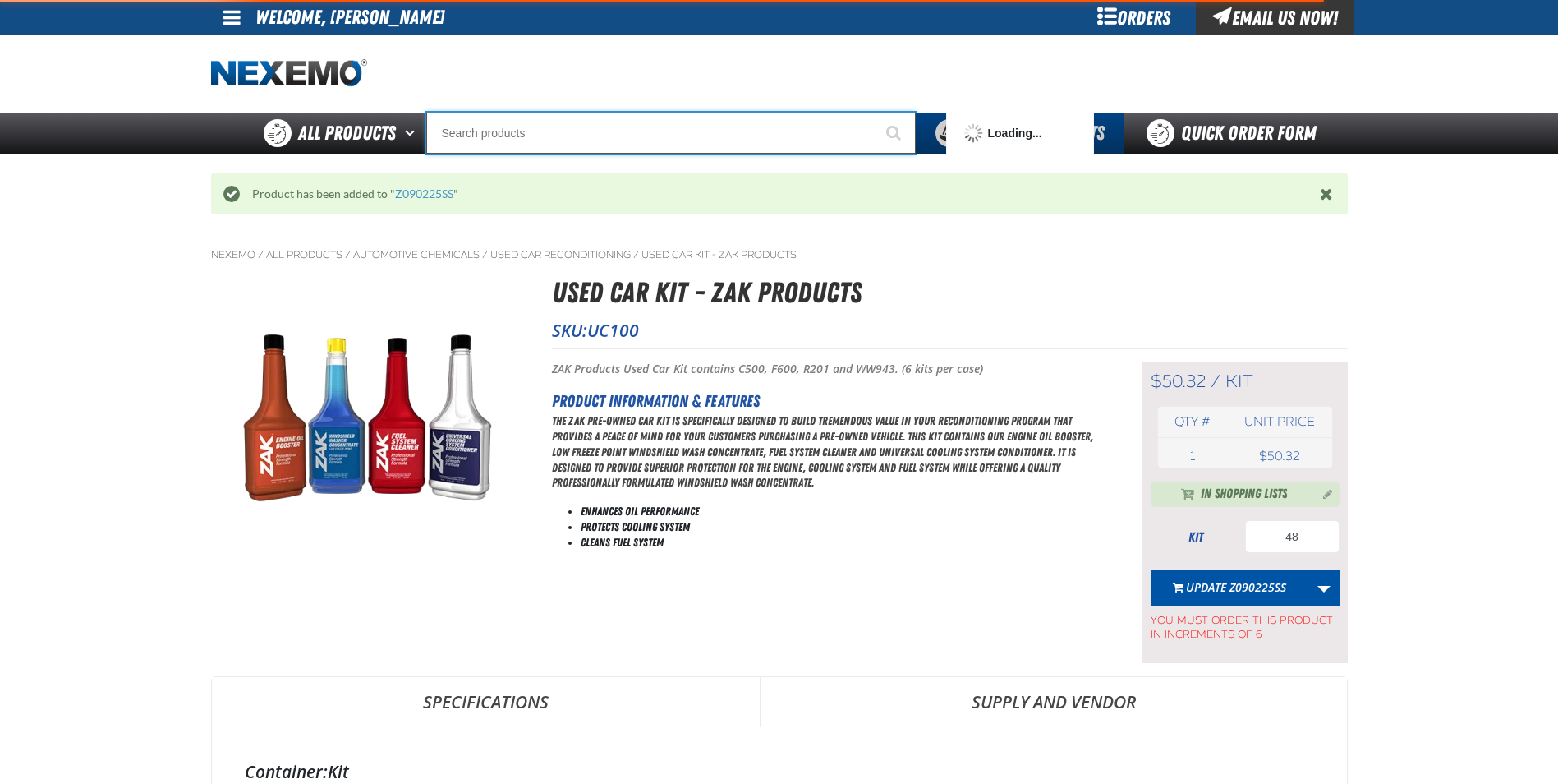
click at [492, 137] on input "Search" at bounding box center [671, 133] width 490 height 41
type input "C"
type input "C Alkaline Battery 1.5 Volt (12 per pack)"
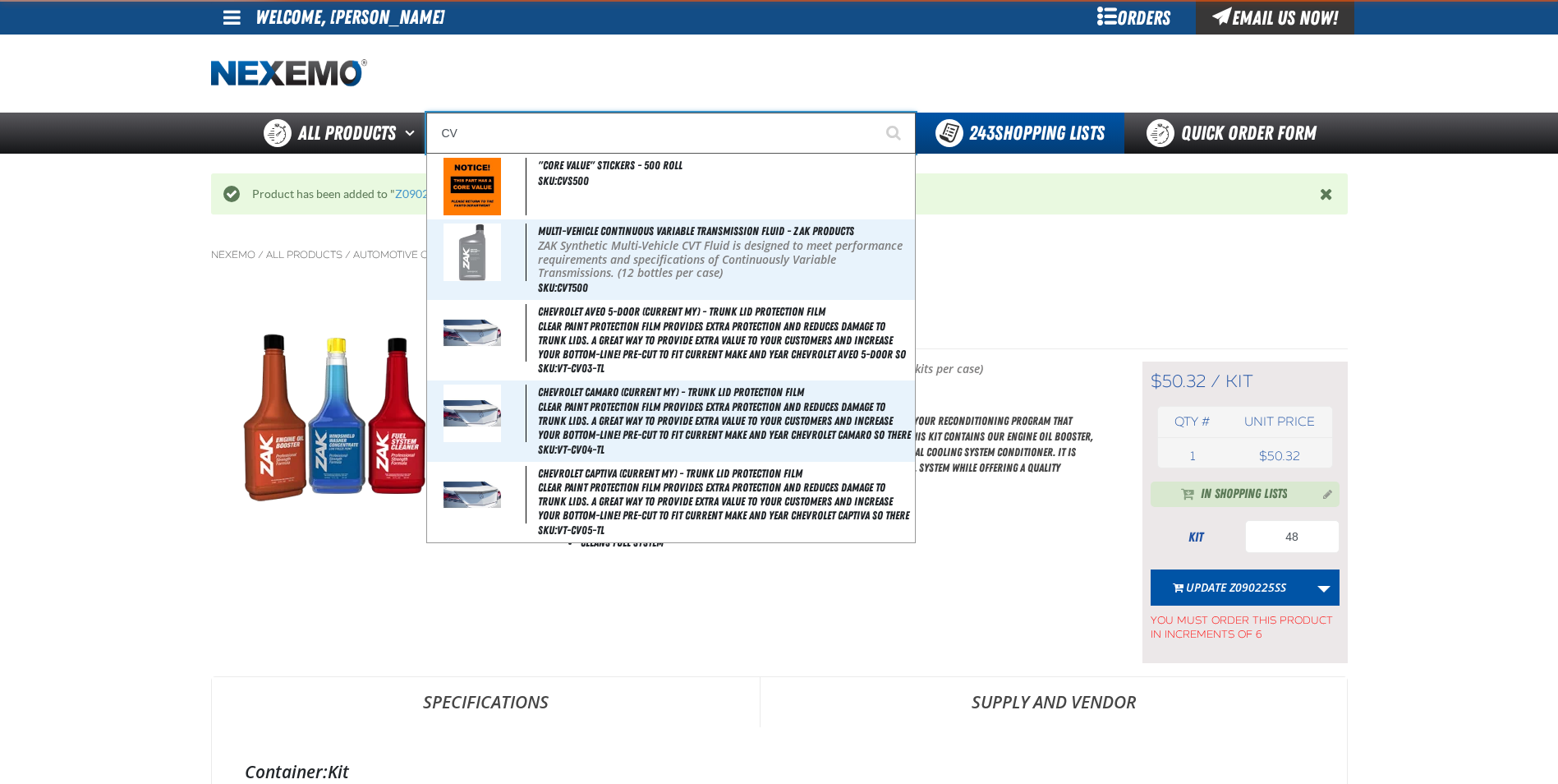
type input "CVT"
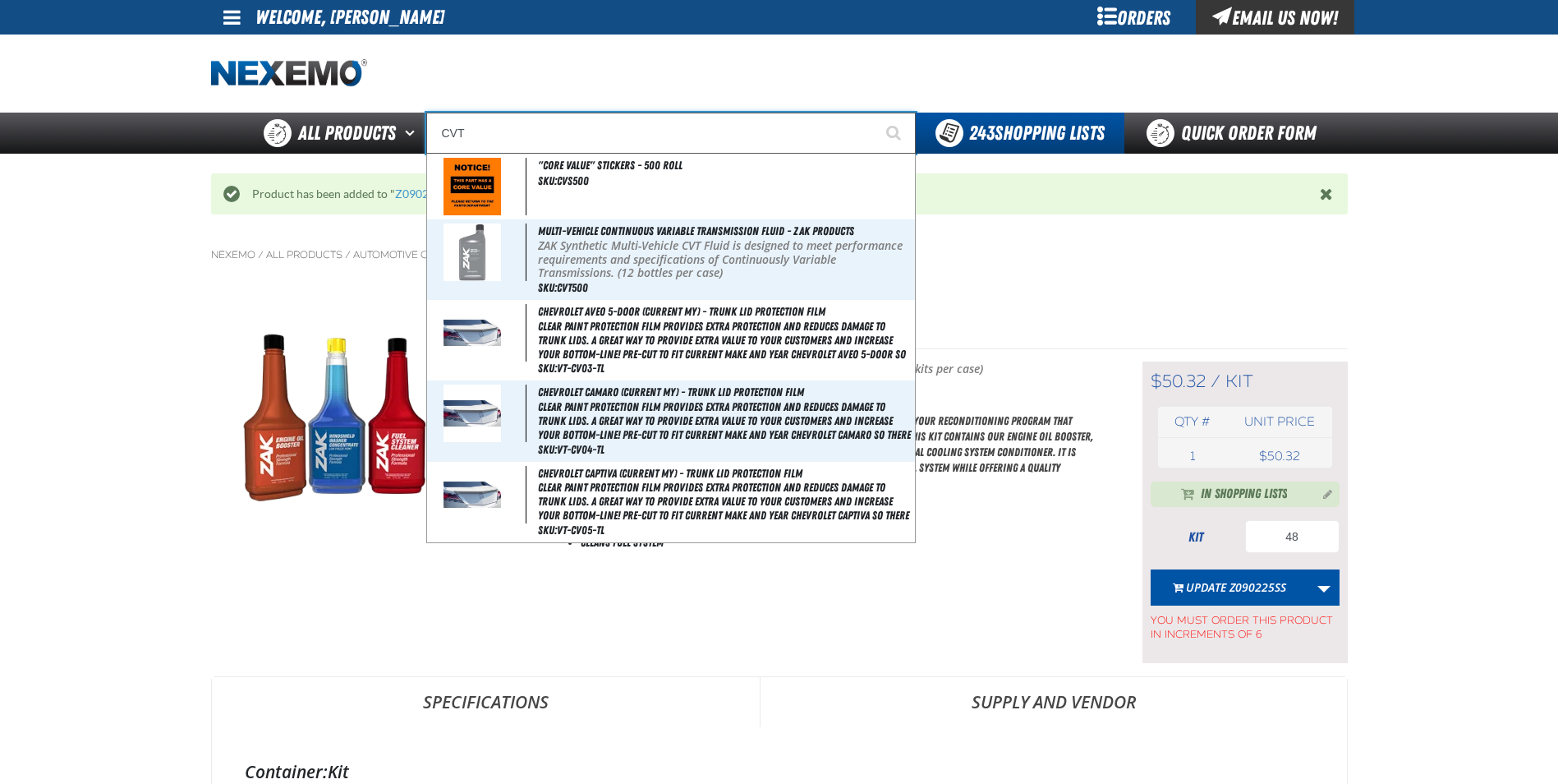
type input "CVT Booster - ZAK Products"
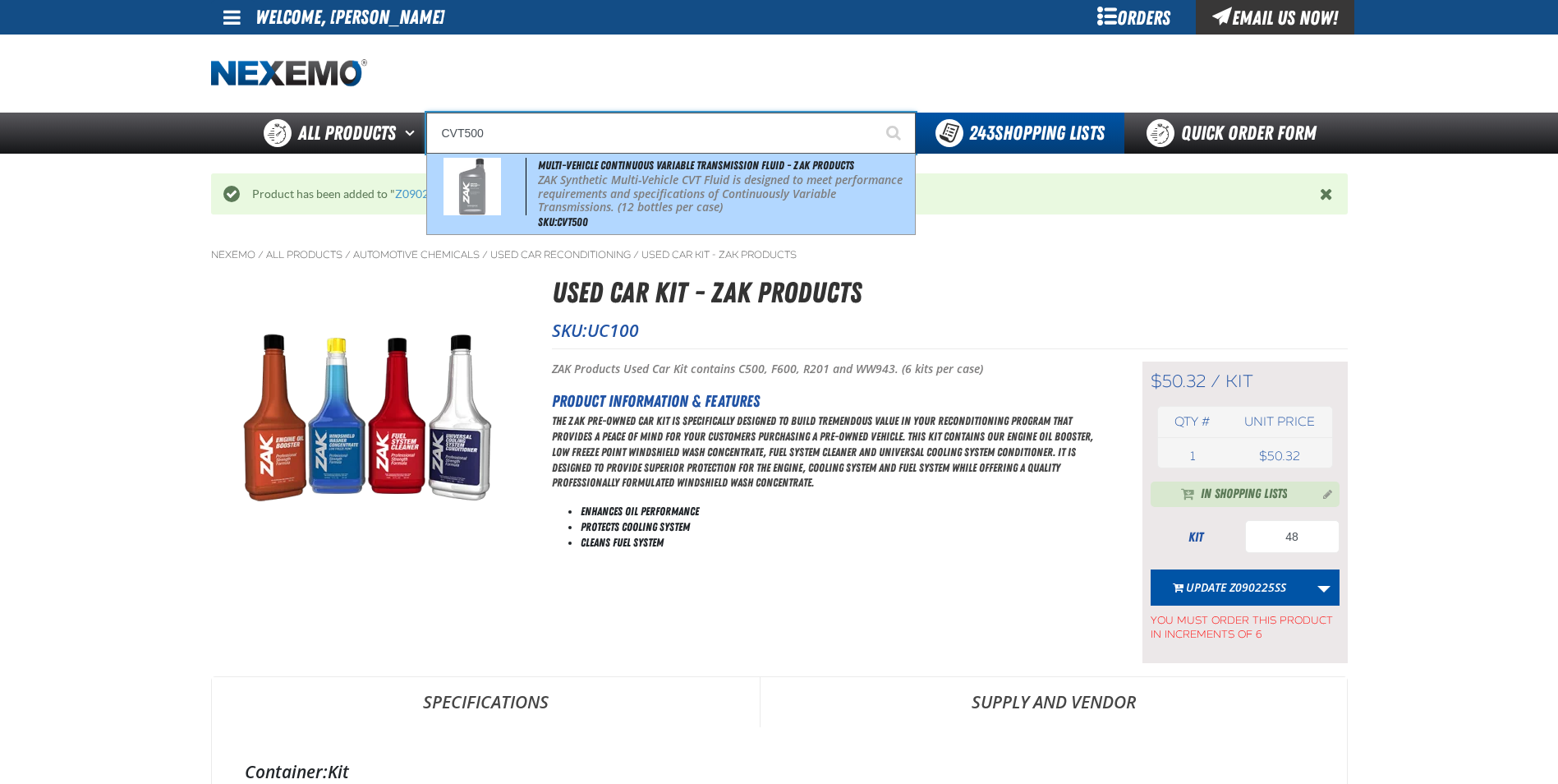
click at [595, 191] on p "ZAK Synthetic Multi-Vehicle CVT Fluid is designed to meet performance requireme…" at bounding box center [725, 193] width 374 height 41
type input "Multi-Vehicle Continuous Variable Transmission Fluid - ZAK Products"
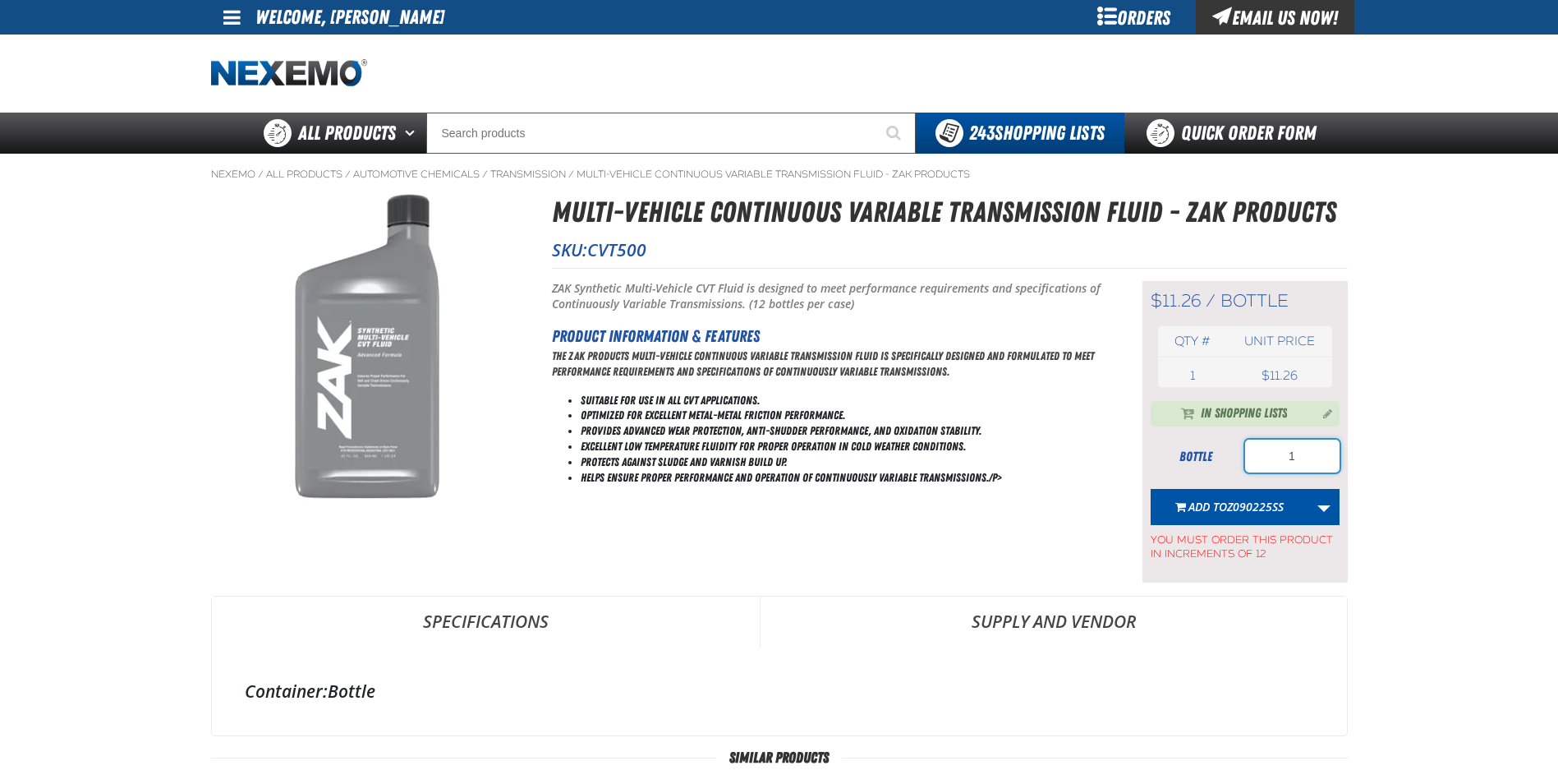
drag, startPoint x: 1310, startPoint y: 454, endPoint x: 1290, endPoint y: 456, distance: 20.1
click at [1290, 456] on input "1" at bounding box center [1292, 455] width 94 height 32
type input "24"
click at [1240, 506] on span "Z090225SS" at bounding box center [1255, 506] width 56 height 16
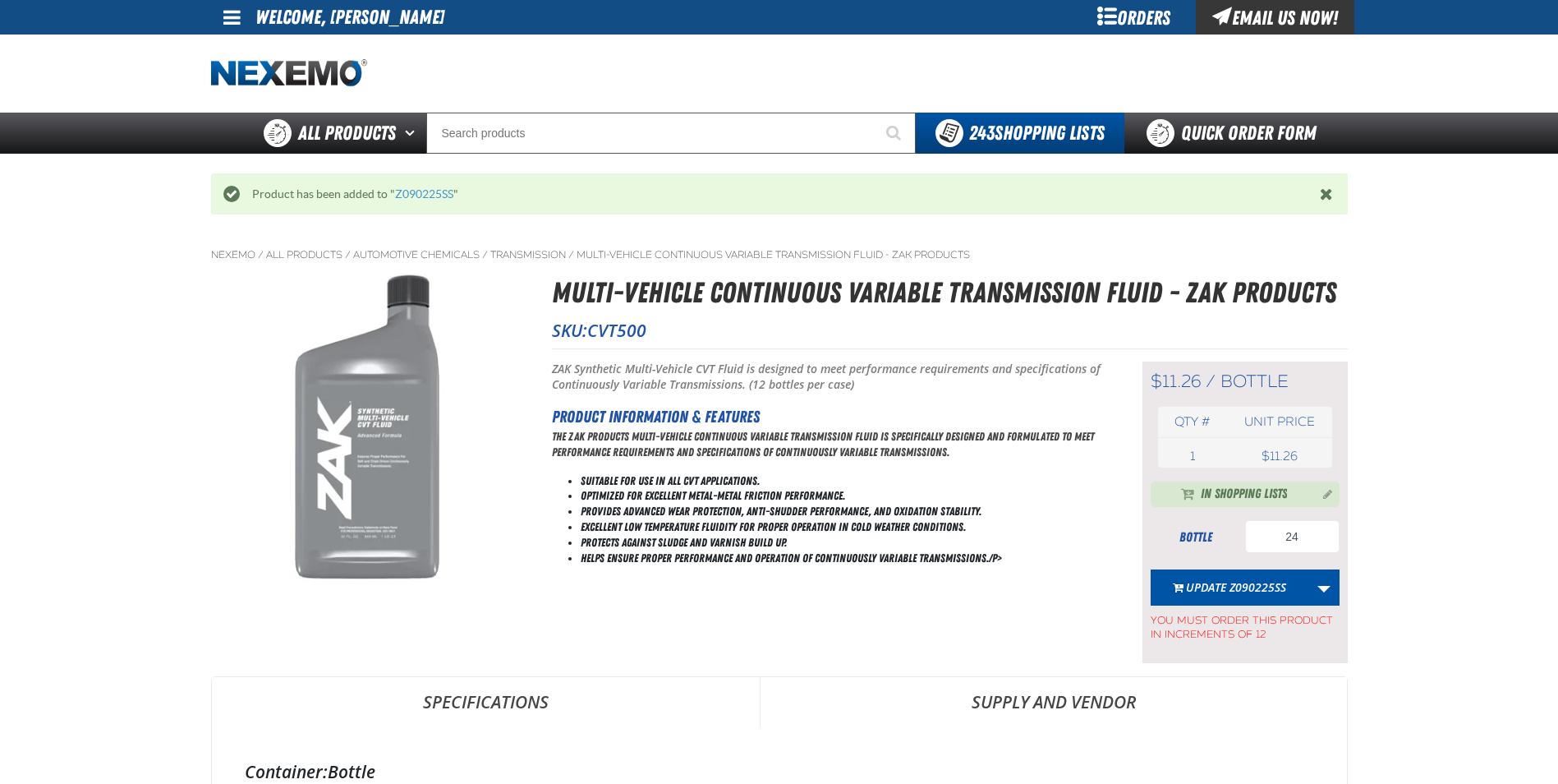
click at [576, 78] on div at bounding box center [423, 73] width 424 height 29
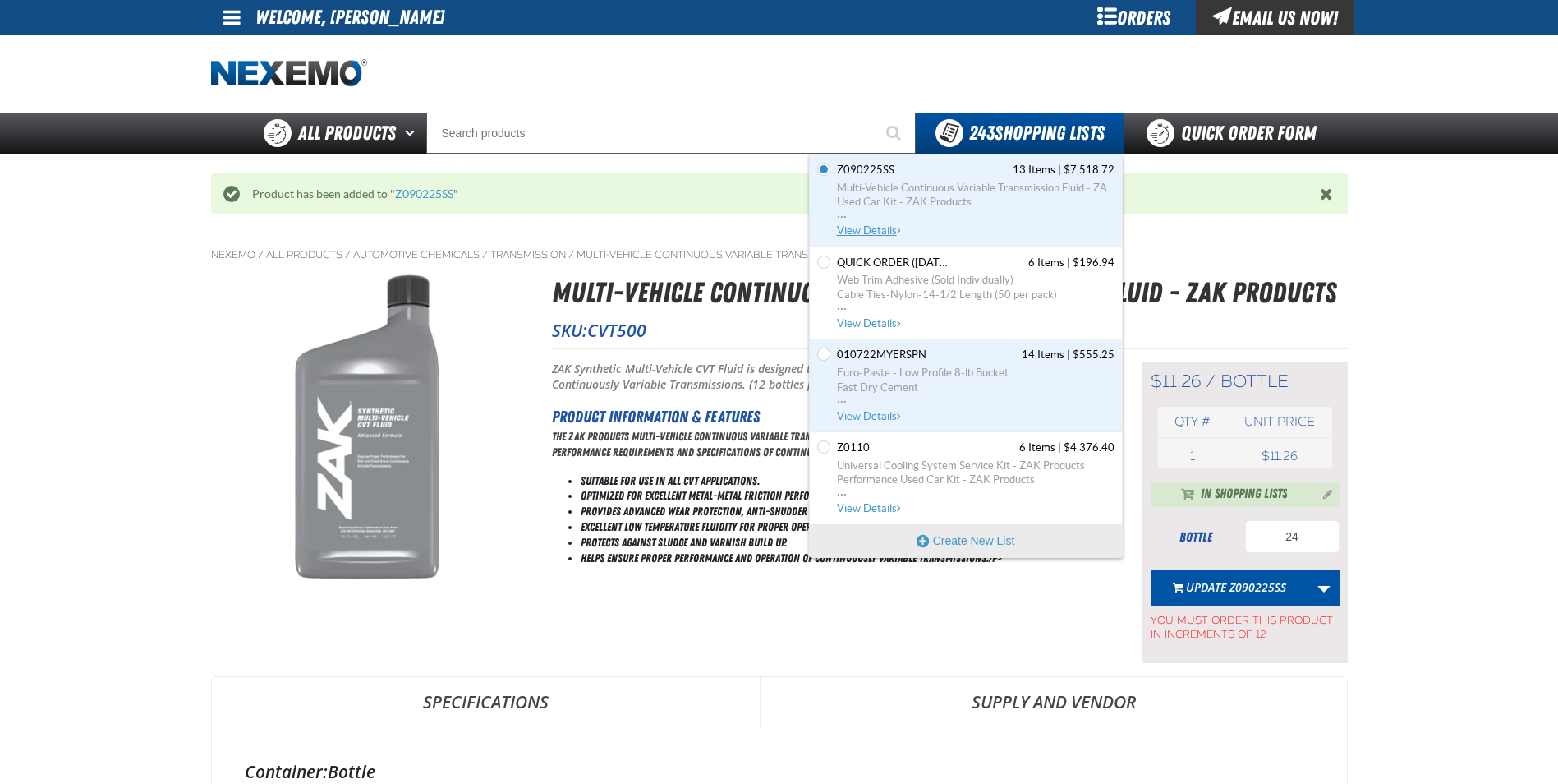
click at [876, 235] on span "View Details" at bounding box center [870, 230] width 67 height 12
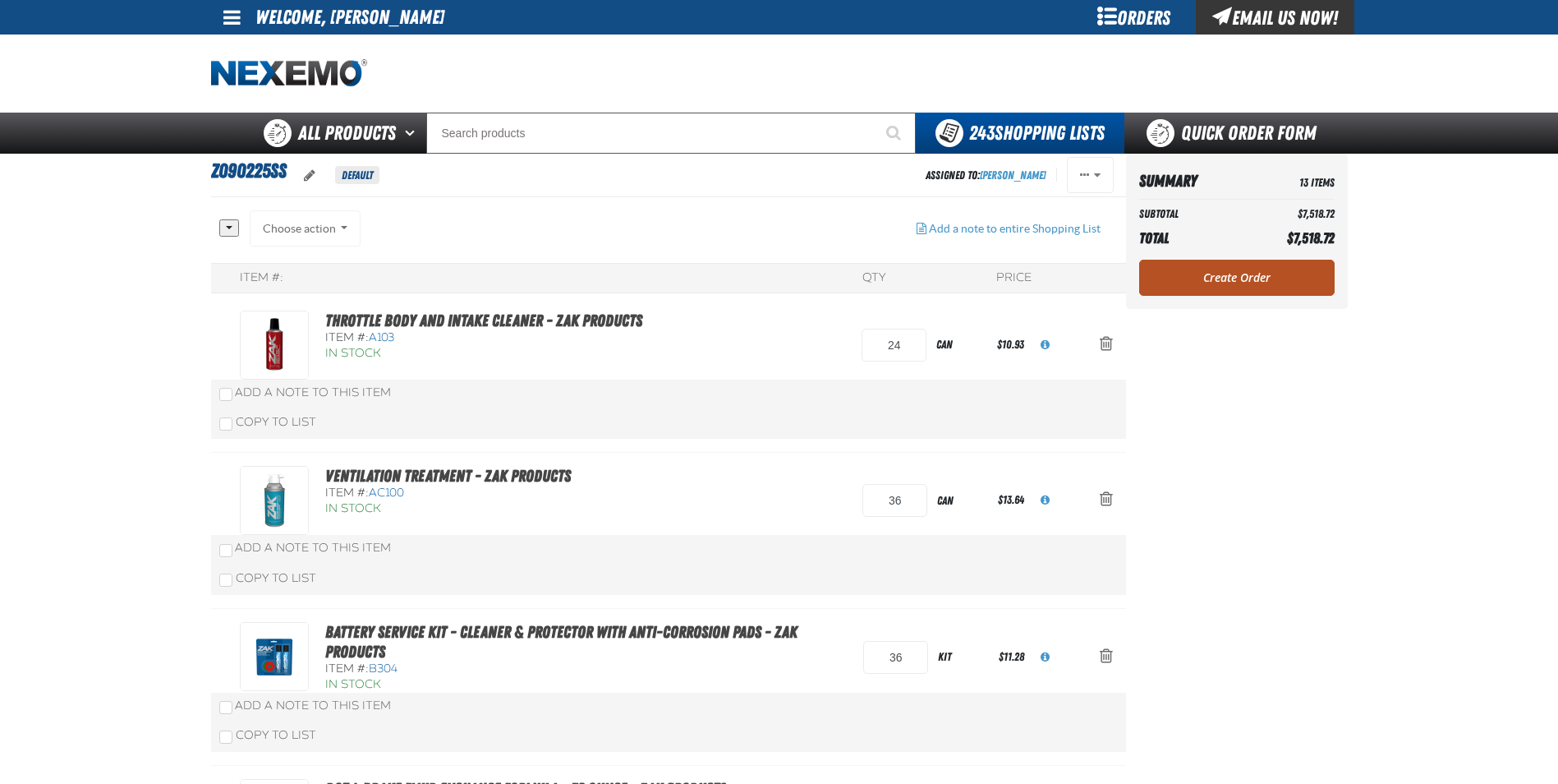
click at [1241, 275] on link "Create Order" at bounding box center [1237, 277] width 195 height 36
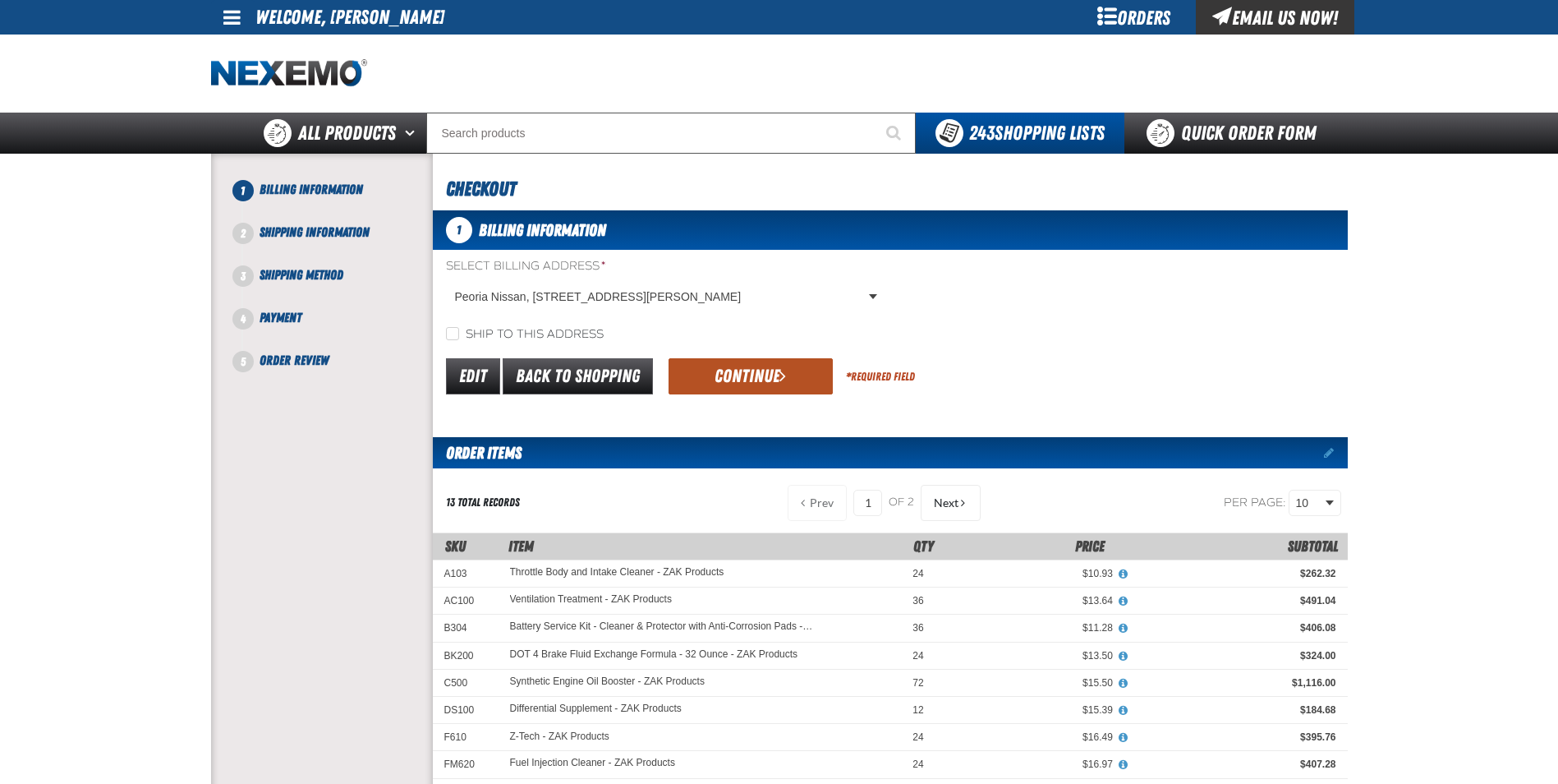
click at [756, 375] on button "Continue" at bounding box center [750, 376] width 164 height 36
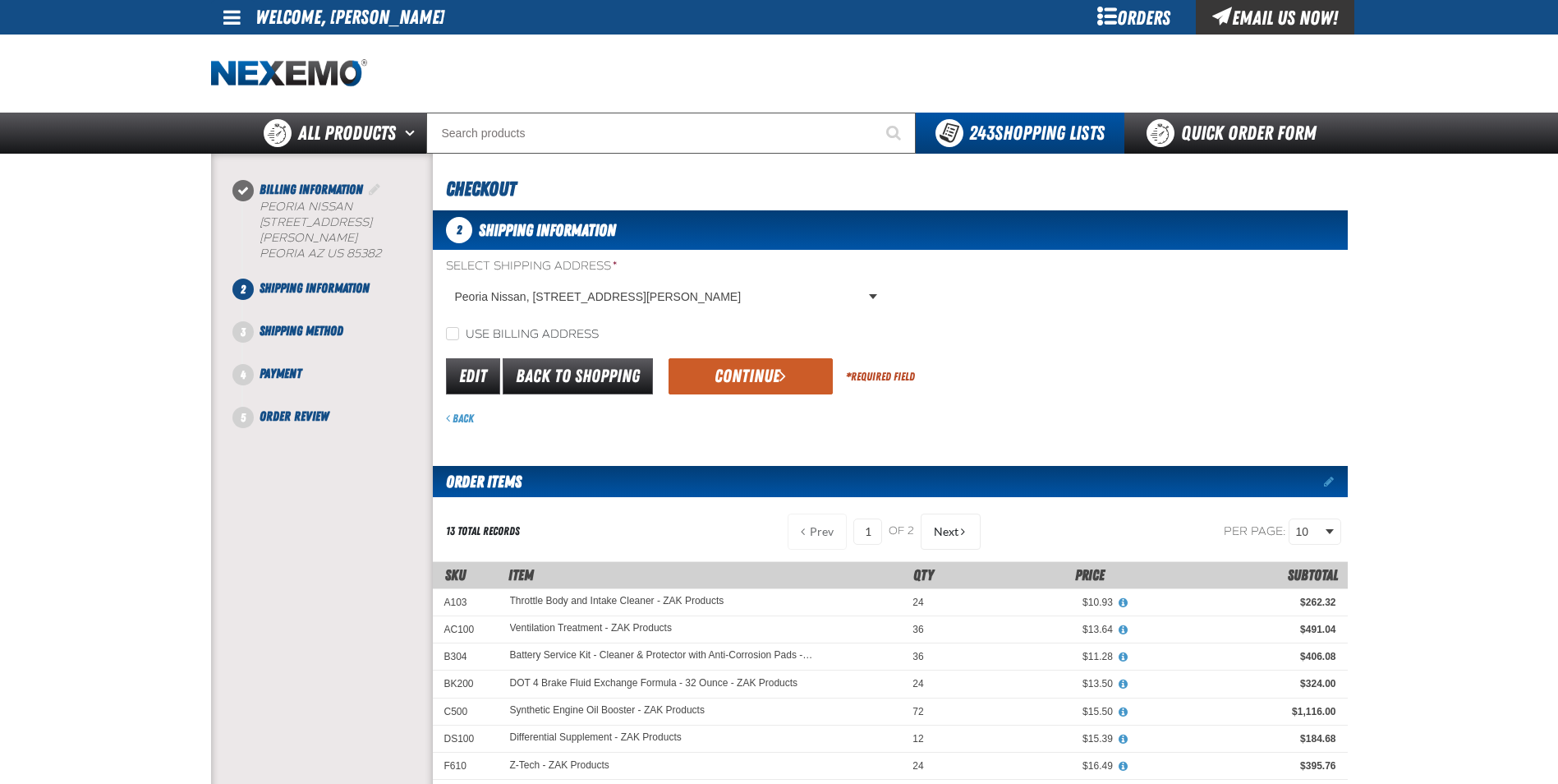
click at [756, 375] on button "Continue" at bounding box center [750, 376] width 164 height 36
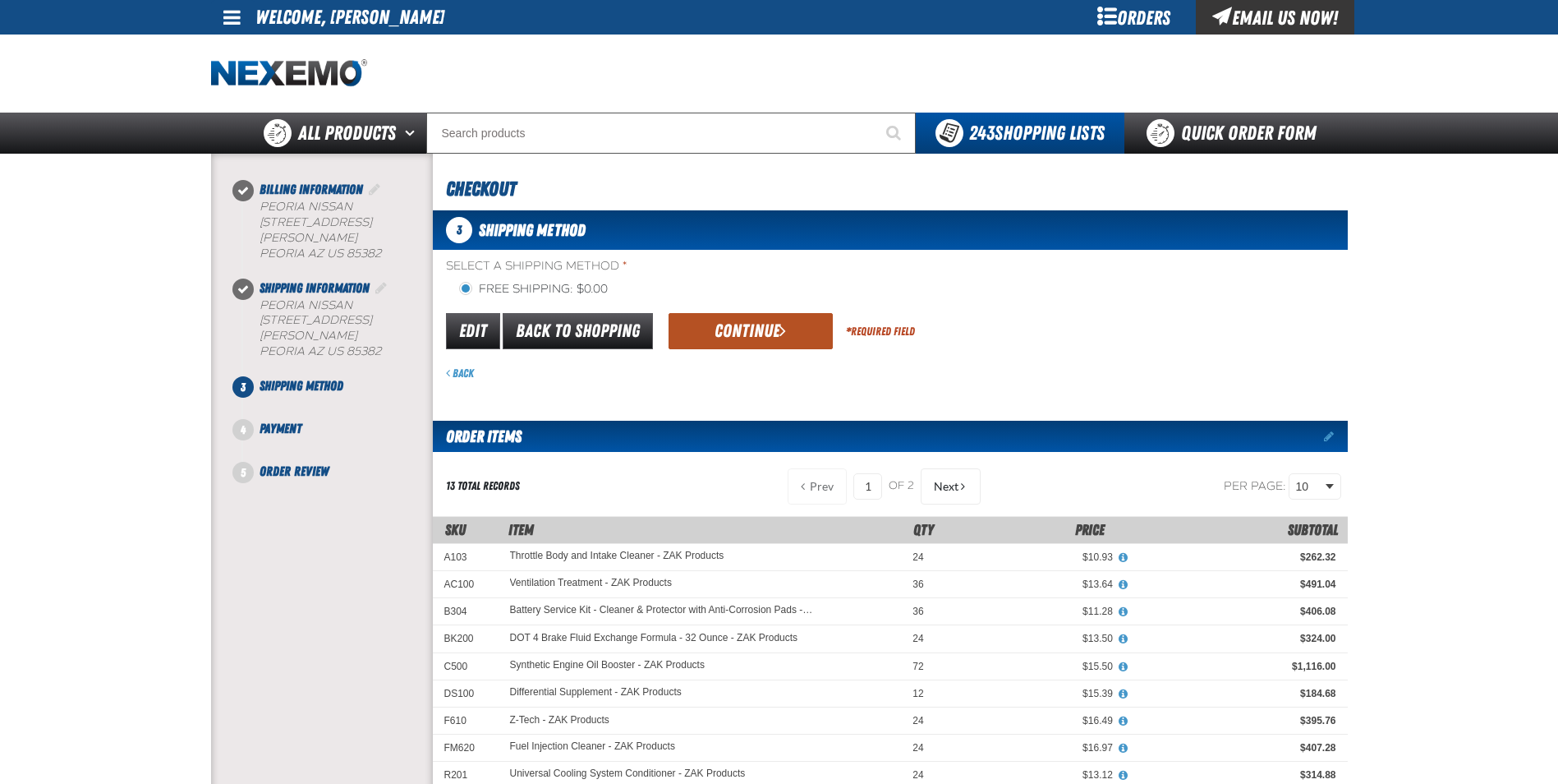
click at [756, 333] on button "Continue" at bounding box center [750, 330] width 164 height 36
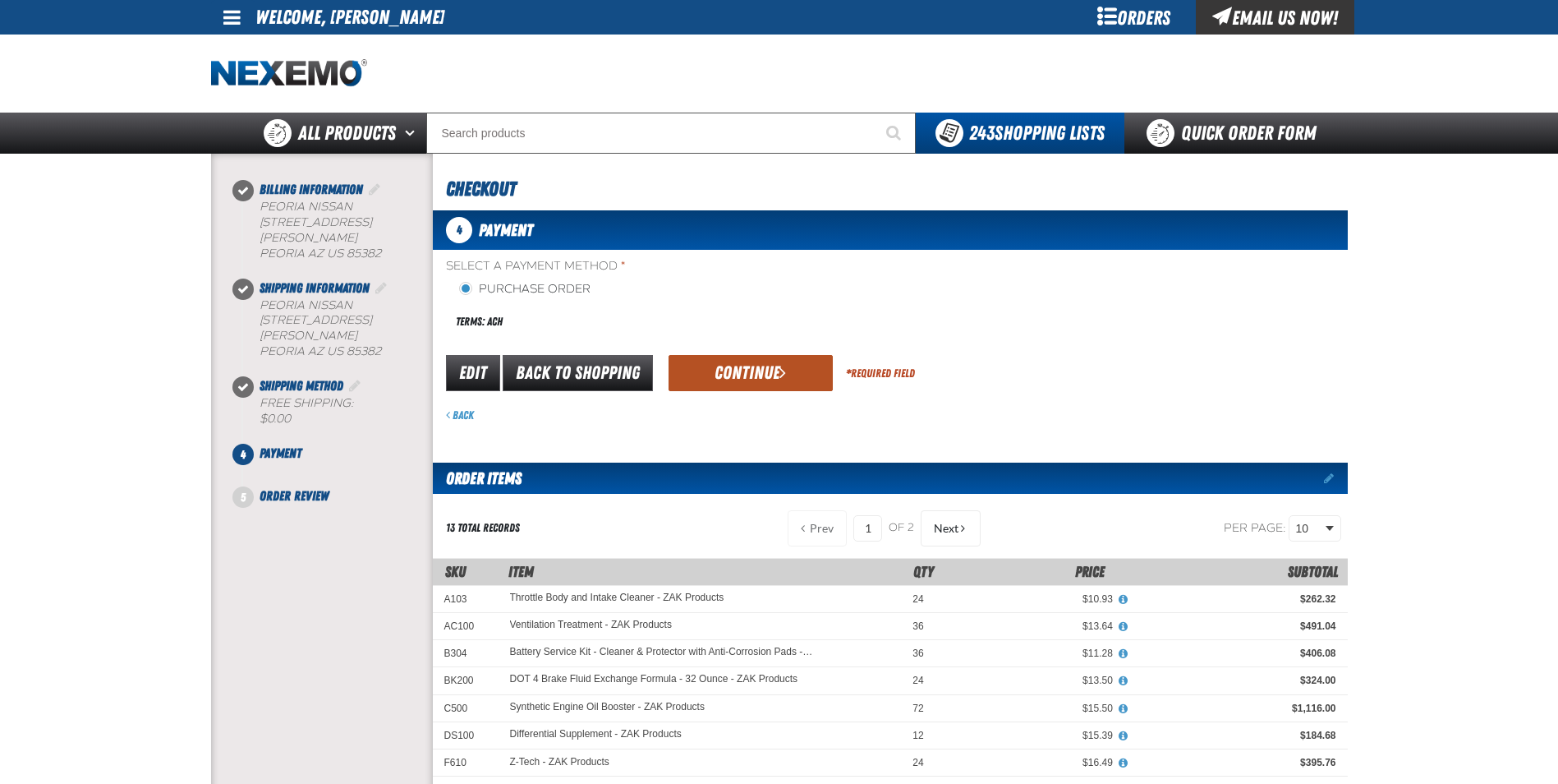
click at [755, 365] on button "Continue" at bounding box center [750, 372] width 164 height 36
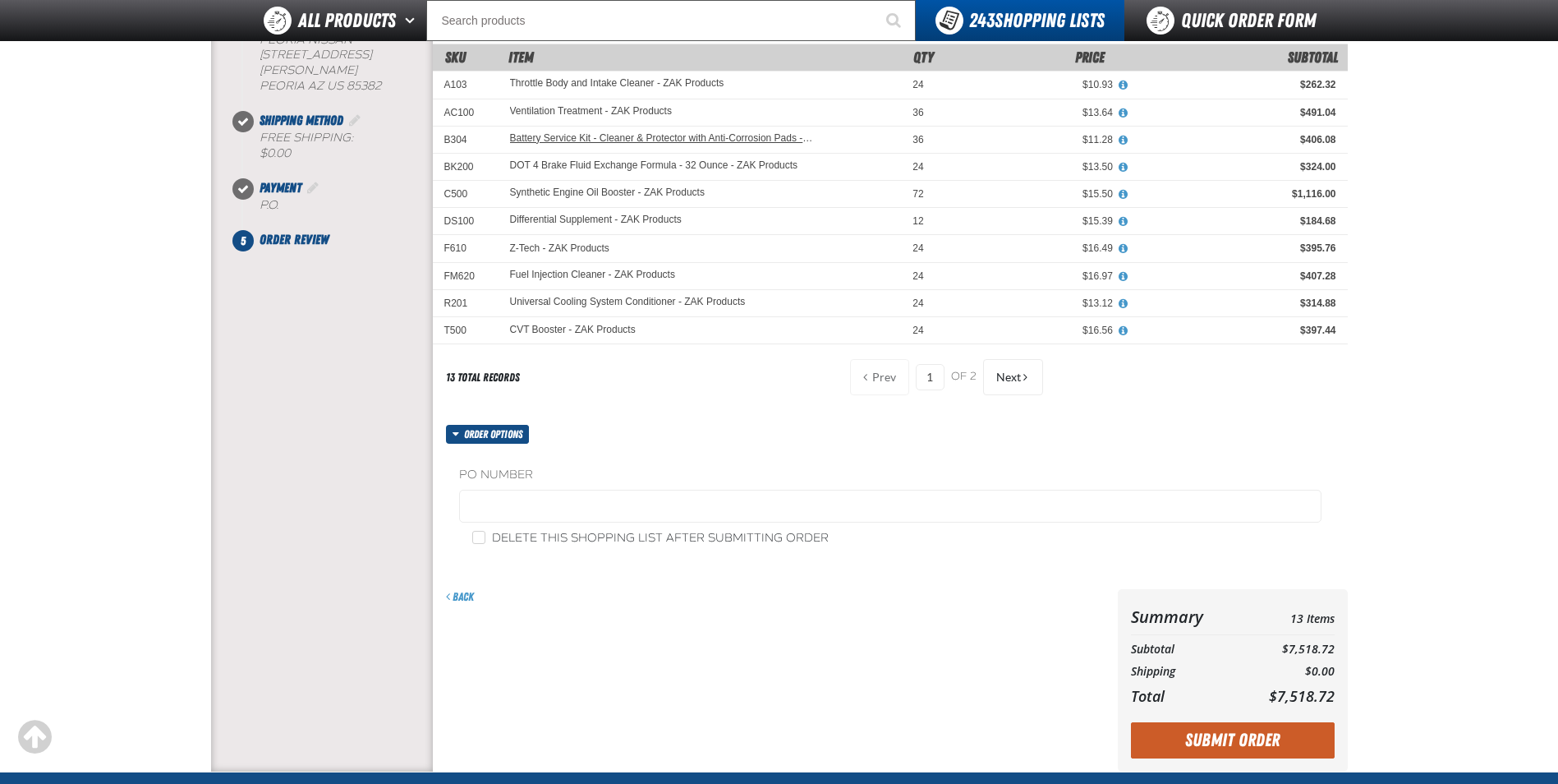
scroll to position [246, 0]
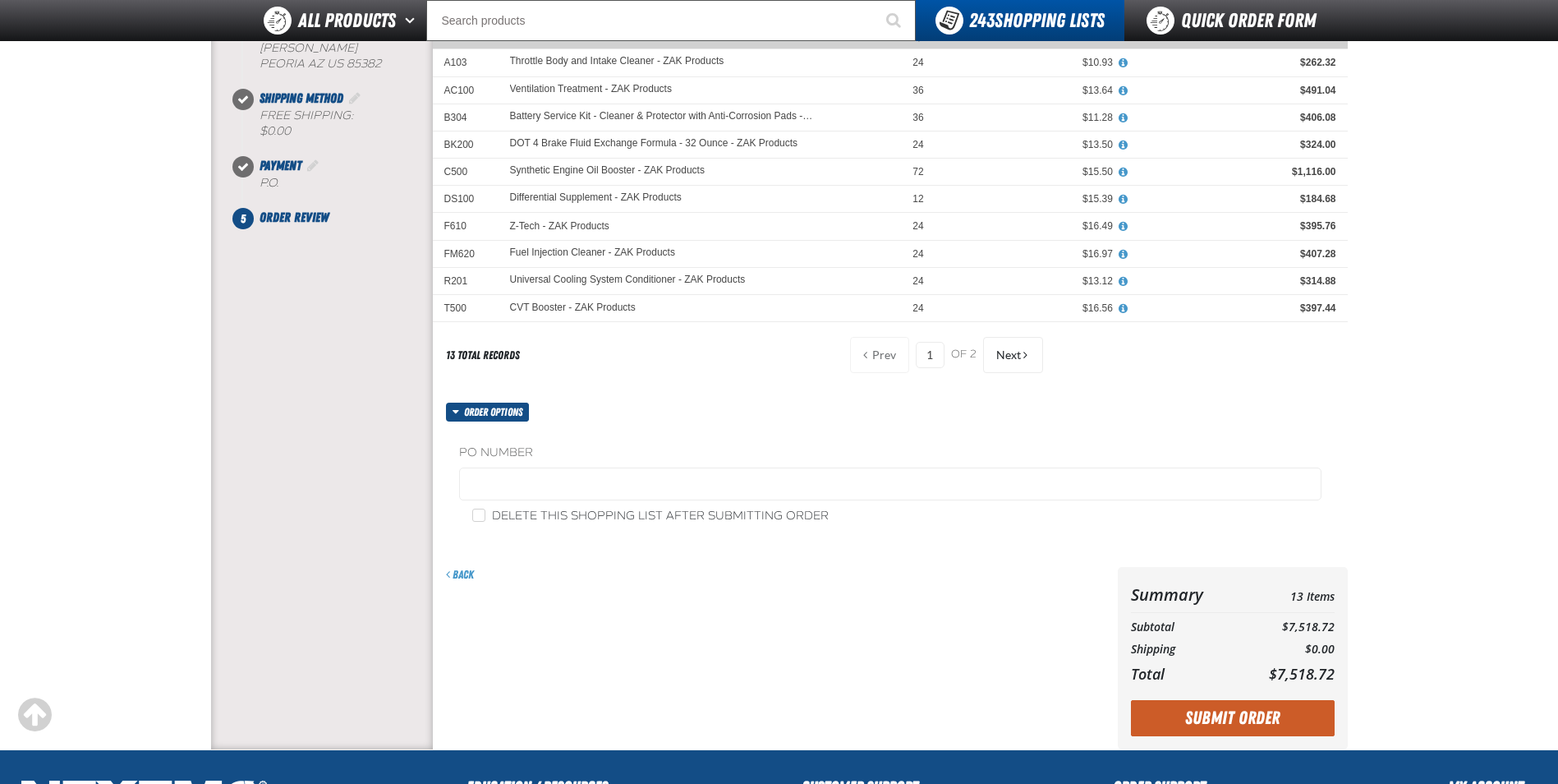
click at [523, 449] on label "PO Number" at bounding box center [891, 453] width 863 height 16
click at [474, 442] on div "PO Number Delete this shopping list after submitting order" at bounding box center [891, 484] width 916 height 126
click at [473, 451] on label "PO Number" at bounding box center [891, 453] width 863 height 16
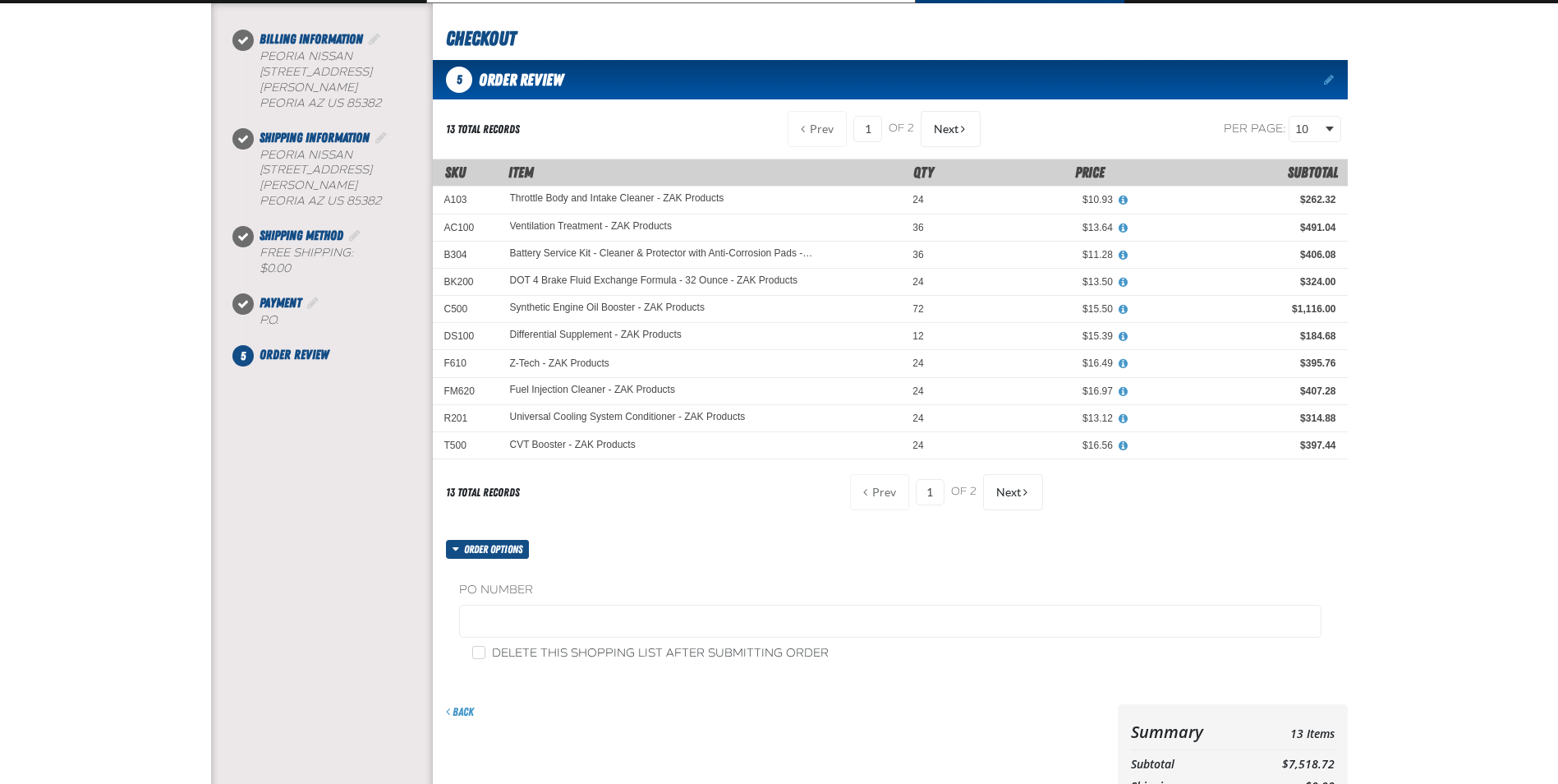
scroll to position [164, 0]
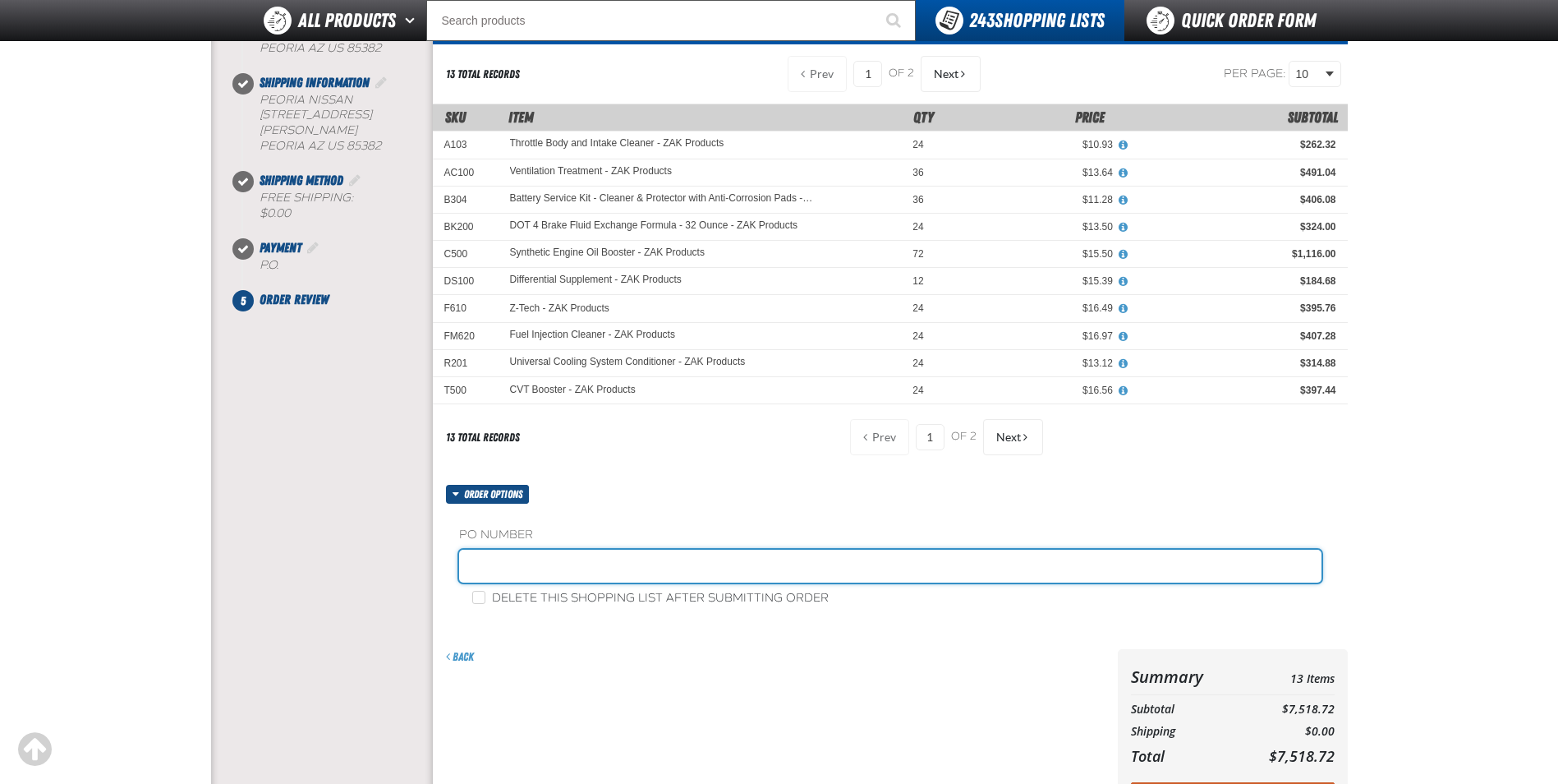
click at [502, 566] on input "text" at bounding box center [891, 566] width 863 height 32
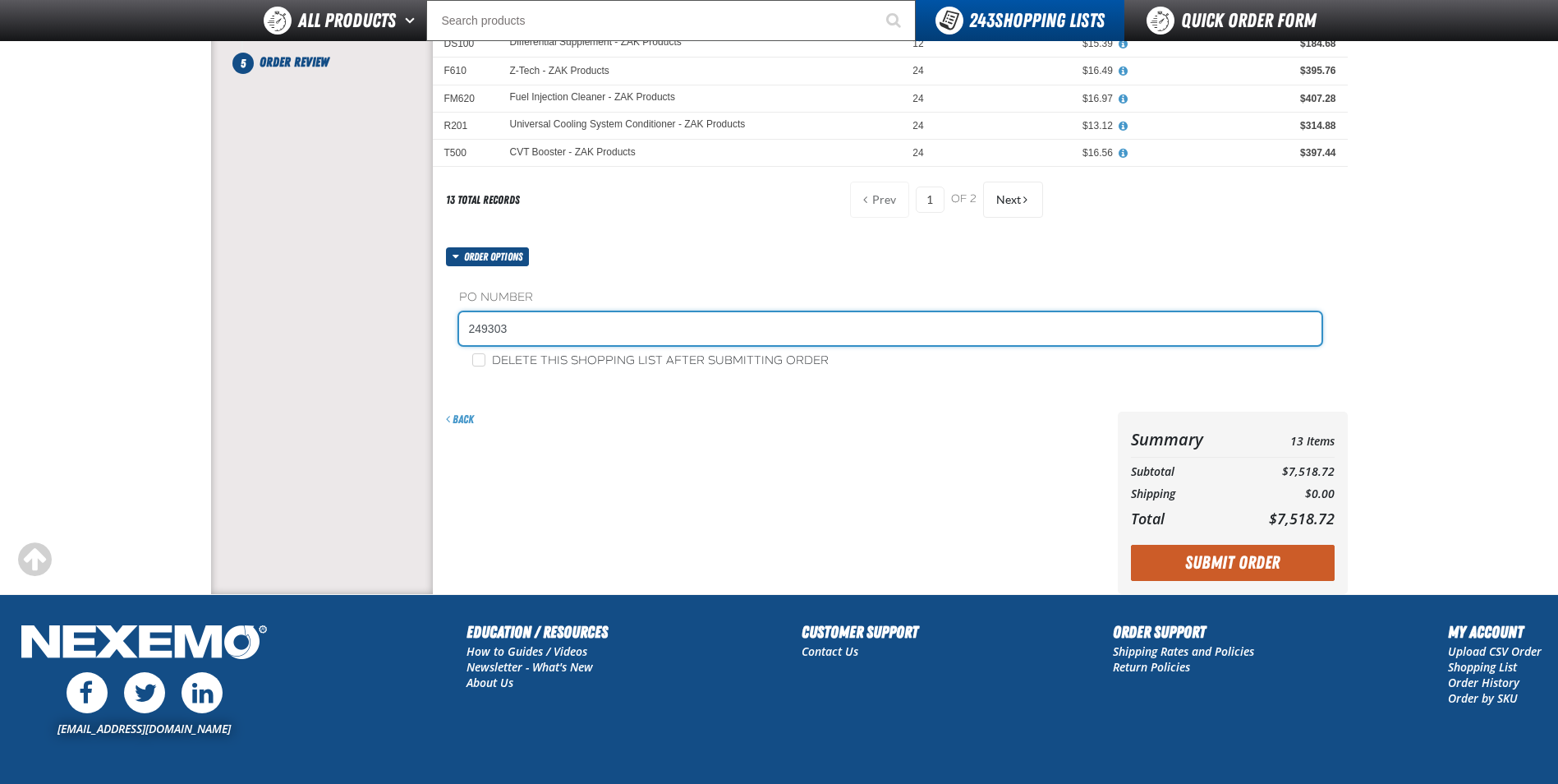
scroll to position [411, 0]
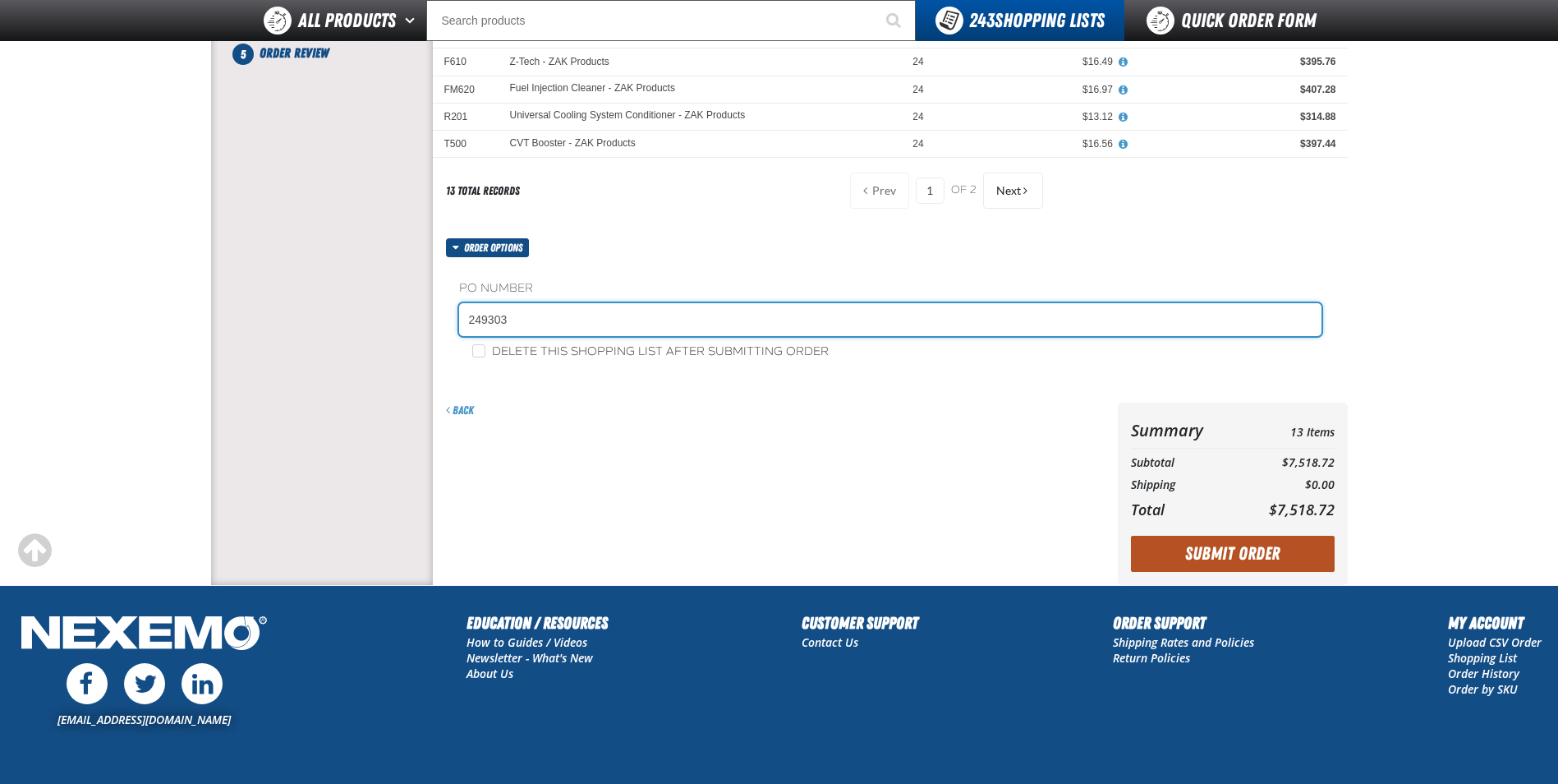
type input "249303"
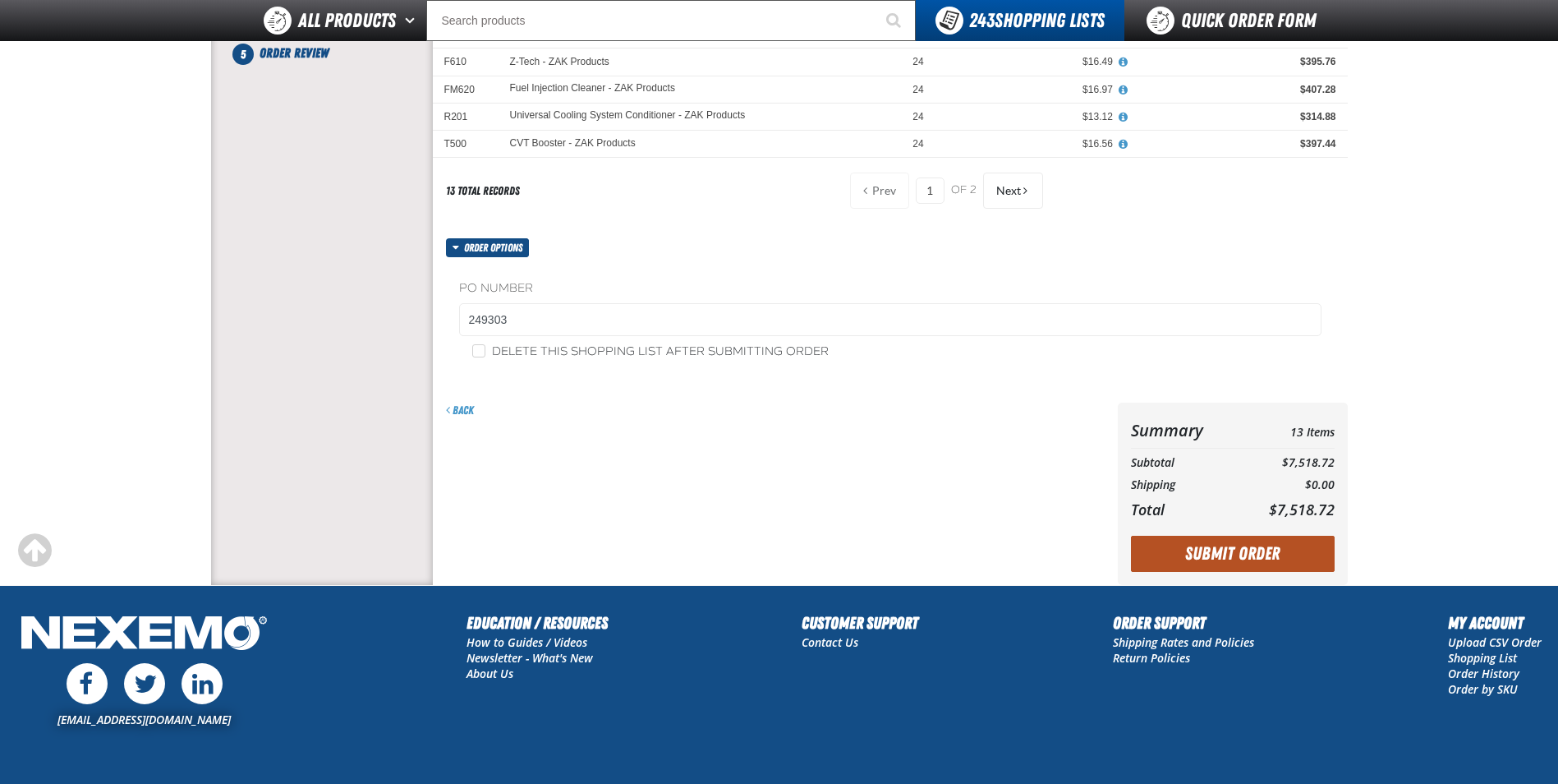
click at [1230, 551] on button "Submit Order" at bounding box center [1233, 554] width 204 height 36
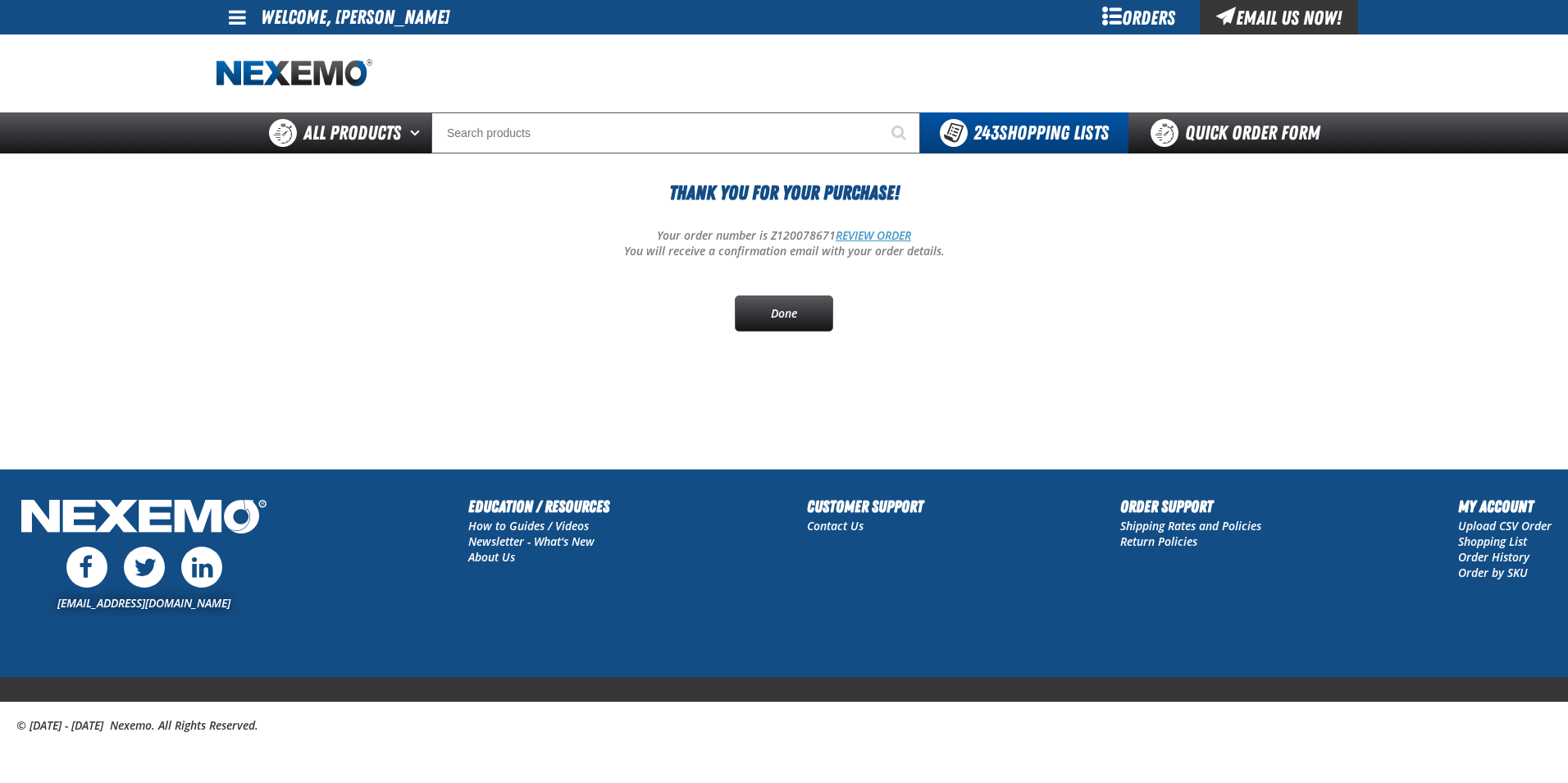
click at [870, 238] on link "REVIEW ORDER" at bounding box center [873, 235] width 76 height 16
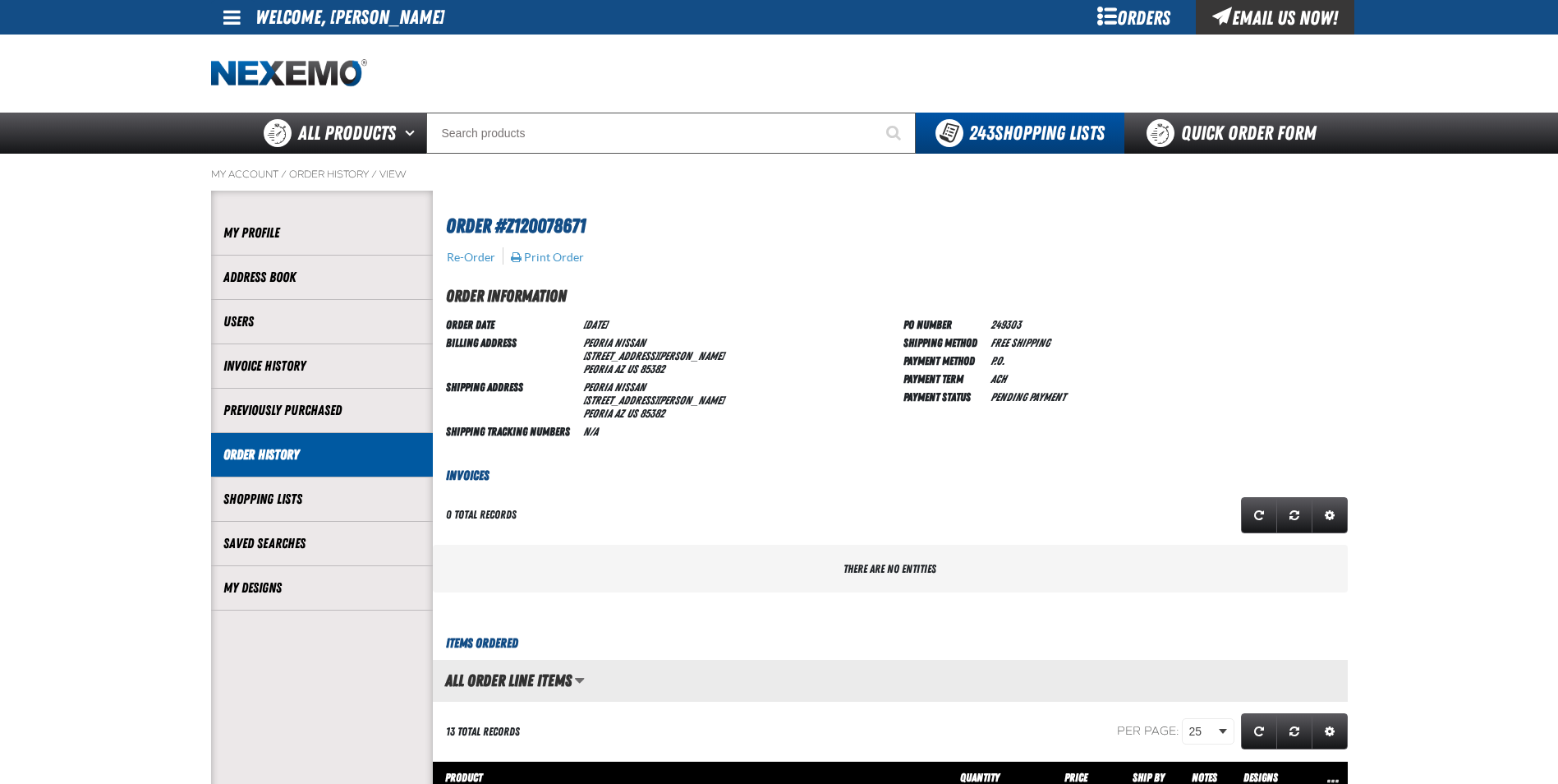
click at [228, 17] on span at bounding box center [231, 17] width 18 height 19
click at [256, 81] on link "Sign Out Sign Out" at bounding box center [246, 80] width 56 height 16
